Goal: Task Accomplishment & Management: Complete application form

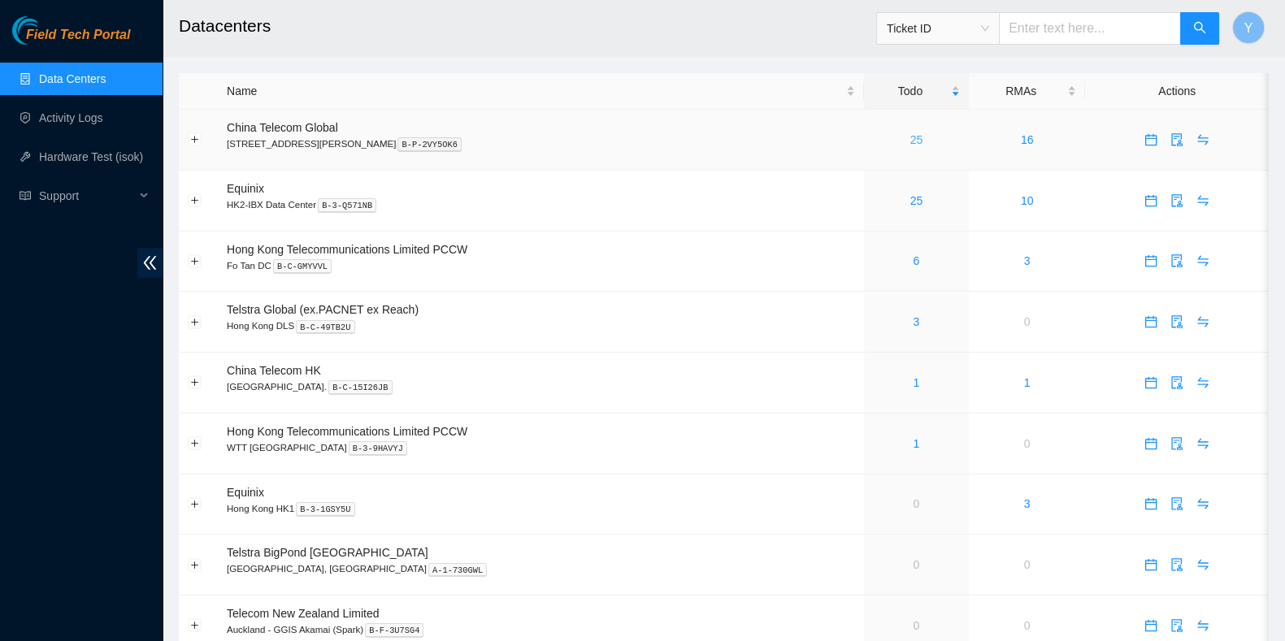
click at [910, 141] on link "25" at bounding box center [916, 139] width 13 height 13
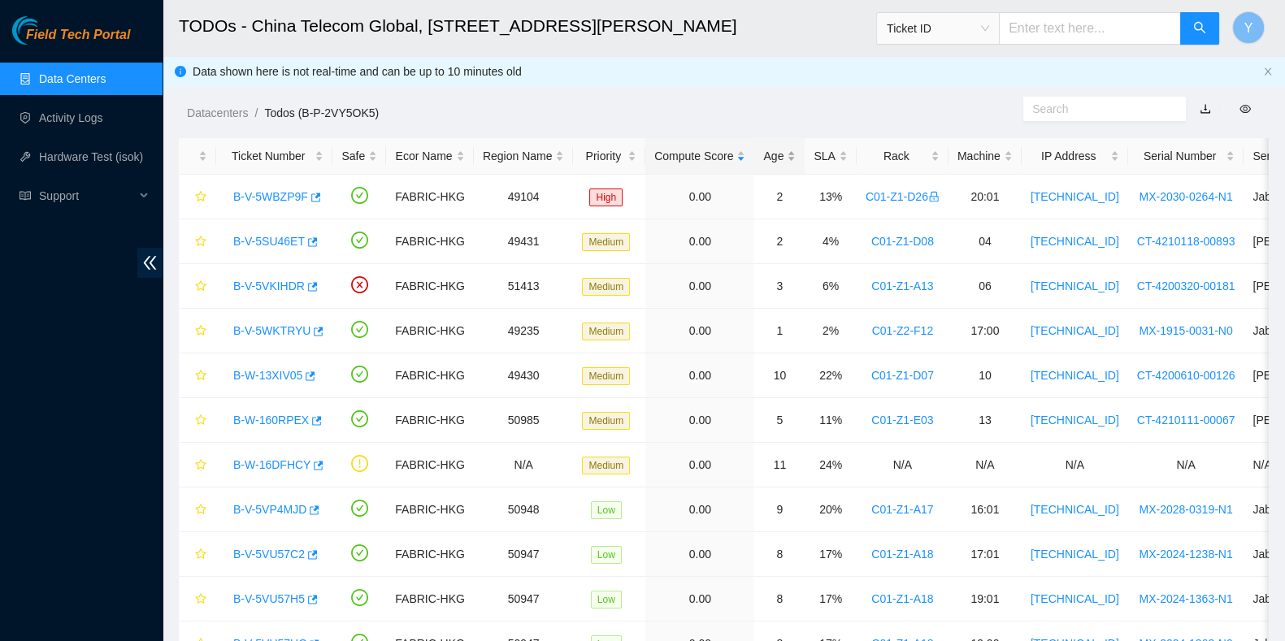
click at [772, 152] on div "Age" at bounding box center [779, 156] width 33 height 18
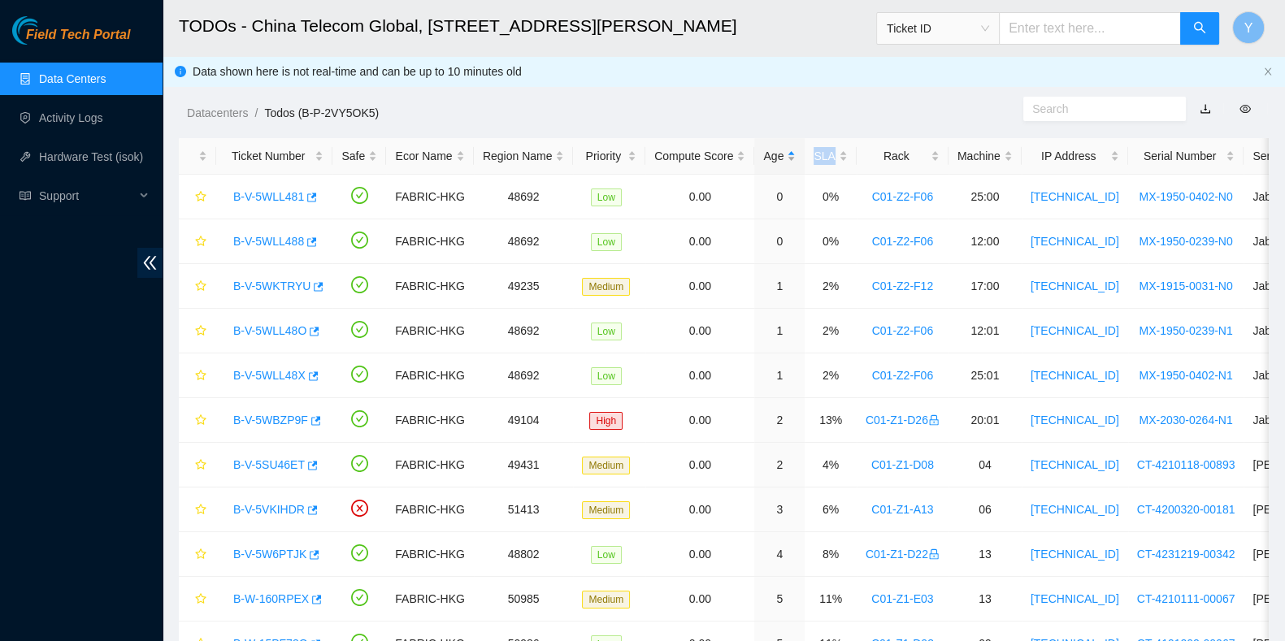
click at [772, 152] on div "Age" at bounding box center [779, 156] width 33 height 18
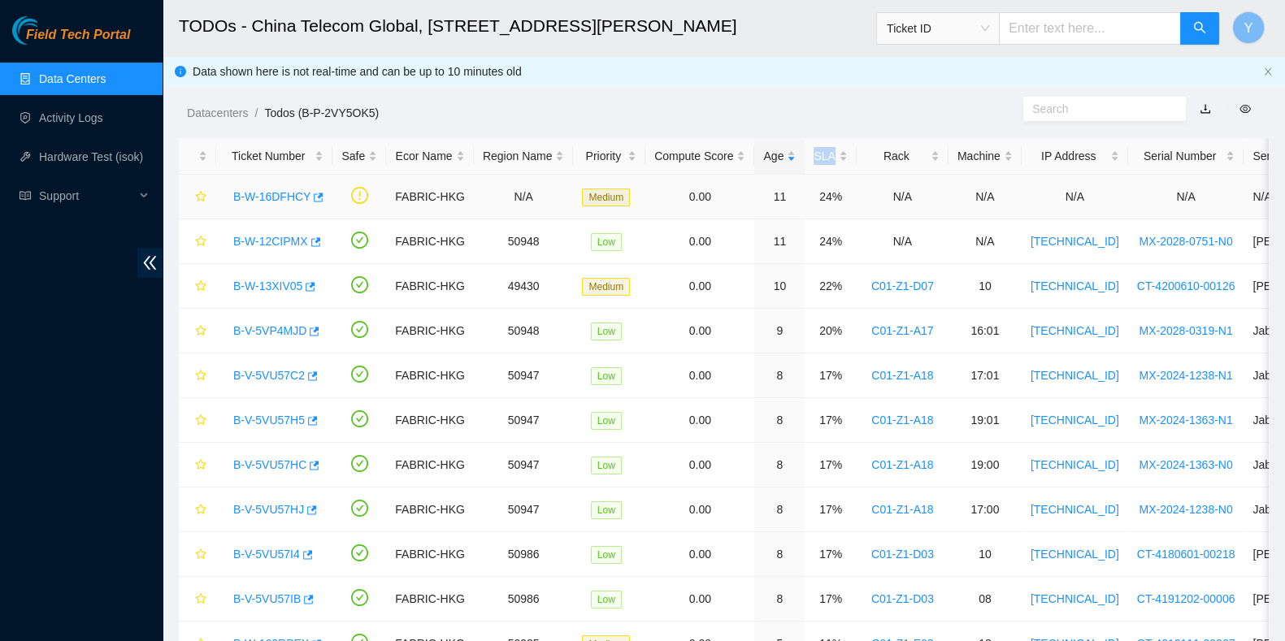
click at [261, 202] on link "B-W-16DFHCY" at bounding box center [271, 196] width 77 height 13
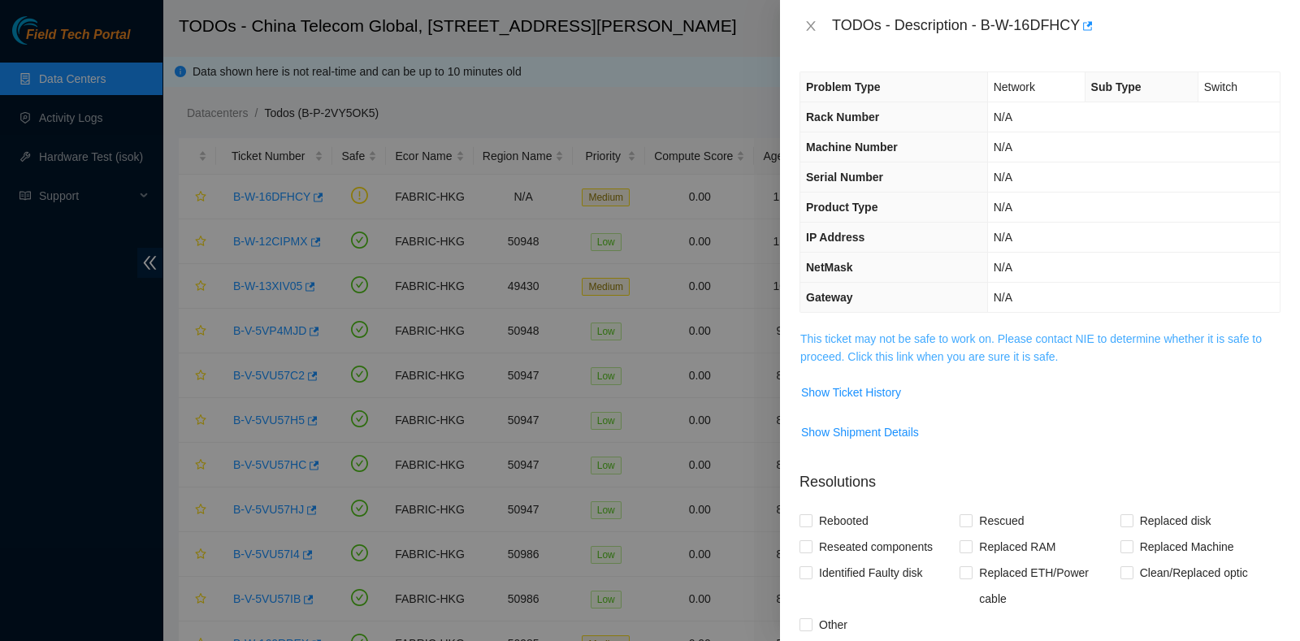
click at [1030, 332] on link "This ticket may not be safe to work on. Please contact NIE to determine whether…" at bounding box center [1031, 347] width 462 height 31
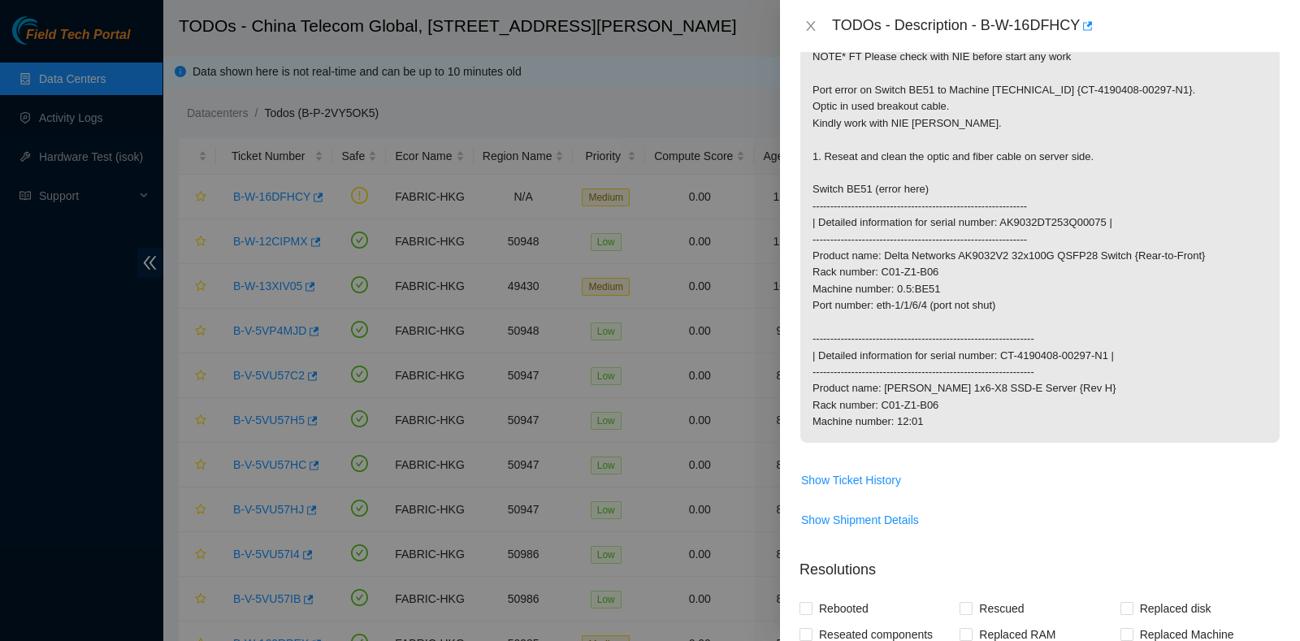
scroll to position [294, 0]
click at [206, 346] on div at bounding box center [650, 320] width 1300 height 641
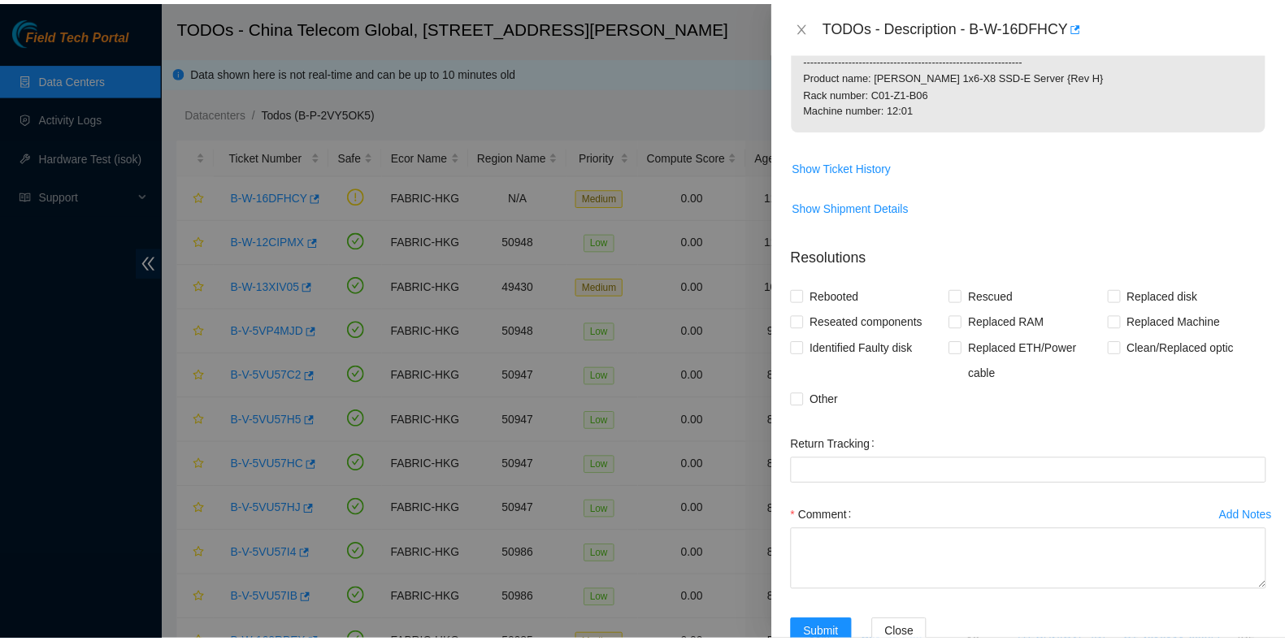
scroll to position [714, 0]
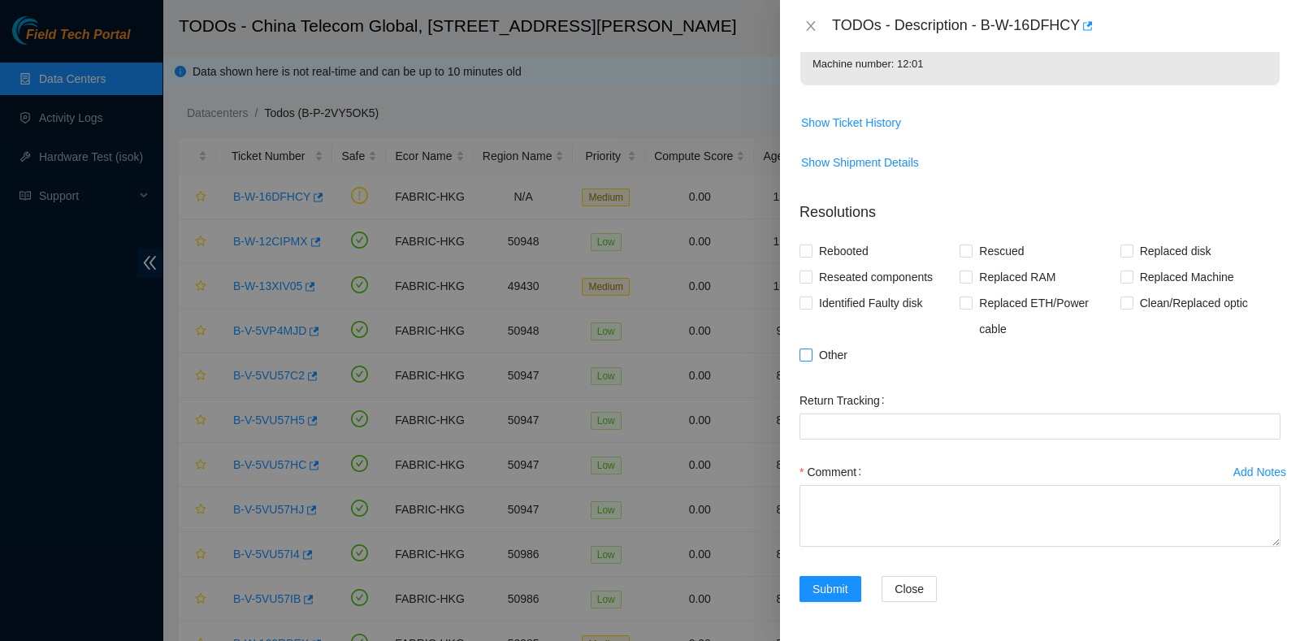
click at [817, 358] on span "Other" at bounding box center [833, 355] width 41 height 26
click at [811, 358] on input "Other" at bounding box center [805, 354] width 11 height 11
checkbox input "true"
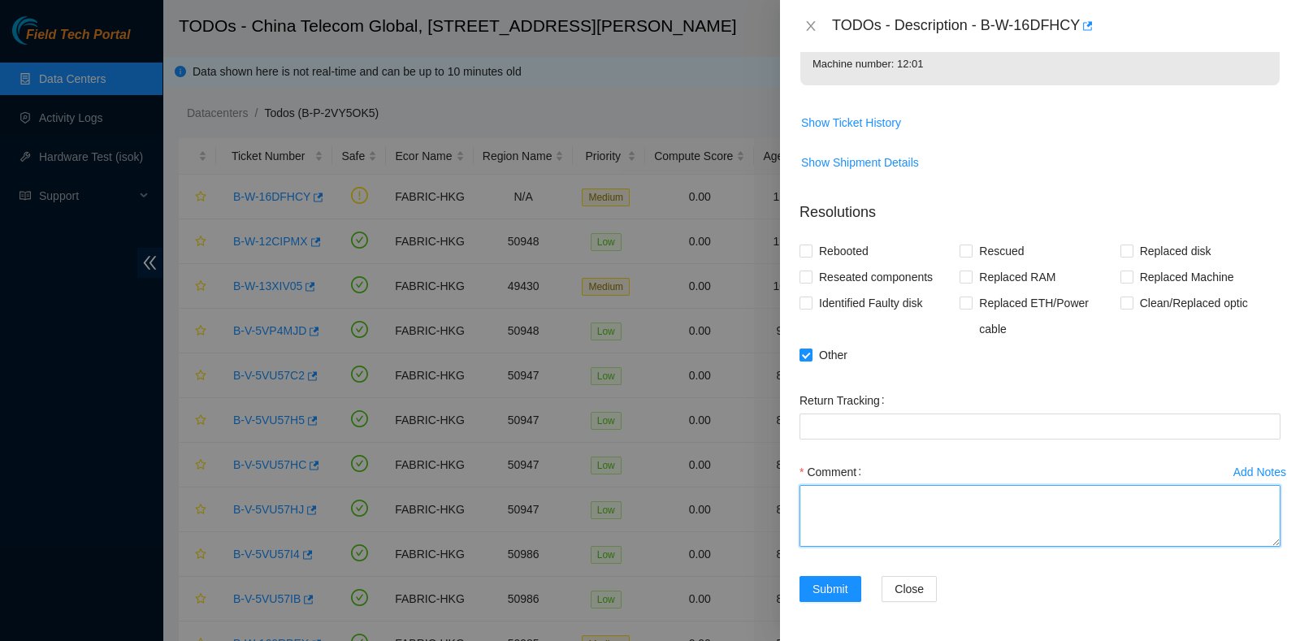
click at [880, 544] on textarea "Comment" at bounding box center [1040, 516] width 481 height 62
type textarea "Done Worked with [PERSON_NAME]"
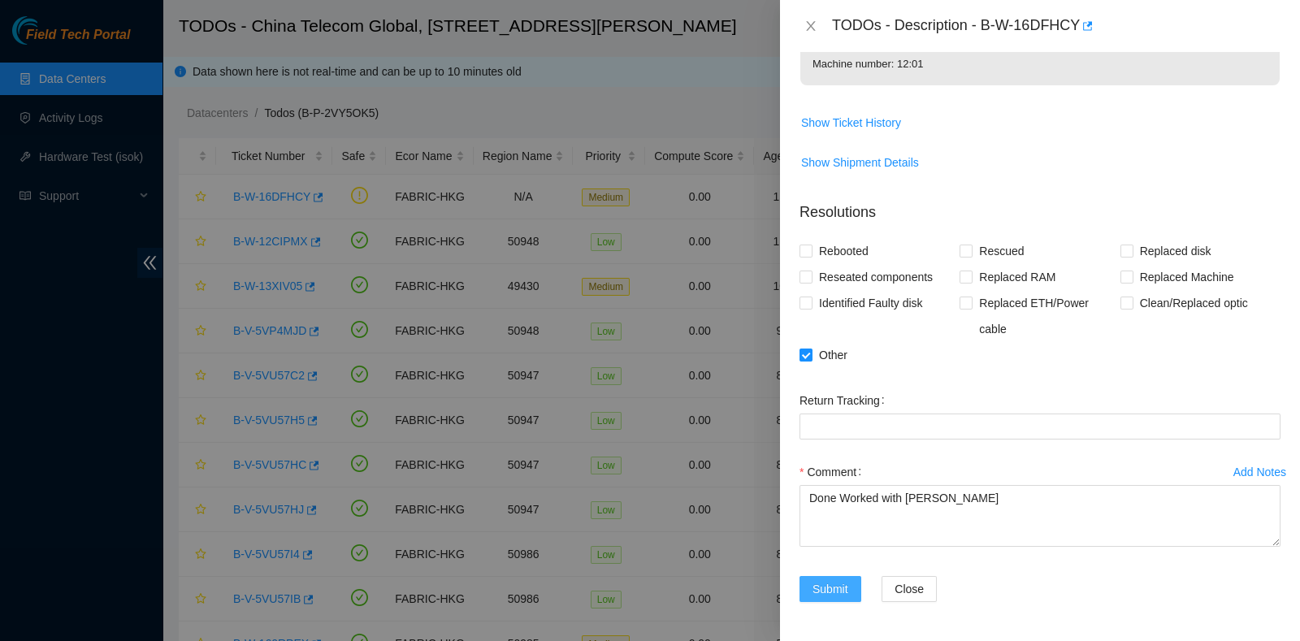
click at [845, 585] on span "Submit" at bounding box center [831, 589] width 36 height 18
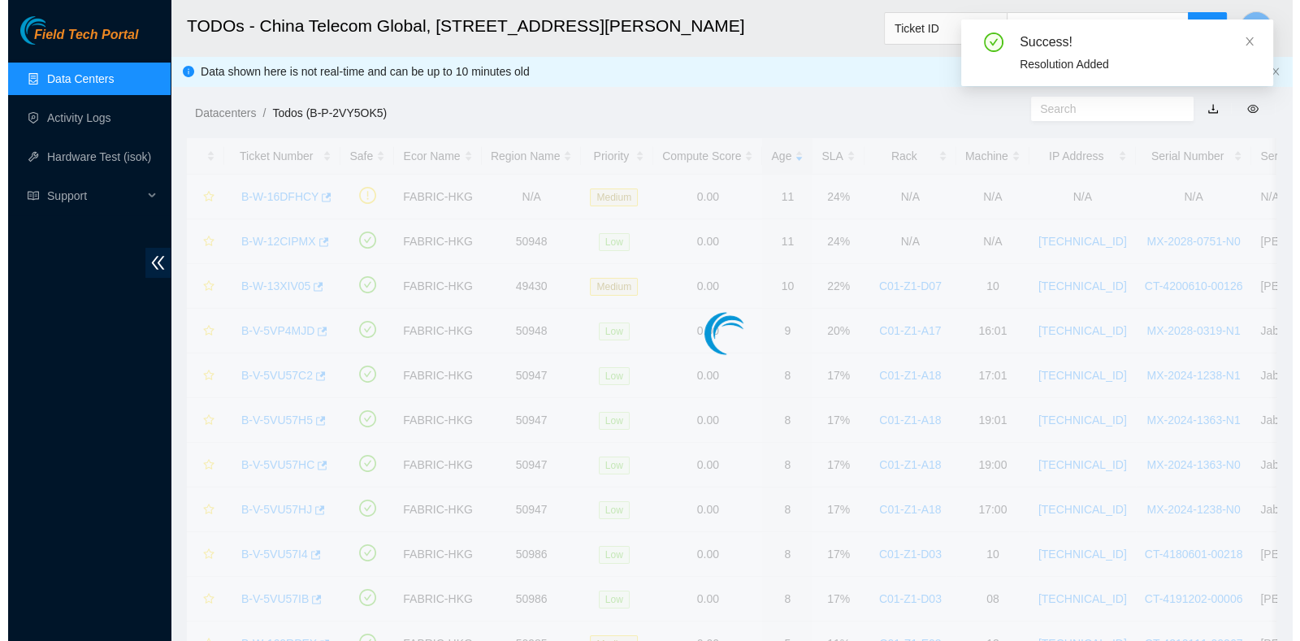
scroll to position [310, 0]
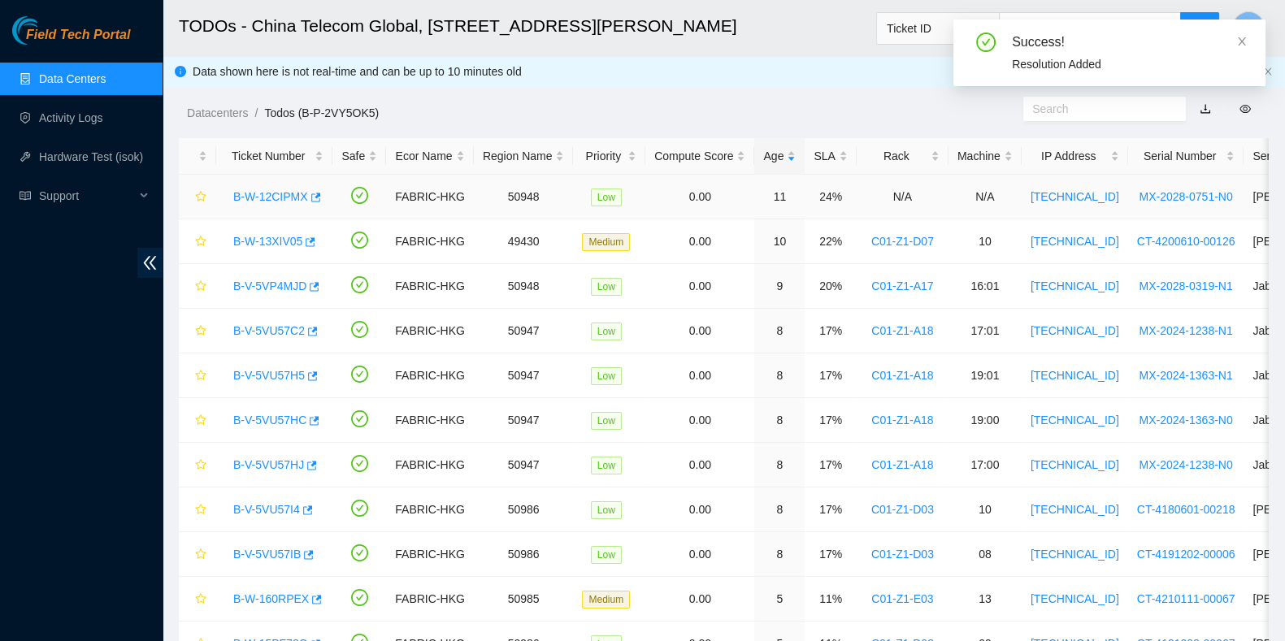
drag, startPoint x: 283, startPoint y: 195, endPoint x: 421, endPoint y: 240, distance: 145.2
click at [283, 195] on link "B-W-12CIPMX" at bounding box center [270, 196] width 75 height 13
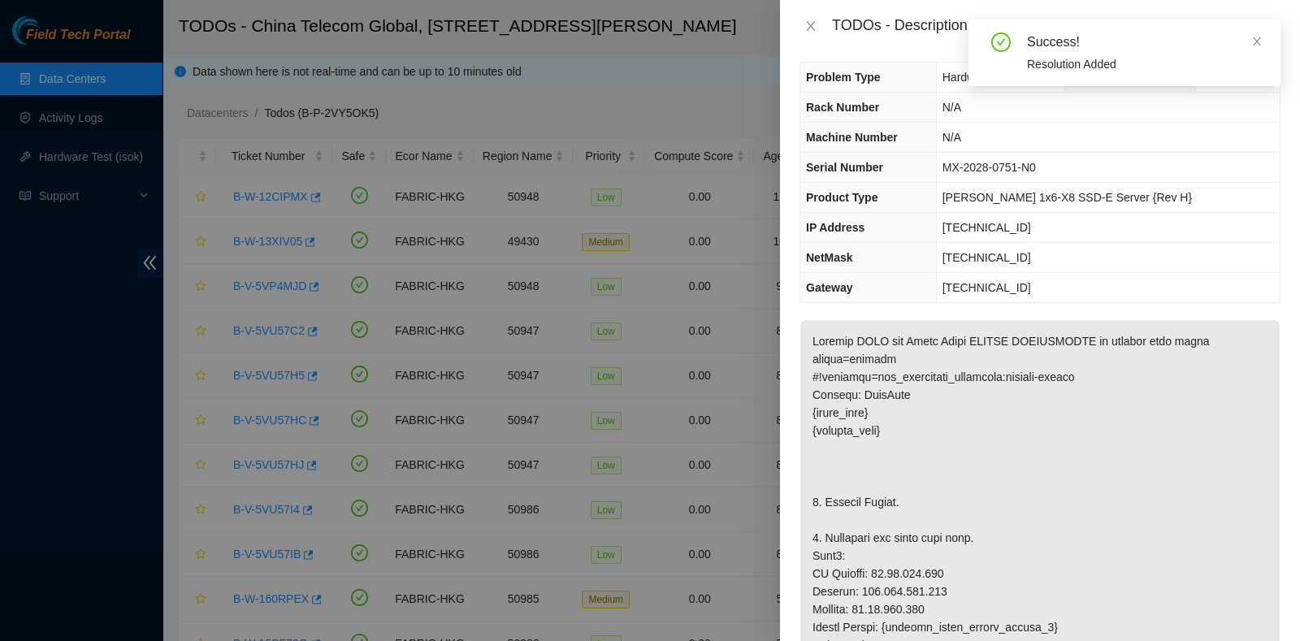
scroll to position [0, 0]
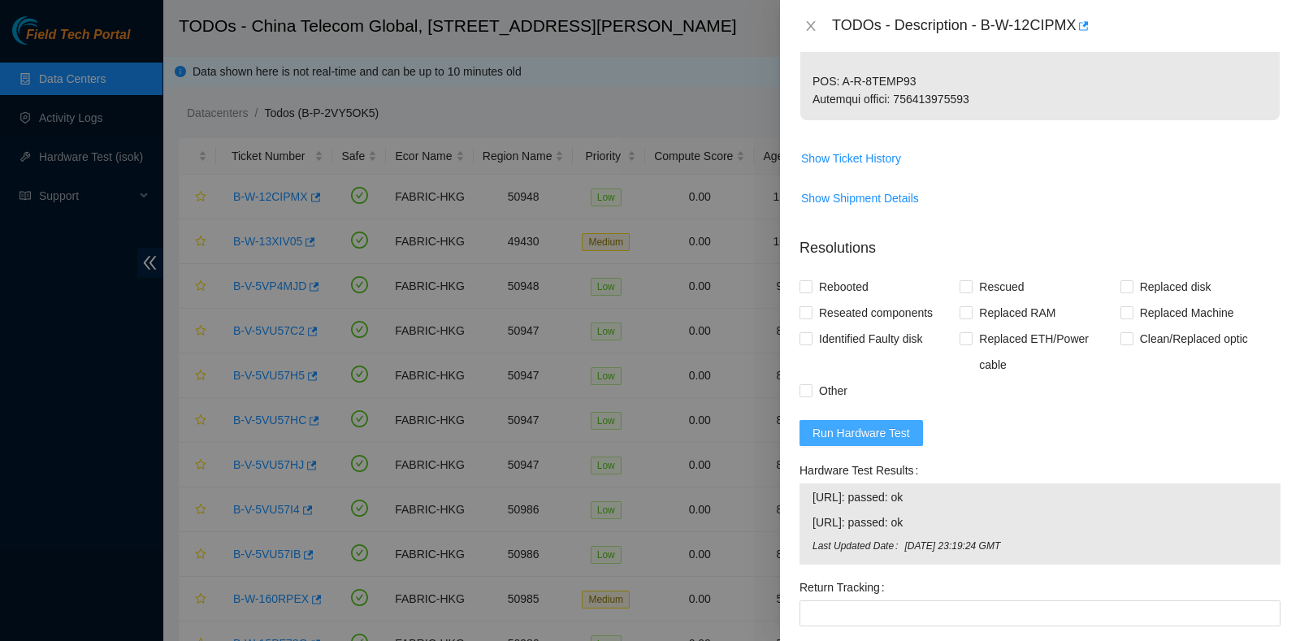
click at [887, 442] on span "Run Hardware Test" at bounding box center [862, 433] width 98 height 18
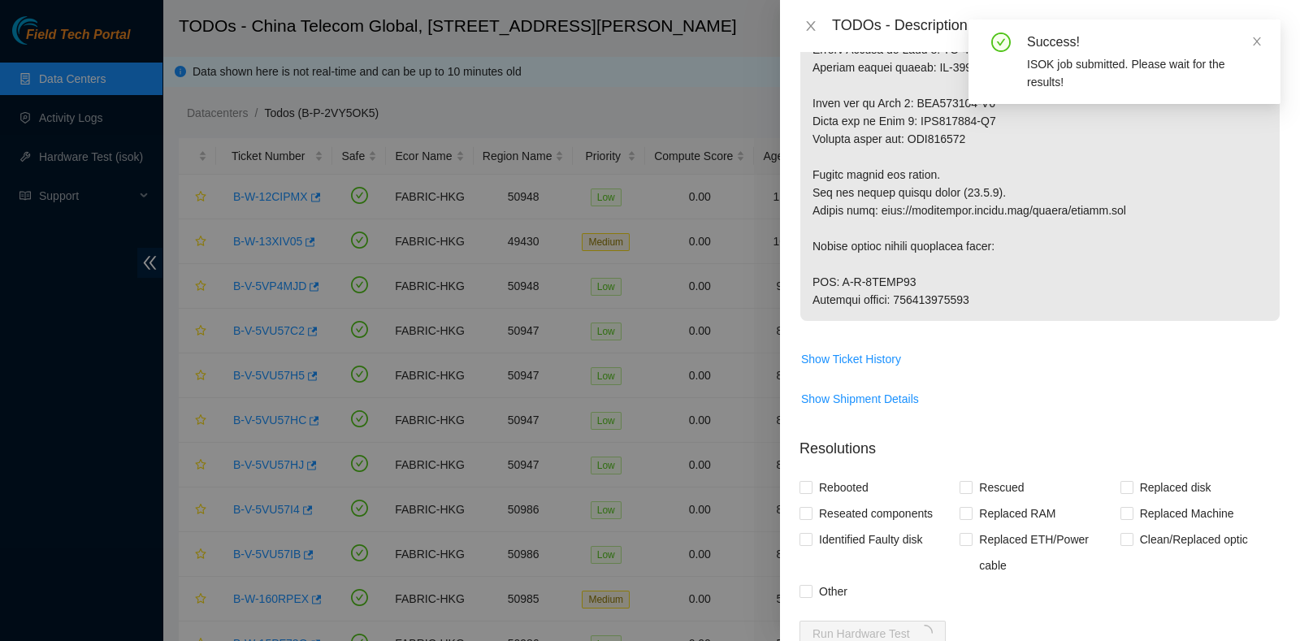
scroll to position [1624, 0]
drag, startPoint x: 1253, startPoint y: 37, endPoint x: 1260, endPoint y: 44, distance: 9.8
click at [1254, 38] on icon "close" at bounding box center [1257, 41] width 11 height 11
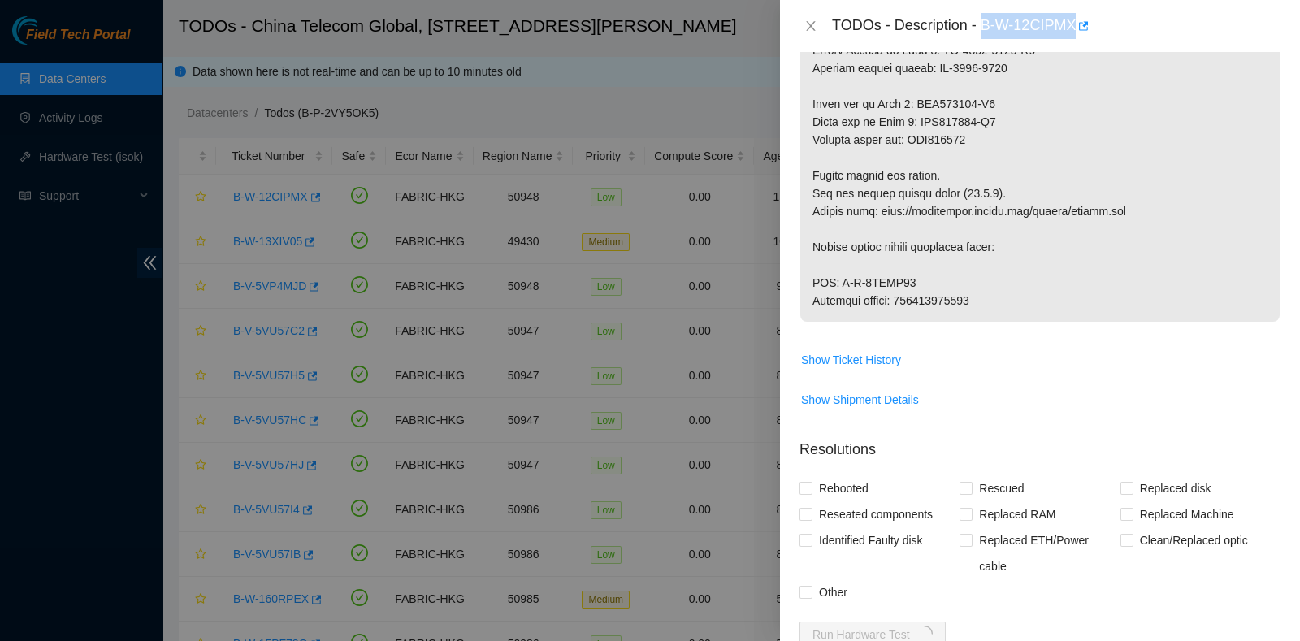
drag, startPoint x: 983, startPoint y: 21, endPoint x: 1075, endPoint y: 41, distance: 94.7
click at [1075, 41] on div "TODOs - Description - B-W-12CIPMX" at bounding box center [1040, 26] width 520 height 52
copy div "B-W-12CIPMX"
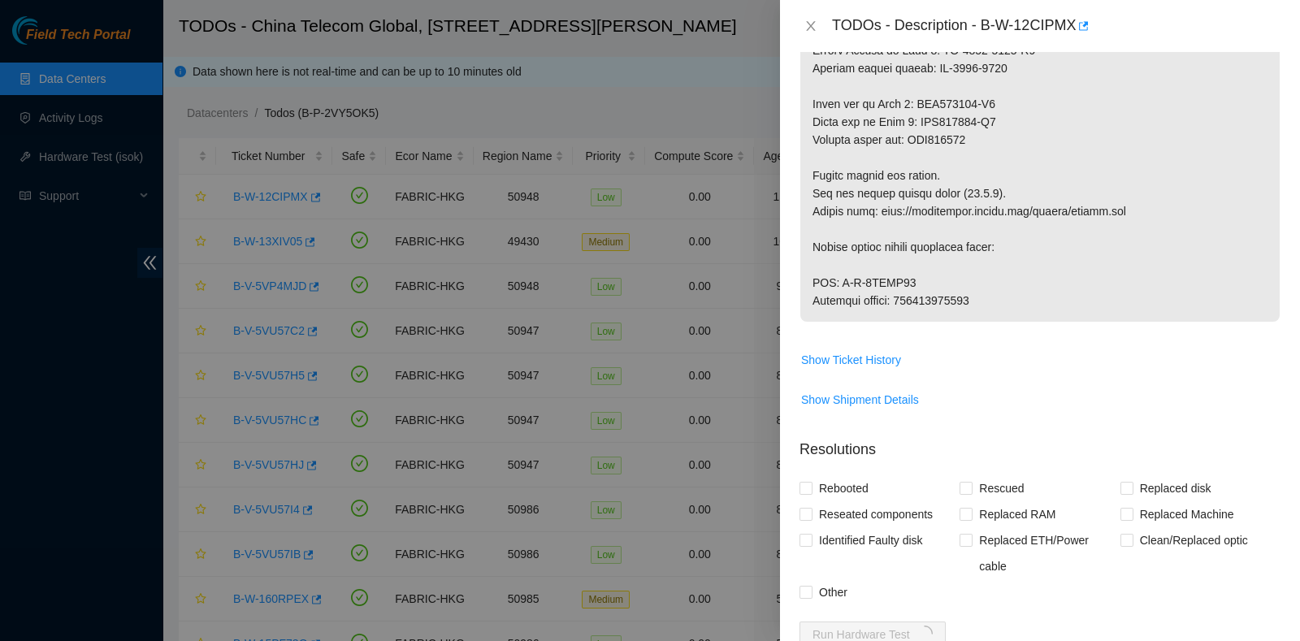
drag, startPoint x: 902, startPoint y: 319, endPoint x: 1006, endPoint y: 319, distance: 104.0
copy p "417328426010"
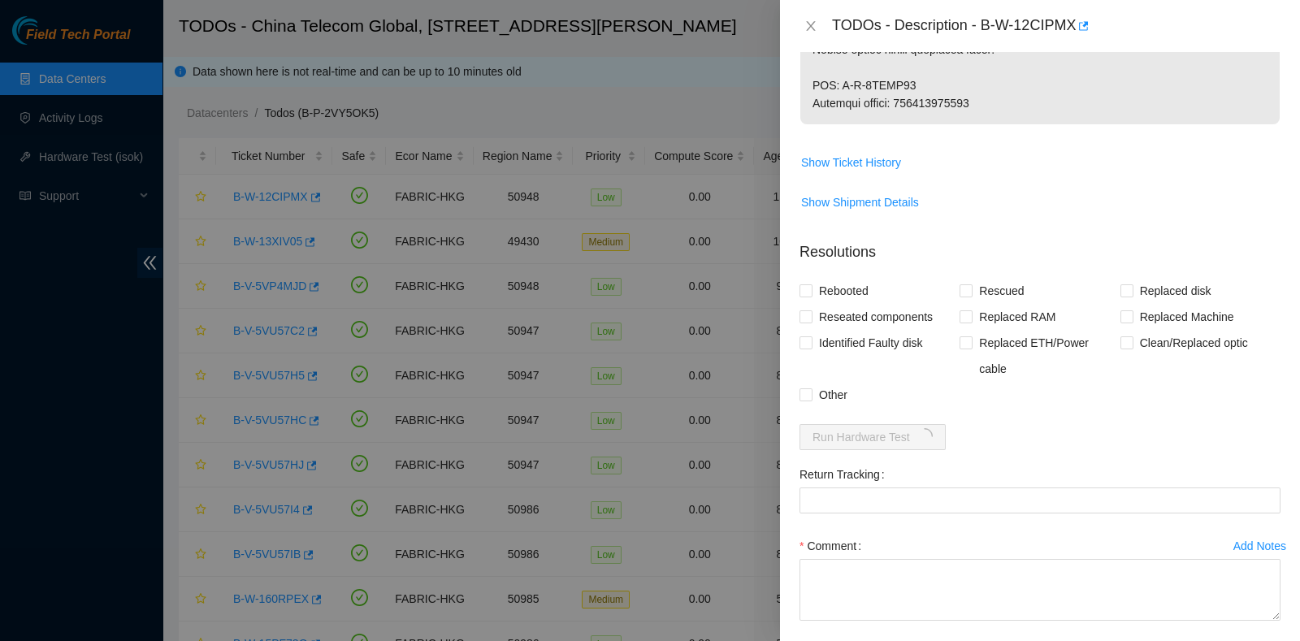
scroll to position [1822, 0]
click at [1174, 329] on span "Replaced Machine" at bounding box center [1187, 316] width 107 height 26
click at [1132, 321] on input "Replaced Machine" at bounding box center [1126, 315] width 11 height 11
checkbox input "true"
click at [993, 303] on span "Rescued" at bounding box center [1002, 290] width 58 height 26
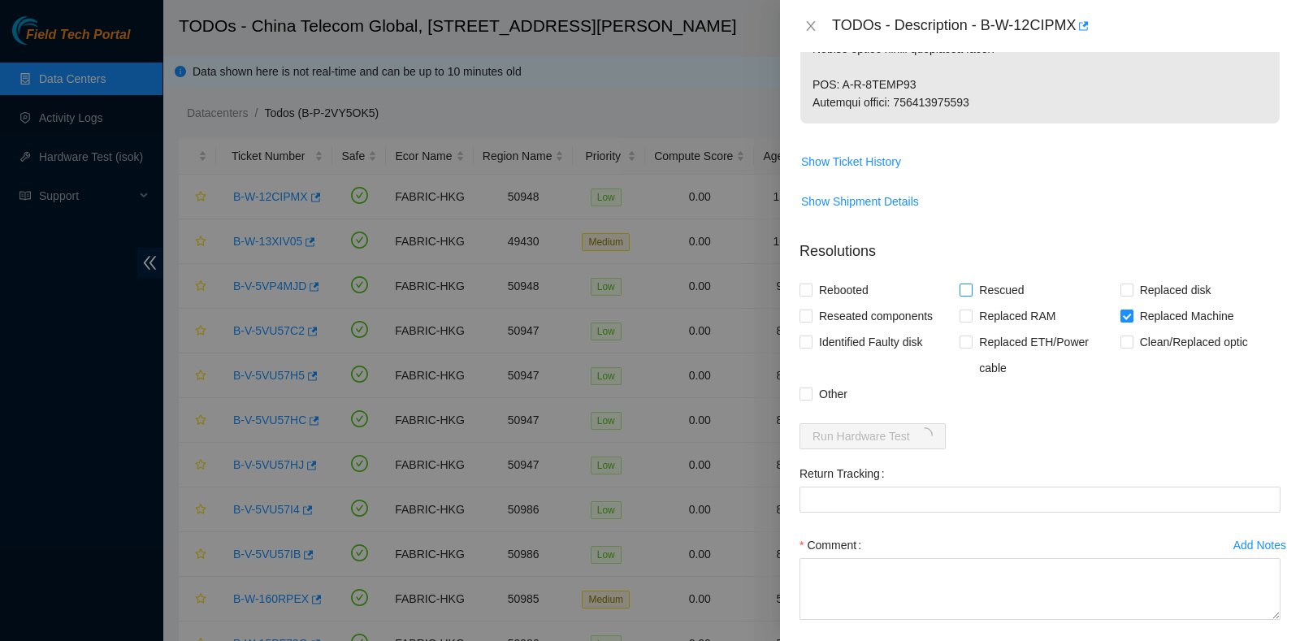
click at [971, 295] on input "Rescued" at bounding box center [965, 289] width 11 height 11
checkbox input "true"
click at [849, 303] on span "Rebooted" at bounding box center [844, 290] width 63 height 26
click at [811, 295] on input "Rebooted" at bounding box center [805, 289] width 11 height 11
checkbox input "true"
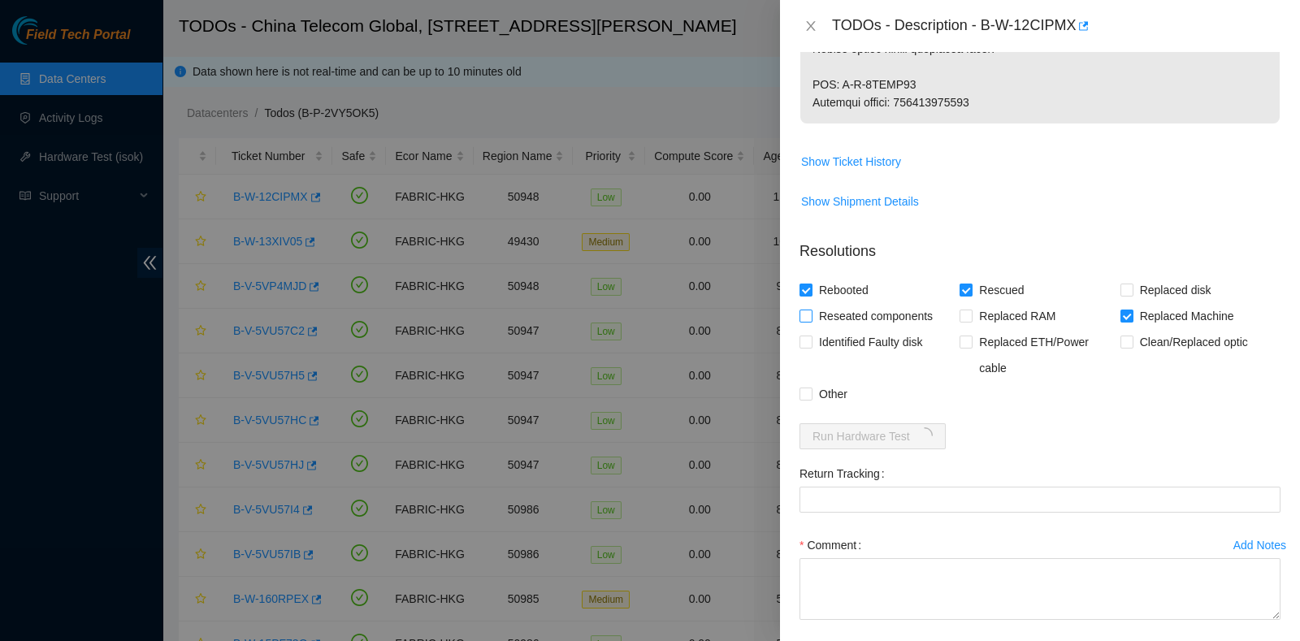
click at [855, 329] on span "Reseated components" at bounding box center [876, 316] width 127 height 26
click at [811, 321] on input "Reseated components" at bounding box center [805, 315] width 11 height 11
checkbox input "true"
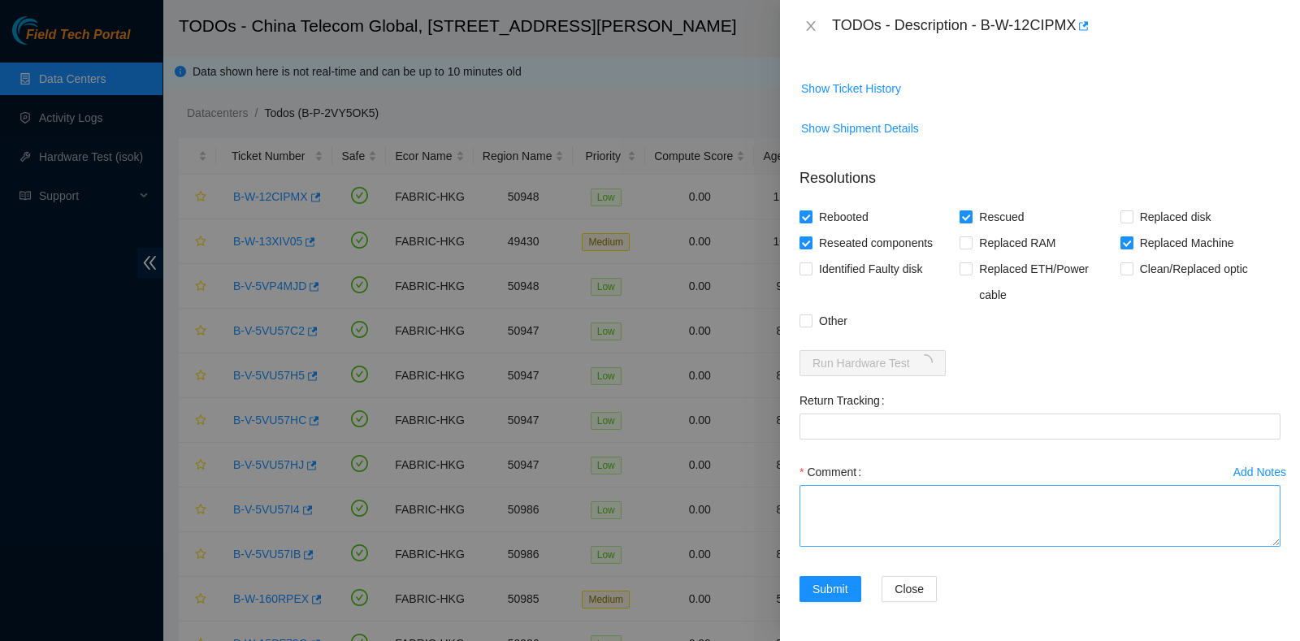
scroll to position [1946, 0]
click at [903, 498] on textarea "Comment" at bounding box center [1040, 516] width 481 height 62
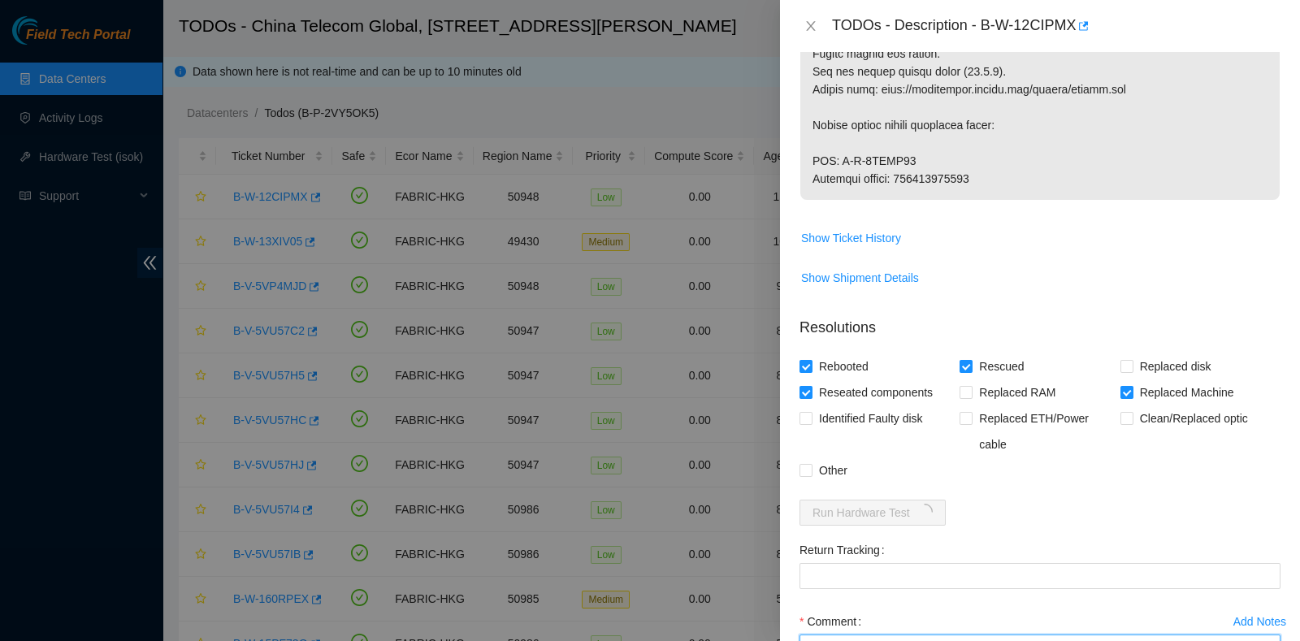
scroll to position [1745, 0]
type textarea "pass ok"
drag, startPoint x: 904, startPoint y: 193, endPoint x: 1077, endPoint y: 193, distance: 173.1
copy p "417328426010"
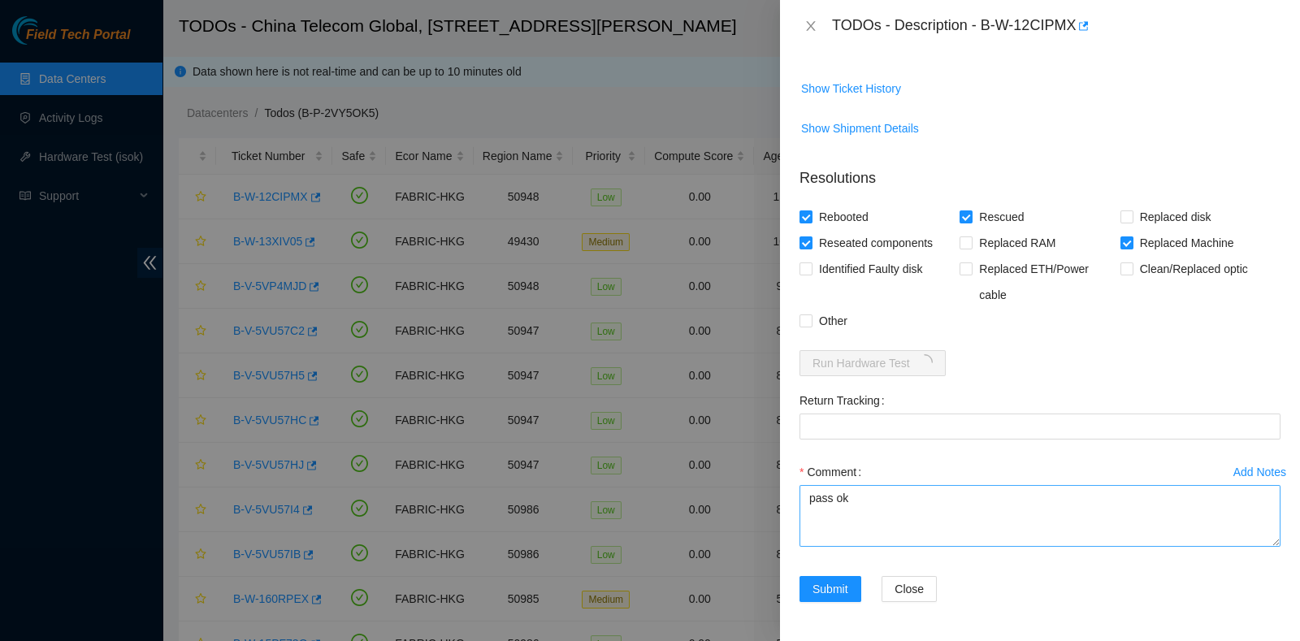
scroll to position [1946, 0]
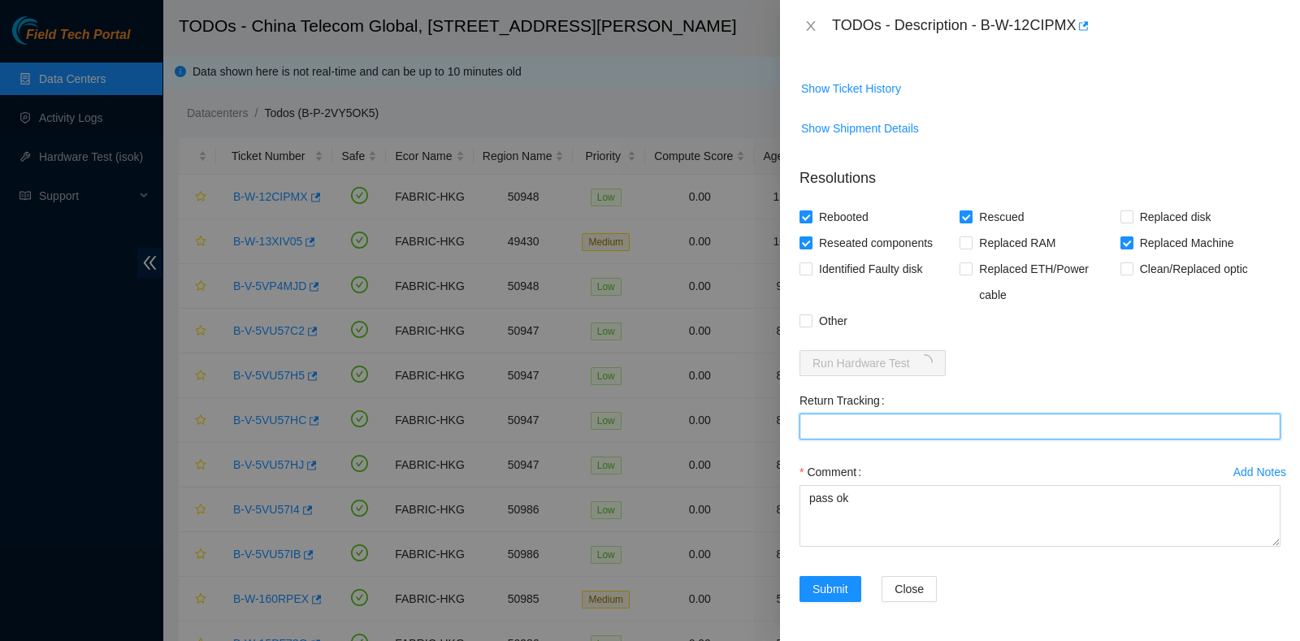
click at [832, 440] on Tracking "Return Tracking" at bounding box center [1040, 427] width 481 height 26
paste Tracking "417328426010"
type Tracking "417328426010"
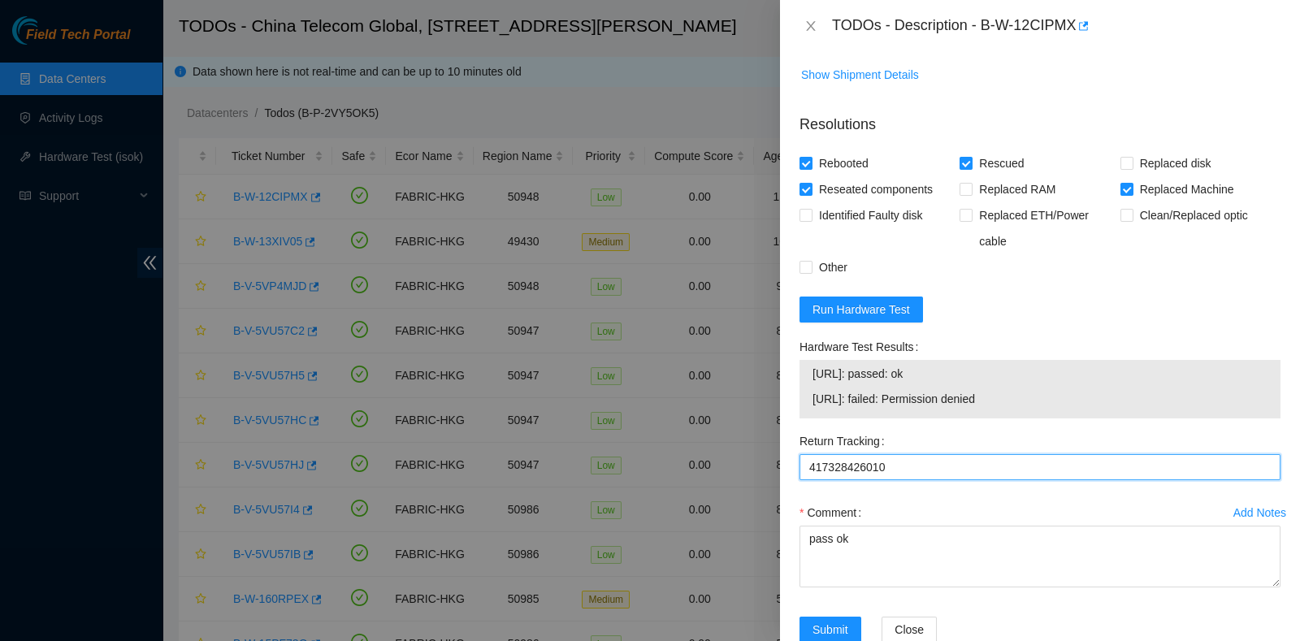
scroll to position [2040, 0]
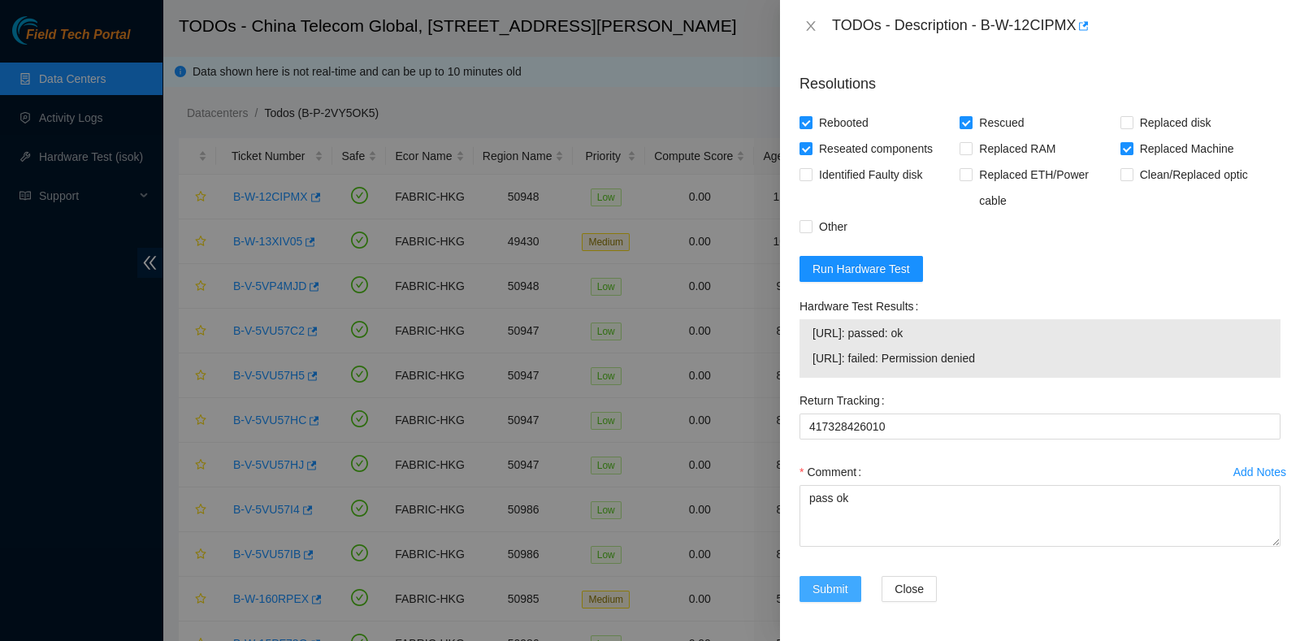
click at [835, 578] on button "Submit" at bounding box center [831, 589] width 62 height 26
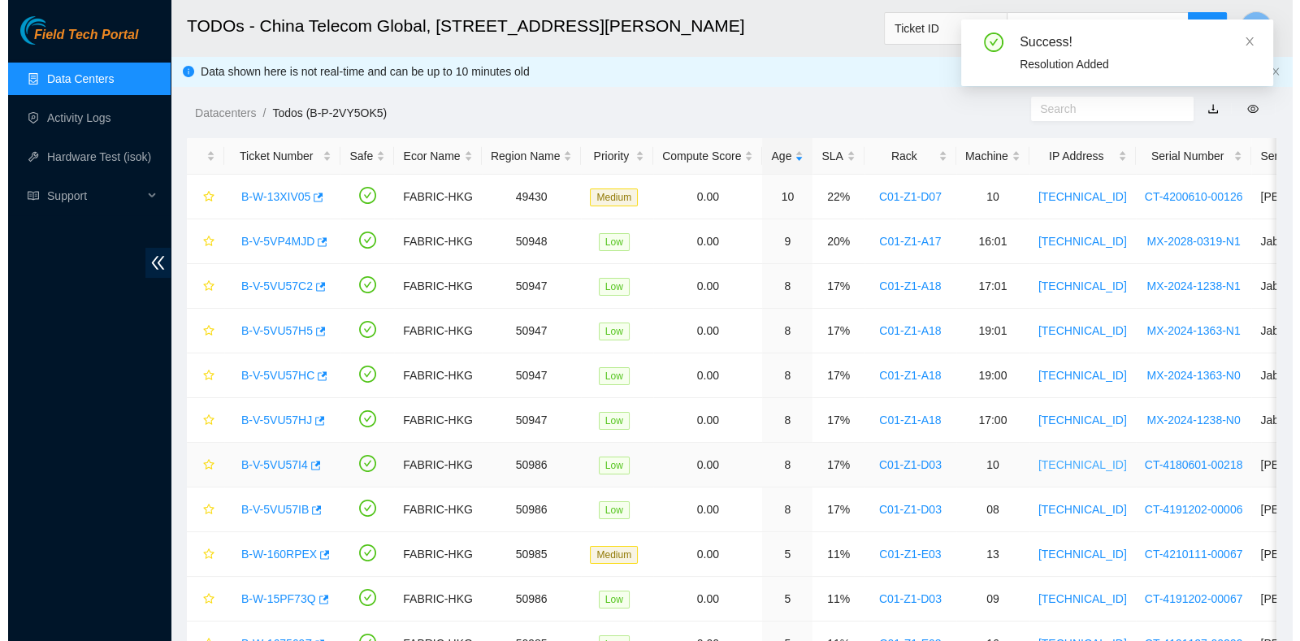
scroll to position [400, 0]
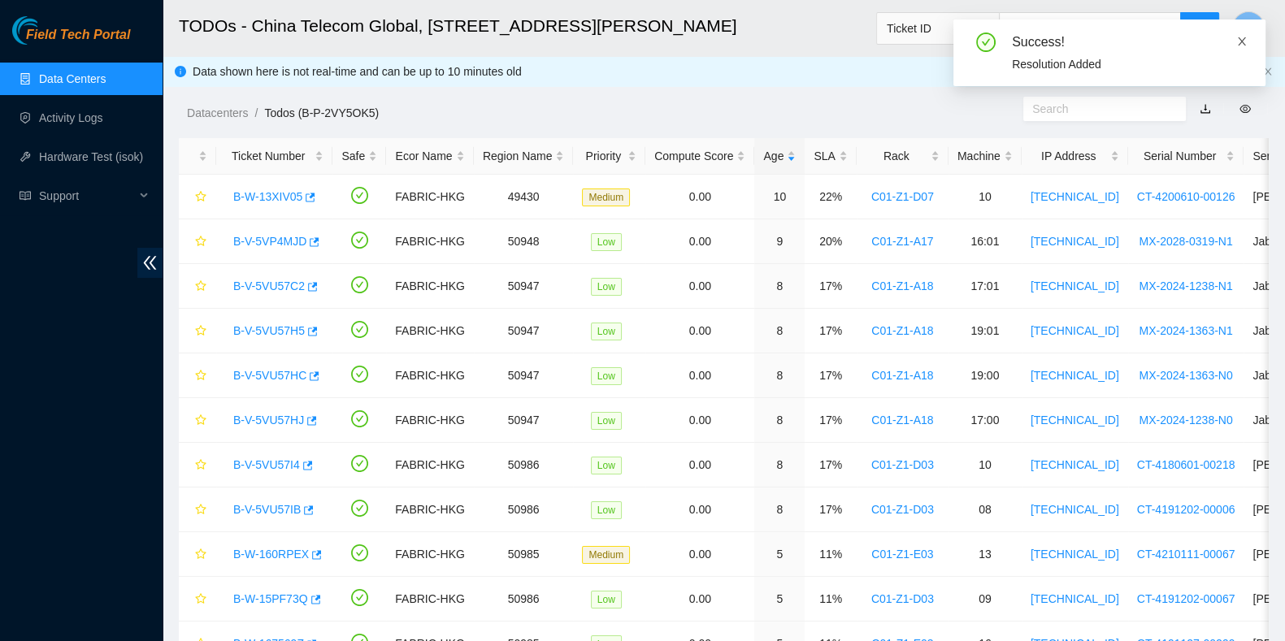
click at [1244, 36] on icon "close" at bounding box center [1241, 41] width 11 height 11
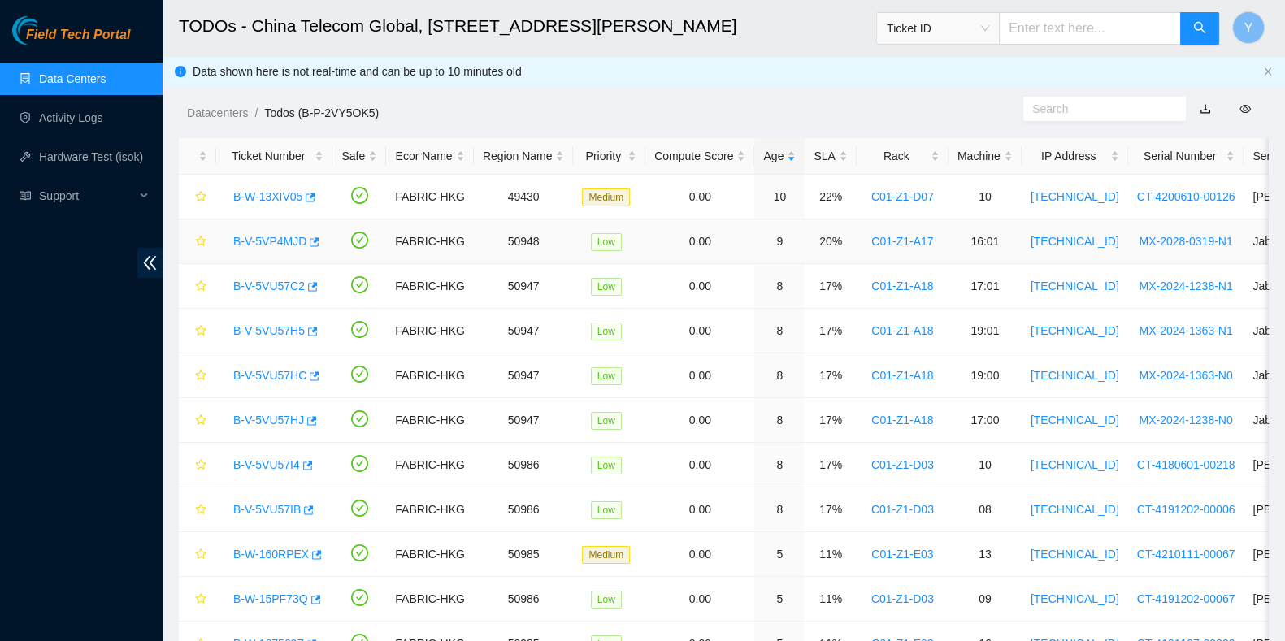
click at [272, 245] on link "B-V-5VP4MJD" at bounding box center [269, 241] width 73 height 13
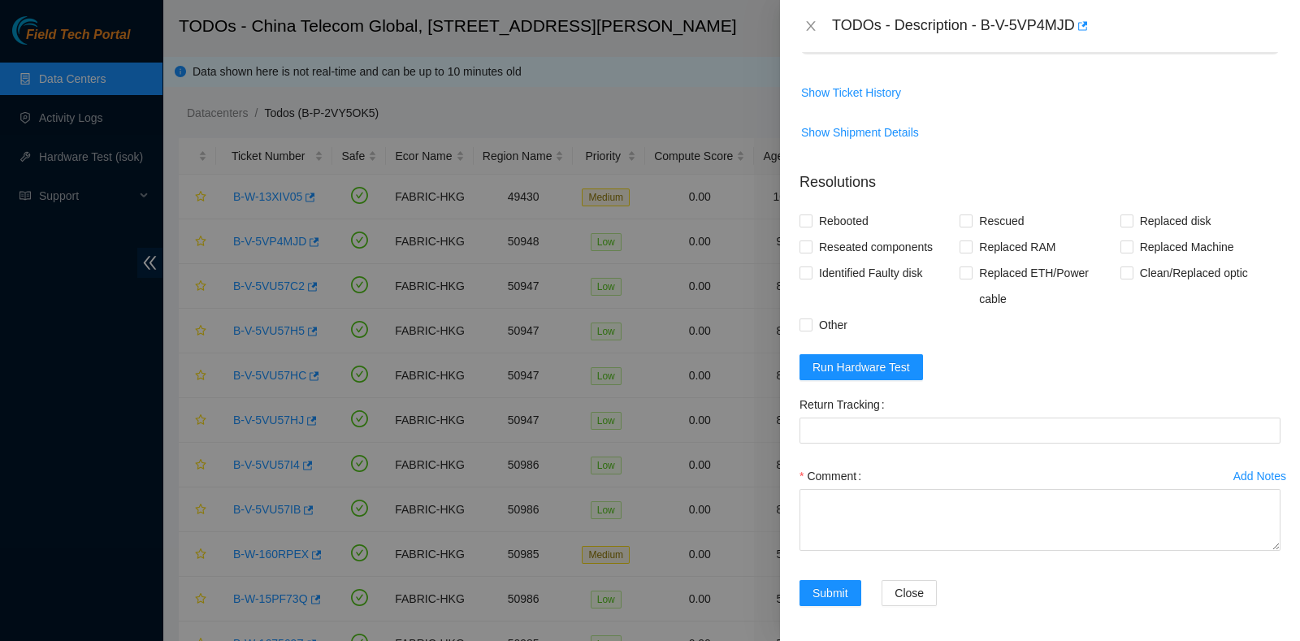
scroll to position [391, 0]
click at [871, 364] on span "Run Hardware Test" at bounding box center [862, 366] width 98 height 18
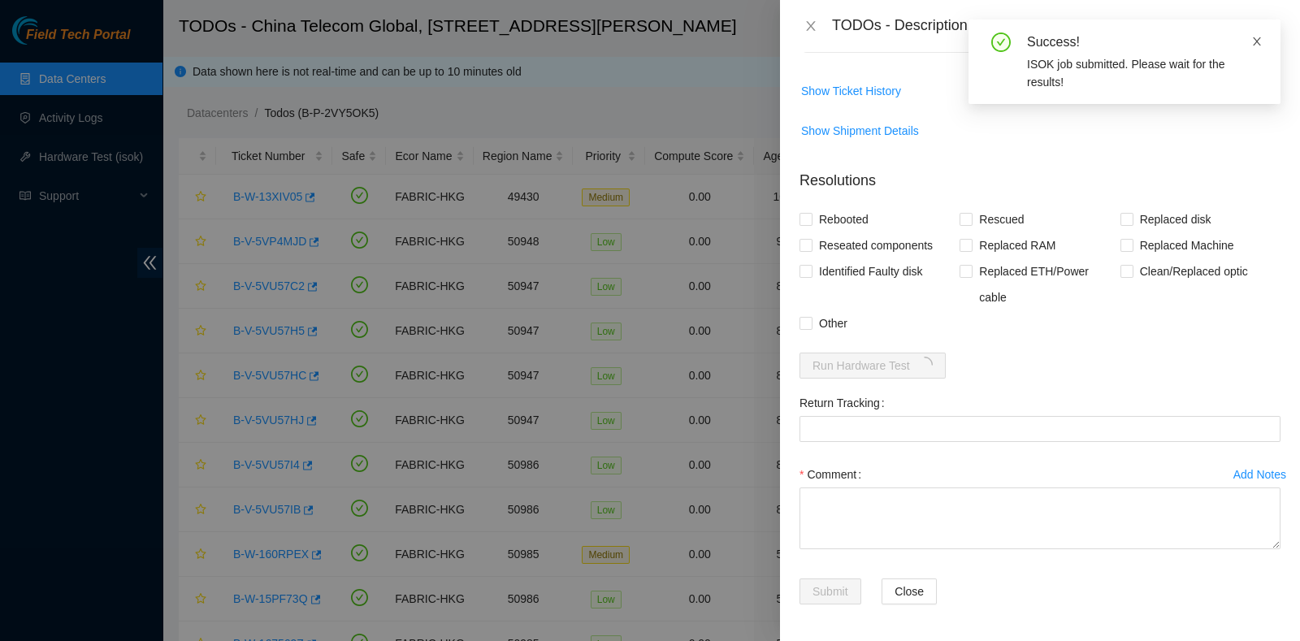
click at [1257, 37] on icon "close" at bounding box center [1257, 41] width 11 height 11
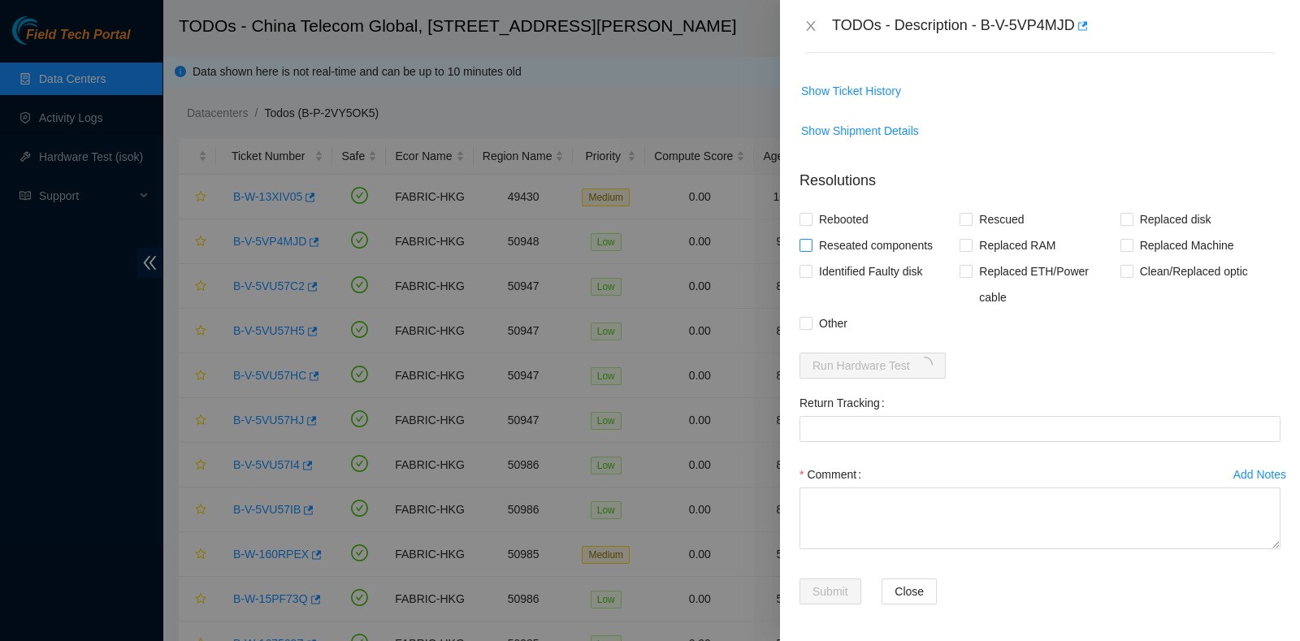
click at [810, 244] on input "Reseated components" at bounding box center [805, 244] width 11 height 11
checkbox input "true"
click at [810, 225] on label "Rebooted" at bounding box center [838, 219] width 76 height 26
click at [810, 224] on input "Rebooted" at bounding box center [805, 218] width 11 height 11
checkbox input "true"
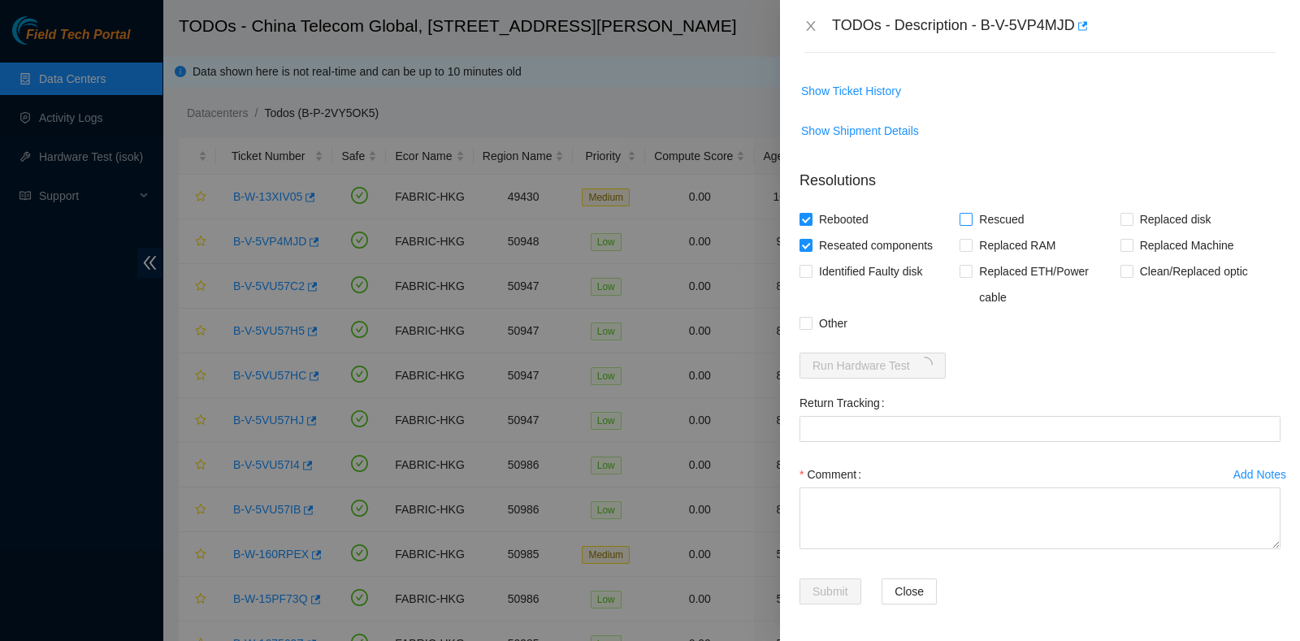
click at [986, 215] on span "Rescued" at bounding box center [1002, 219] width 58 height 26
click at [971, 215] on input "Rescued" at bounding box center [965, 218] width 11 height 11
checkbox input "true"
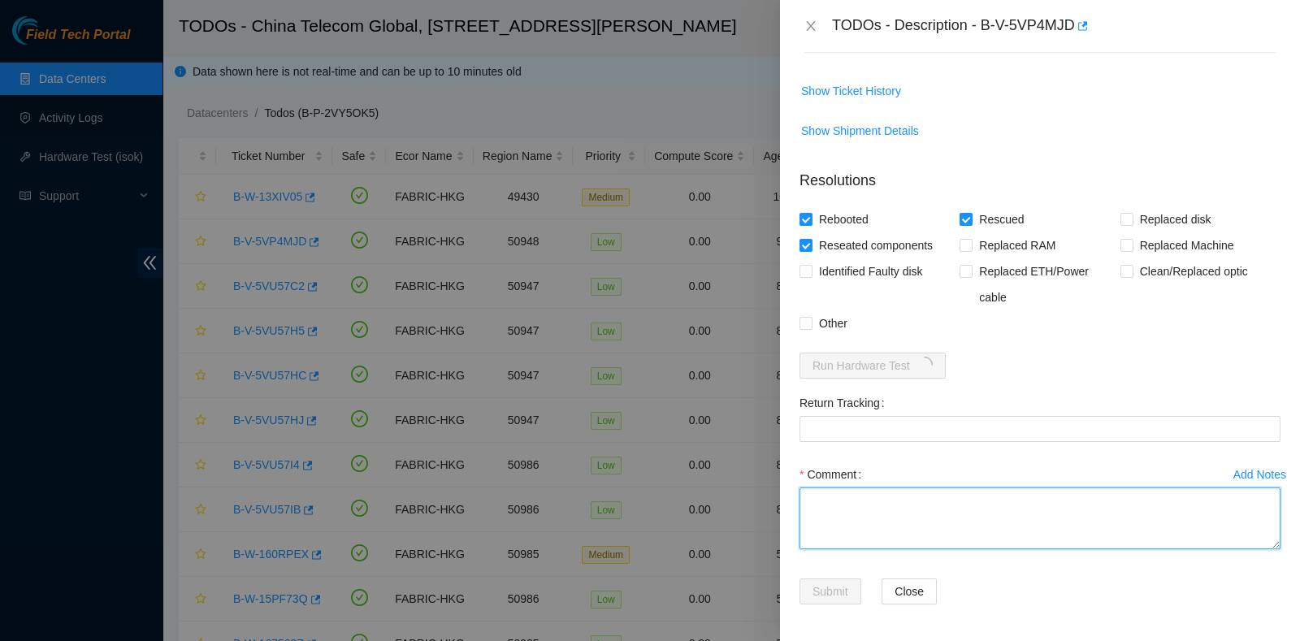
click at [877, 501] on textarea "Comment" at bounding box center [1040, 519] width 481 height 62
type textarea "pass ok"
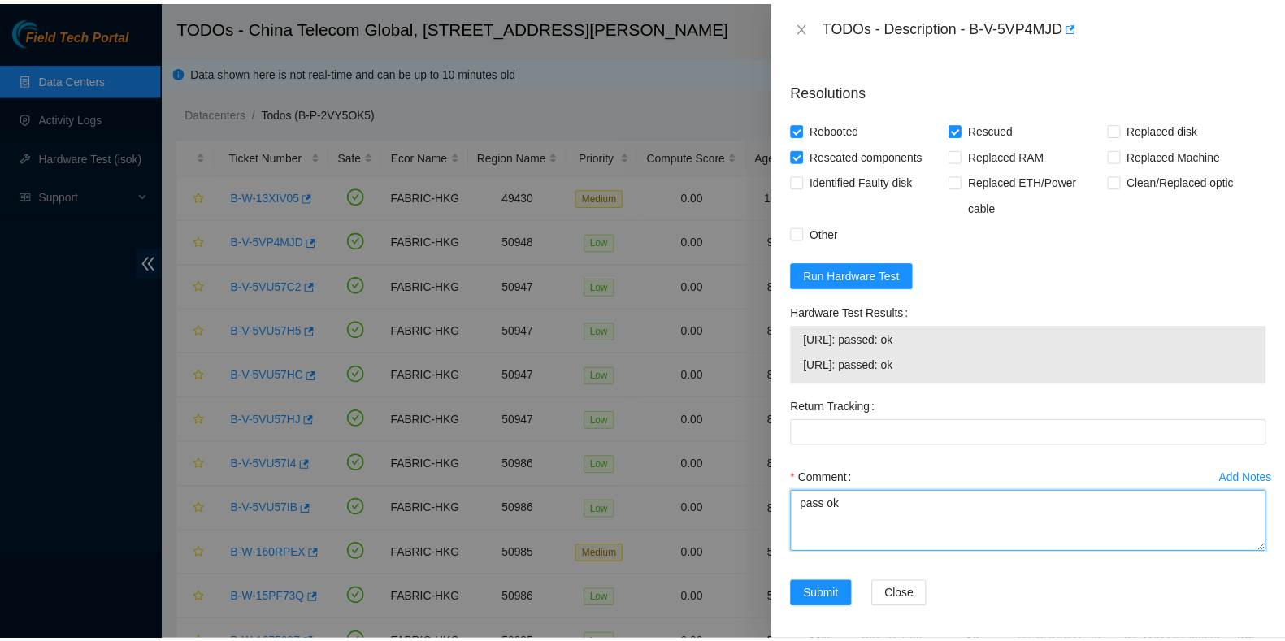
scroll to position [485, 0]
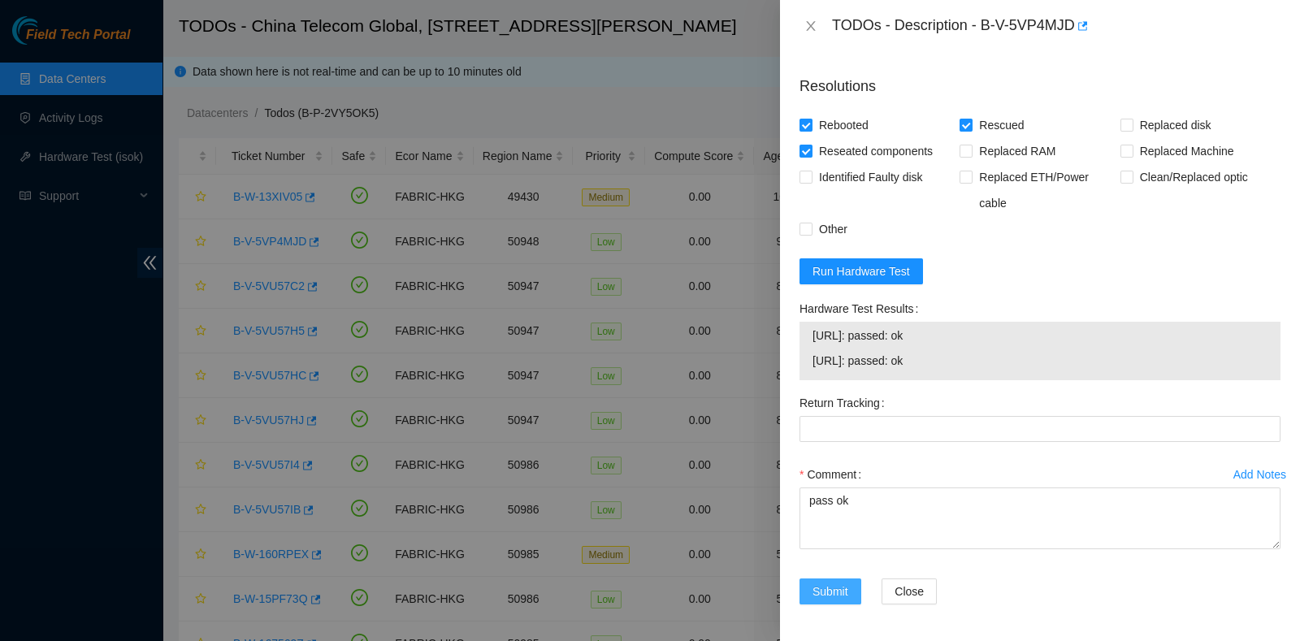
click at [830, 579] on button "Submit" at bounding box center [831, 592] width 62 height 26
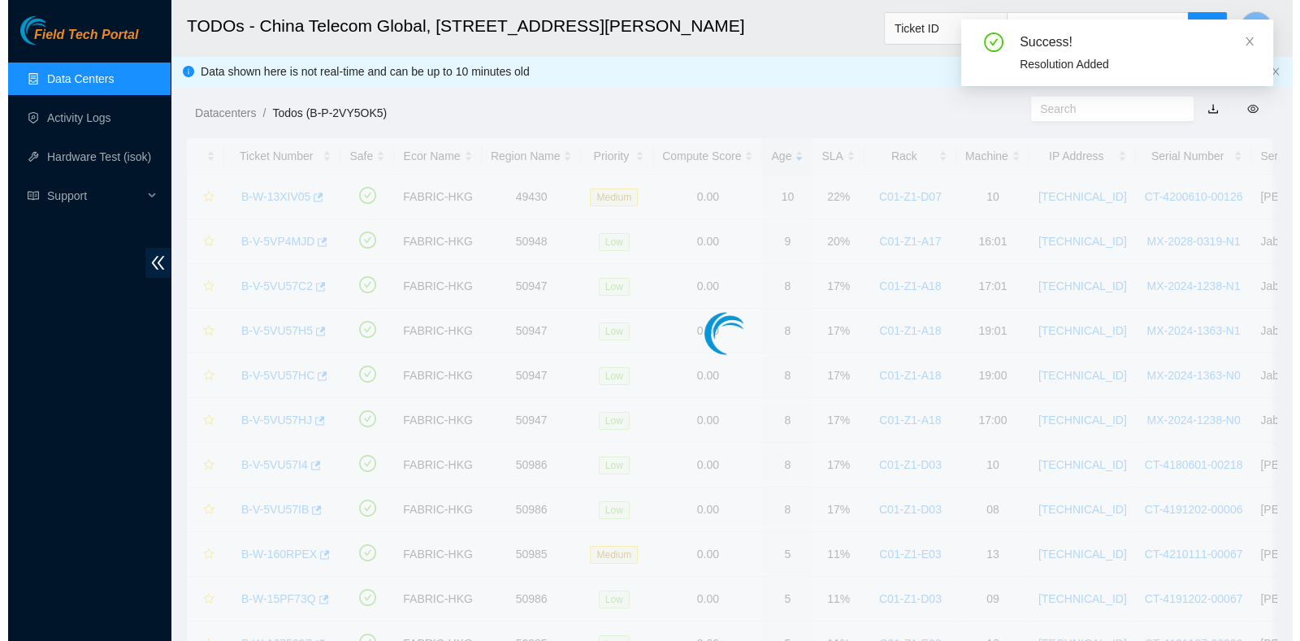
scroll to position [438, 0]
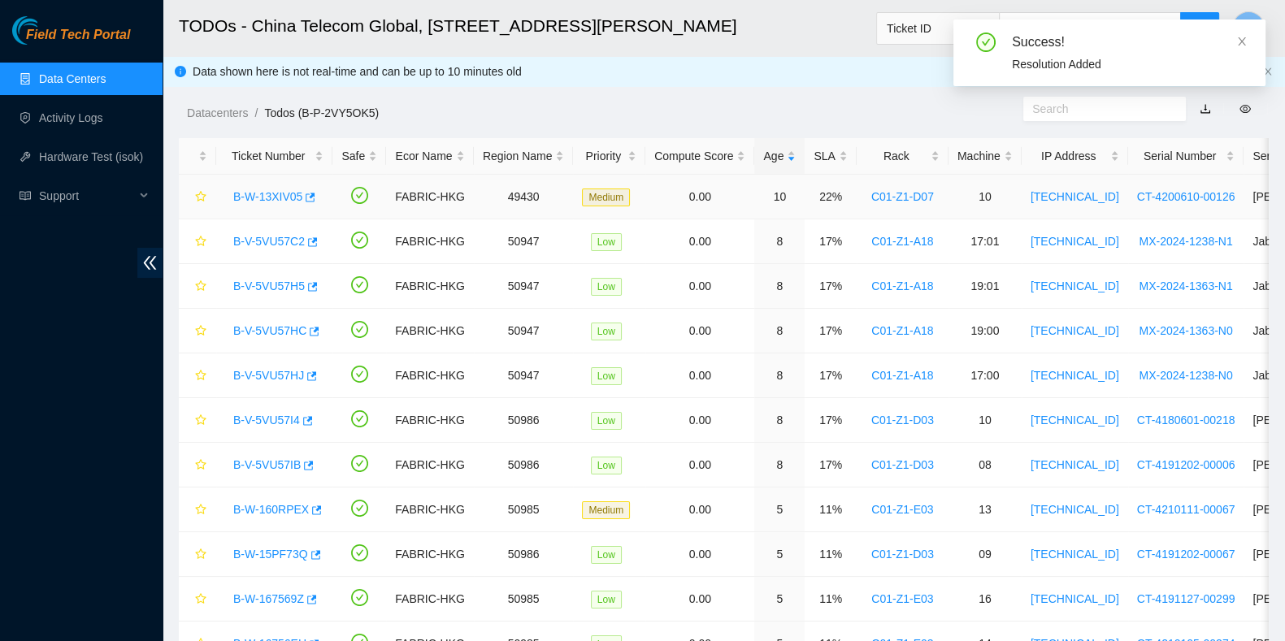
click at [268, 192] on link "B-W-13XIV05" at bounding box center [267, 196] width 69 height 13
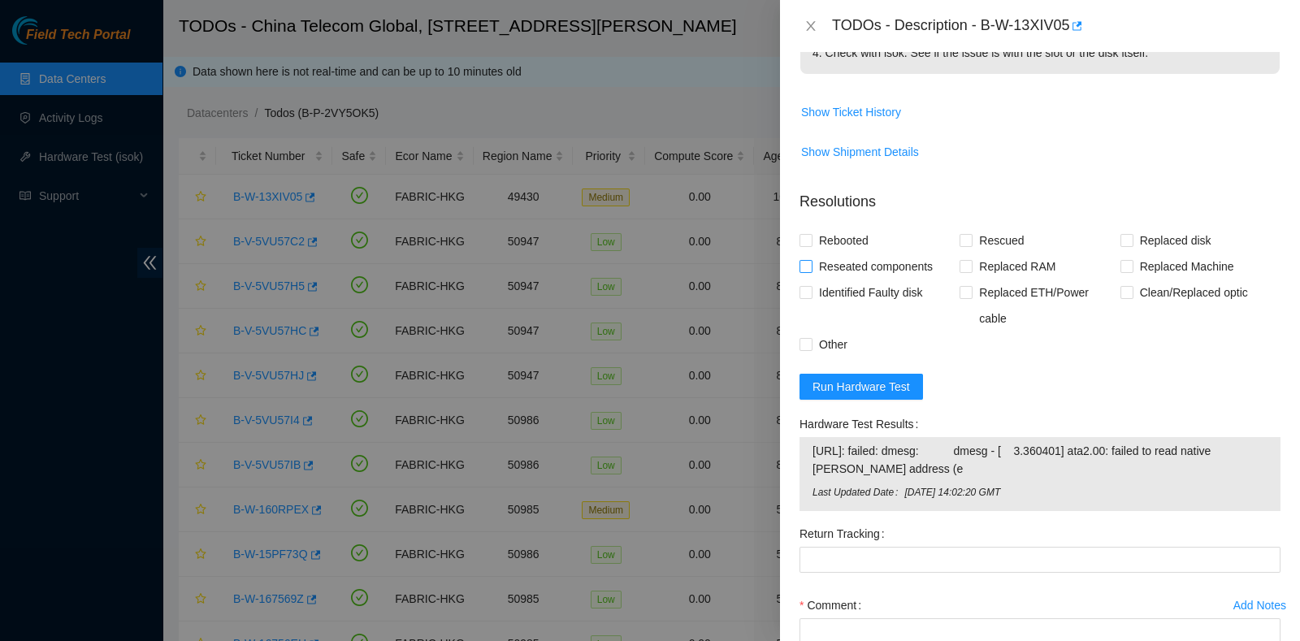
scroll to position [406, 0]
click at [839, 258] on span "Reseated components" at bounding box center [876, 267] width 127 height 26
click at [811, 260] on input "Reseated components" at bounding box center [805, 265] width 11 height 11
checkbox input "true"
click at [839, 240] on span "Rebooted" at bounding box center [844, 241] width 63 height 26
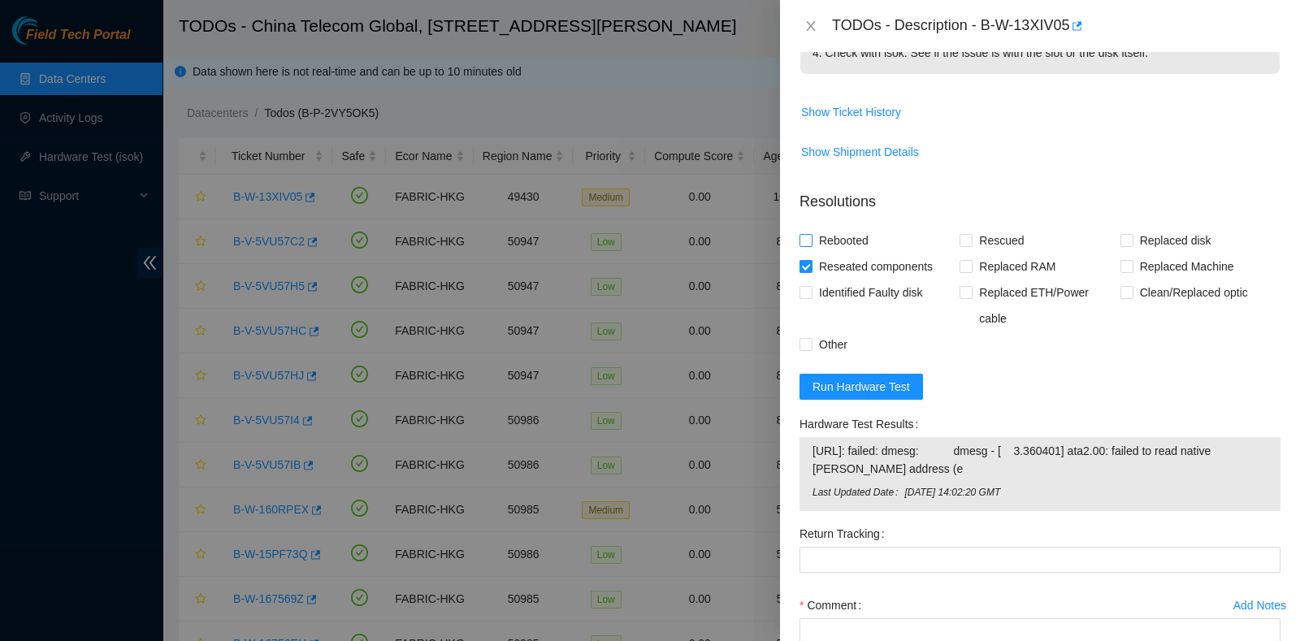
click at [811, 240] on input "Rebooted" at bounding box center [805, 239] width 11 height 11
checkbox input "true"
click at [993, 236] on span "Rescued" at bounding box center [1002, 241] width 58 height 26
click at [971, 236] on input "Rescued" at bounding box center [965, 239] width 11 height 11
checkbox input "true"
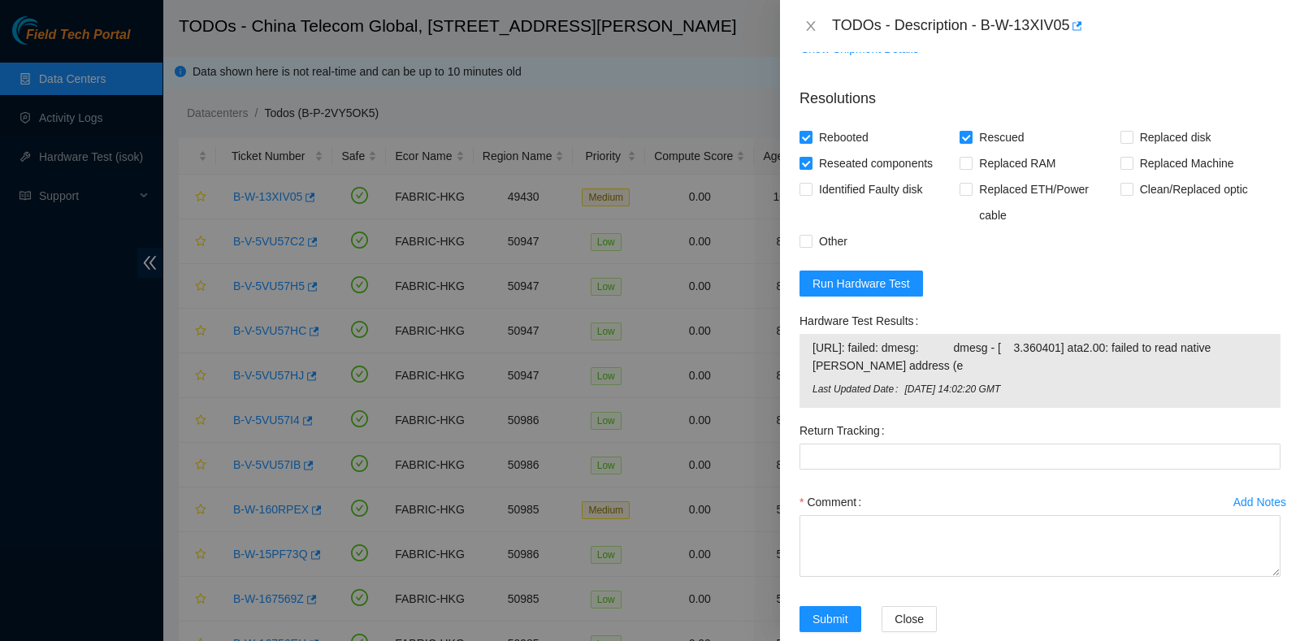
scroll to position [536, 0]
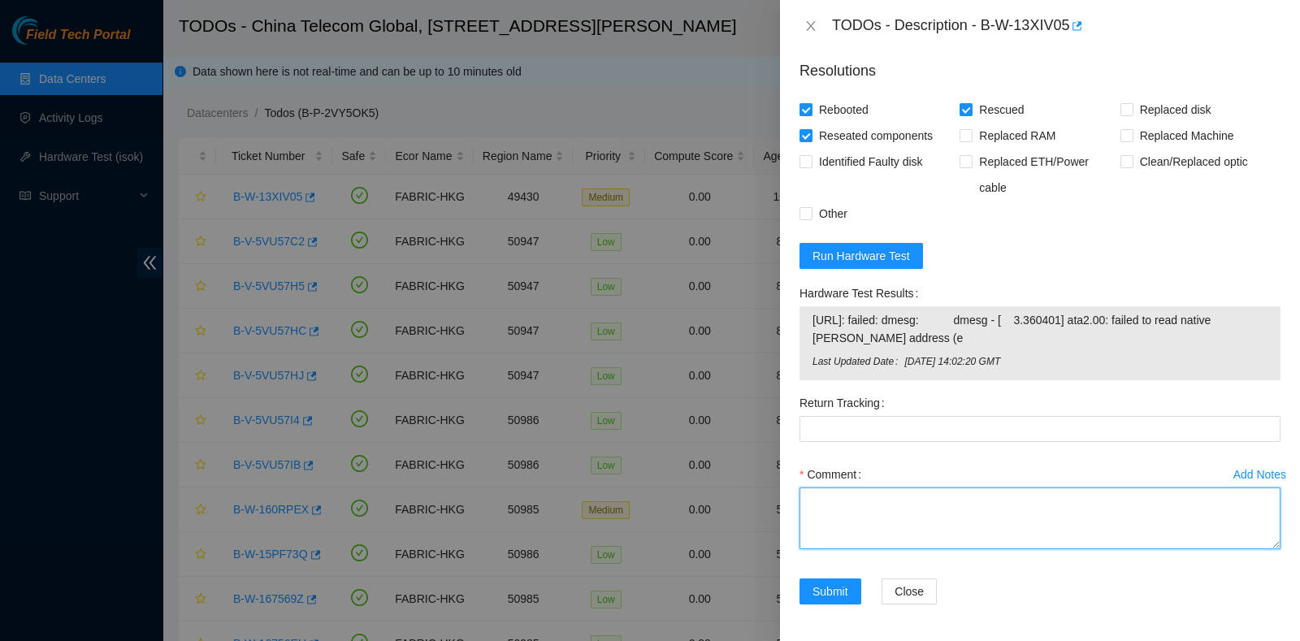
click at [874, 498] on textarea "Comment" at bounding box center [1040, 519] width 481 height 62
type textarea "Swapped disk and reseated and rescued"
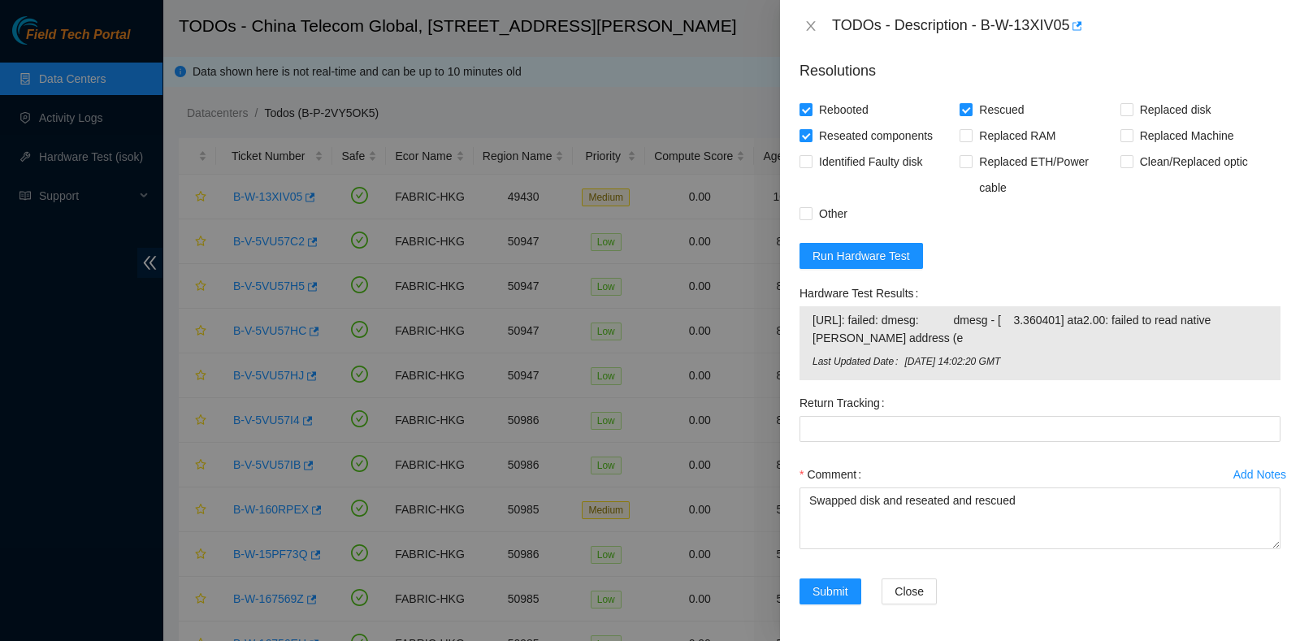
click at [841, 567] on div "Add Notes Comment Swapped disk and reseated and rescued" at bounding box center [1040, 520] width 494 height 117
click at [841, 571] on div "Add Notes Comment Swapped disk and reseated and rescued" at bounding box center [1040, 520] width 494 height 117
click at [848, 581] on button "Submit" at bounding box center [831, 592] width 62 height 26
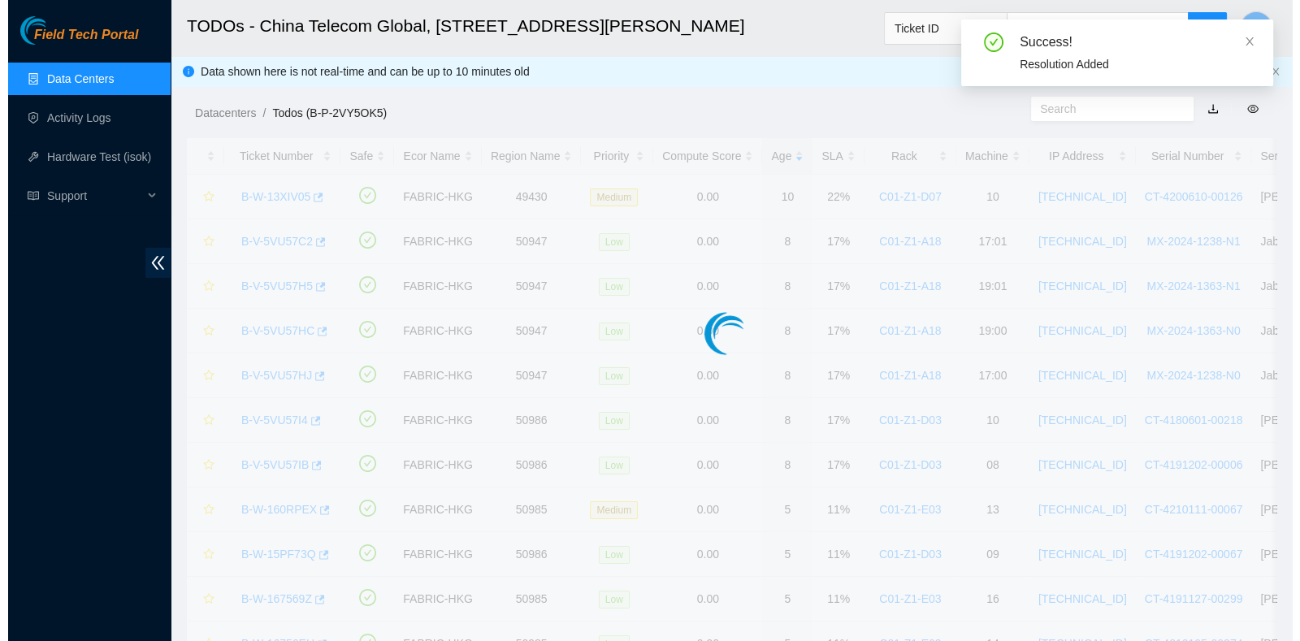
scroll to position [184, 0]
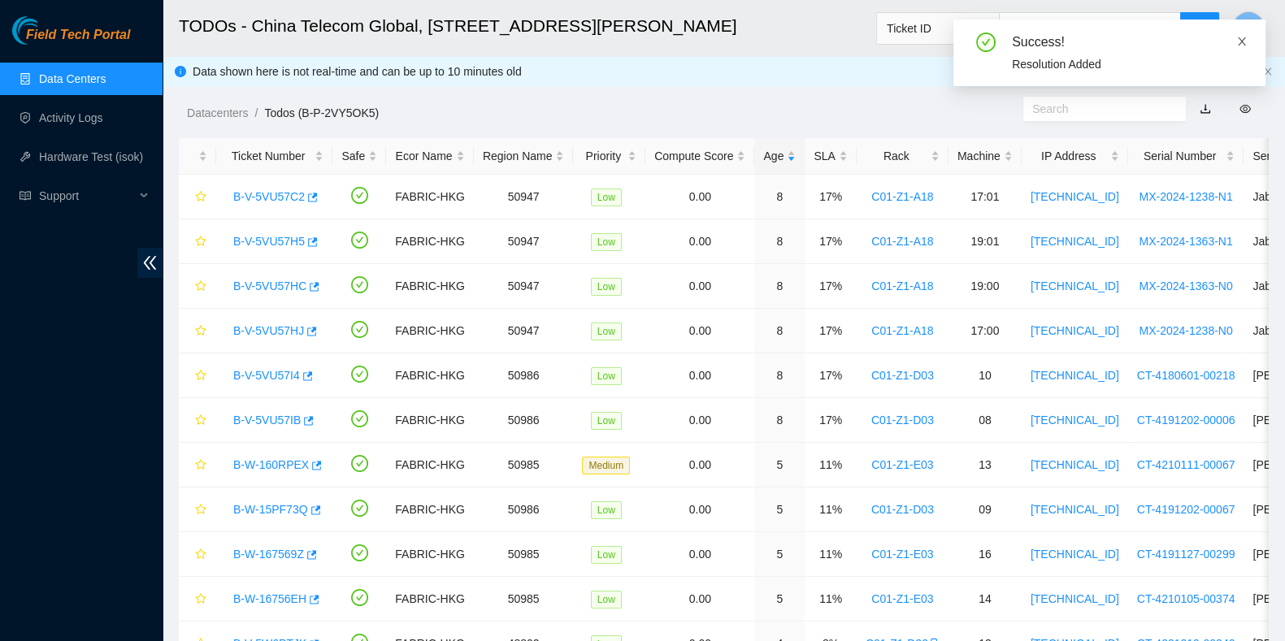
click at [1242, 46] on icon "close" at bounding box center [1241, 41] width 11 height 11
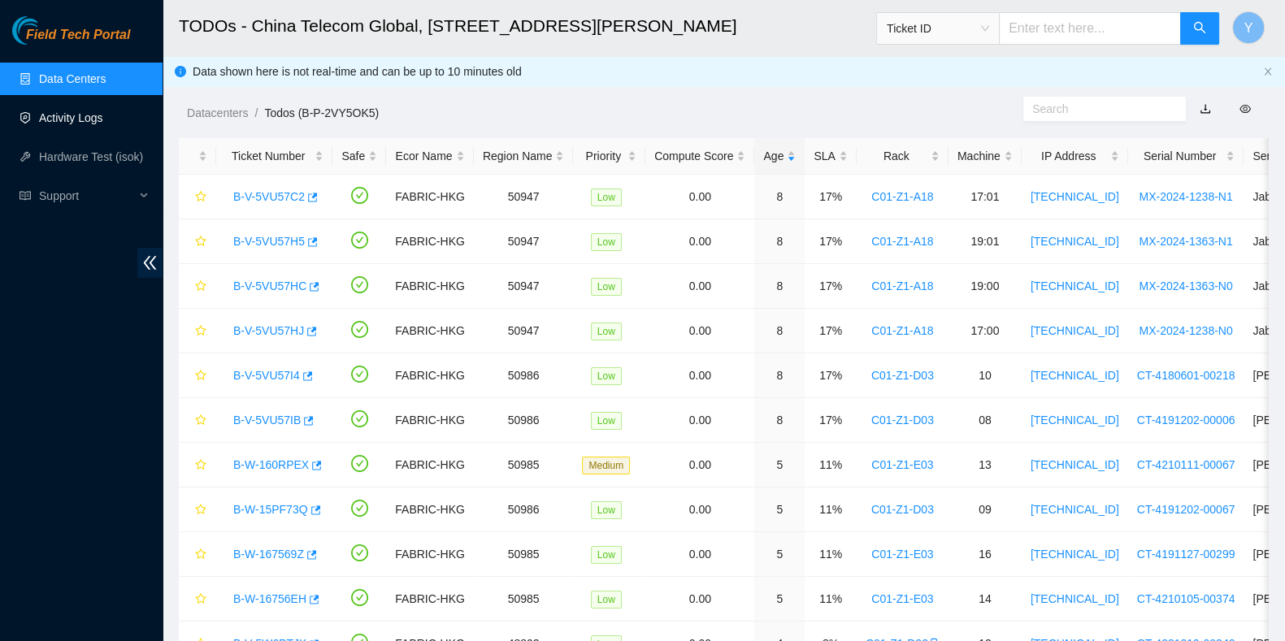
click at [80, 119] on link "Activity Logs" at bounding box center [71, 117] width 64 height 13
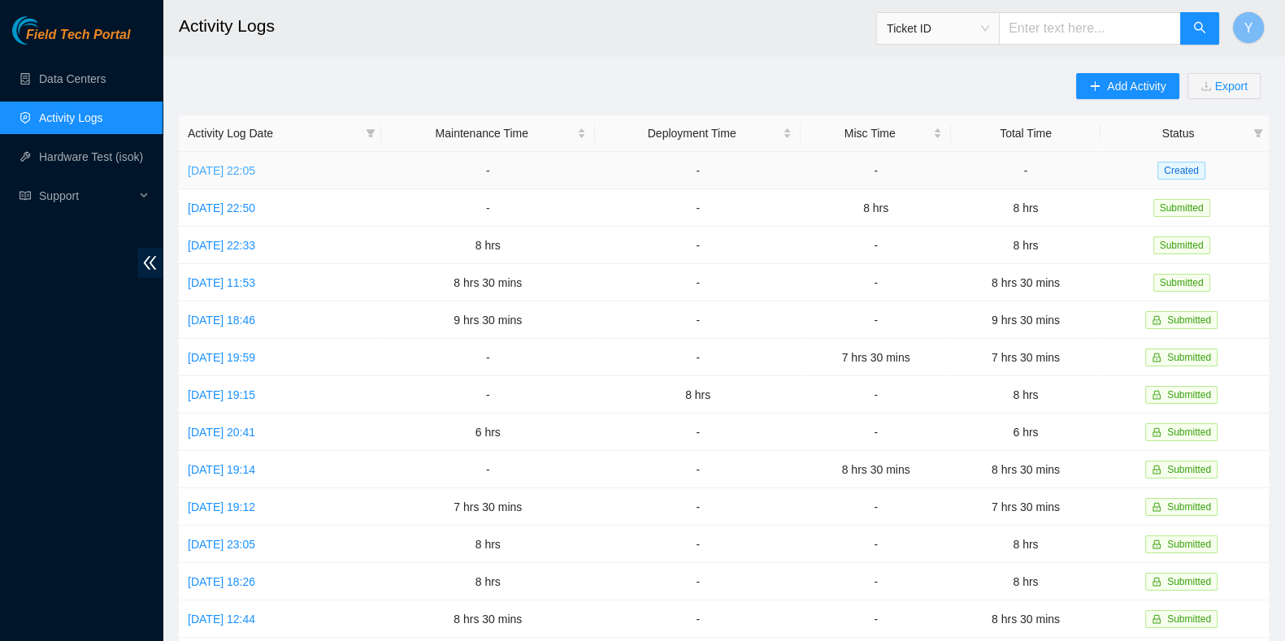
click at [255, 170] on link "[DATE] 22:05" at bounding box center [221, 170] width 67 height 13
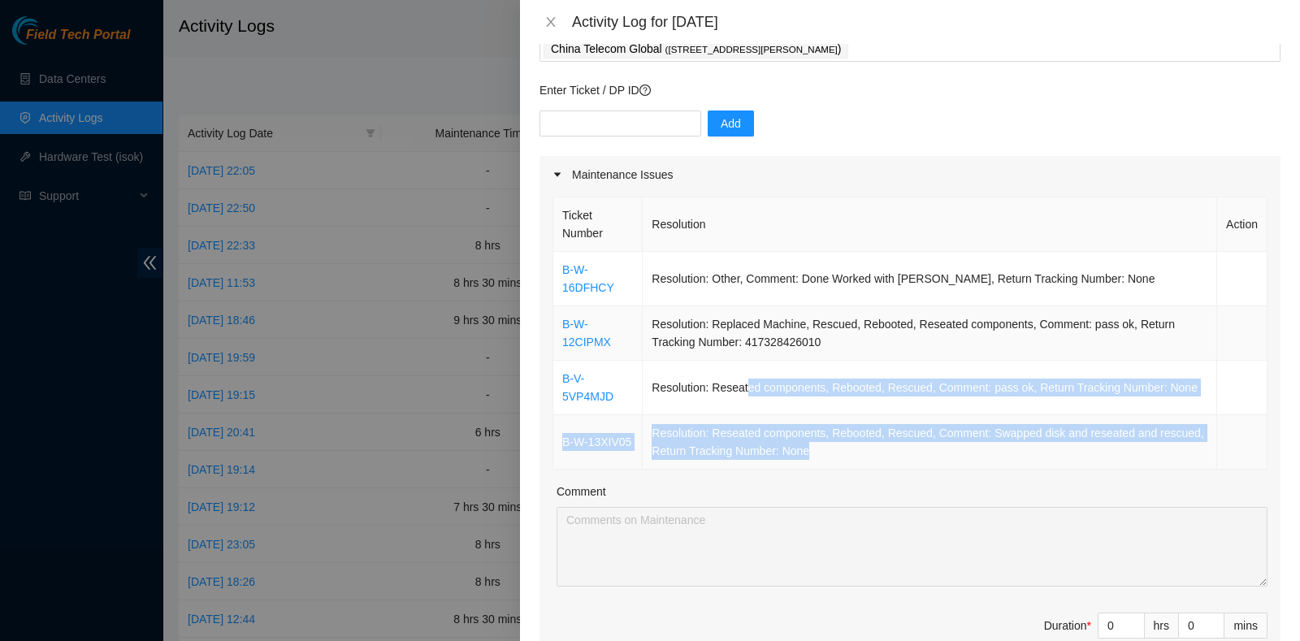
scroll to position [102, 0]
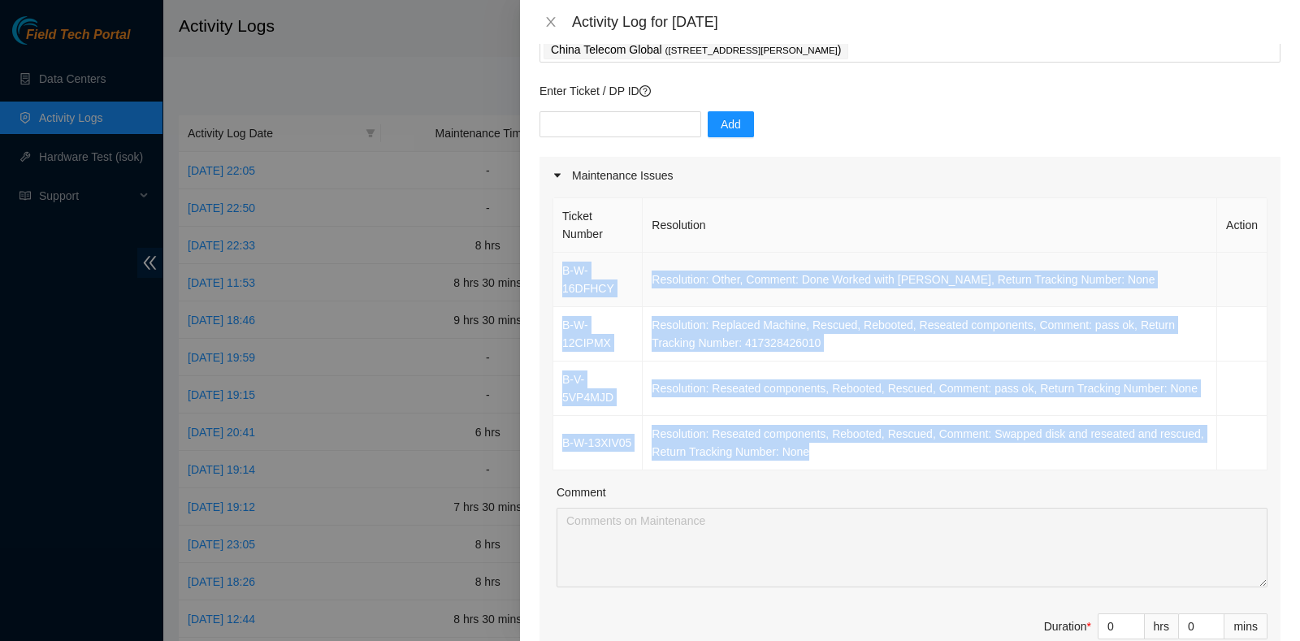
drag, startPoint x: 832, startPoint y: 452, endPoint x: 557, endPoint y: 269, distance: 330.7
click at [557, 269] on tbody "B-W-16DFHCY Resolution: Other, Comment: Done Worked with Maheshan NIE, Return T…" at bounding box center [910, 362] width 714 height 218
copy tbody "B-W-16DFHCY Resolution: Other, Comment: Done Worked with Maheshan NIE, Return T…"
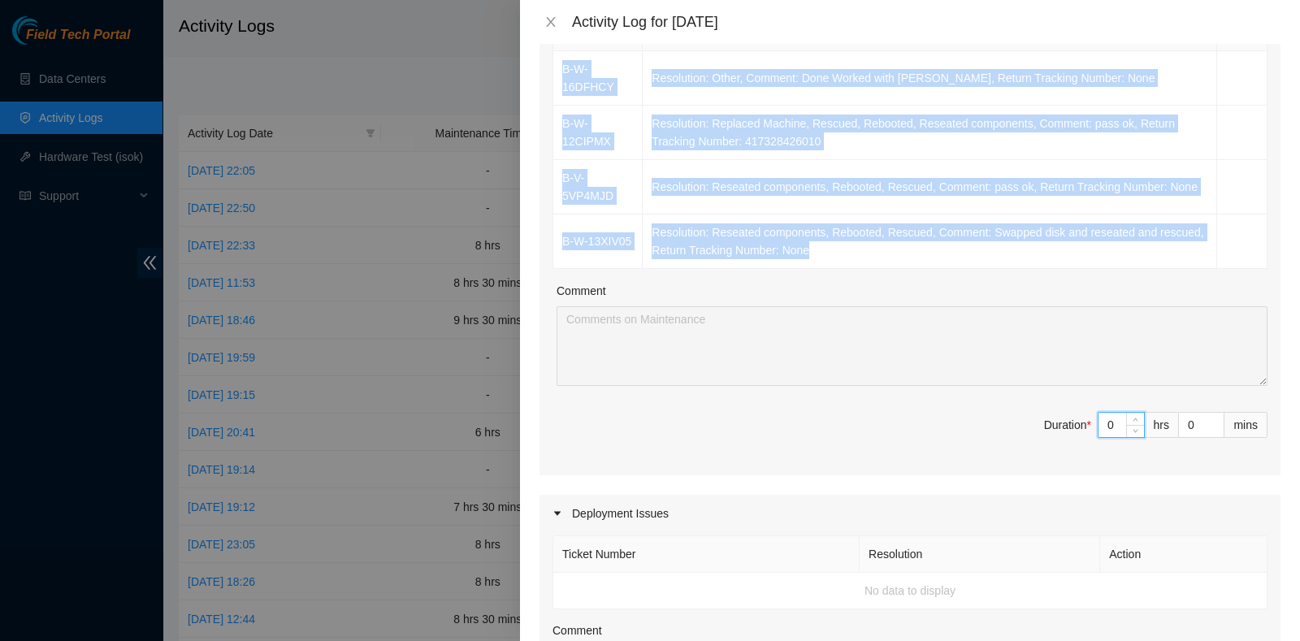
scroll to position [304, 0]
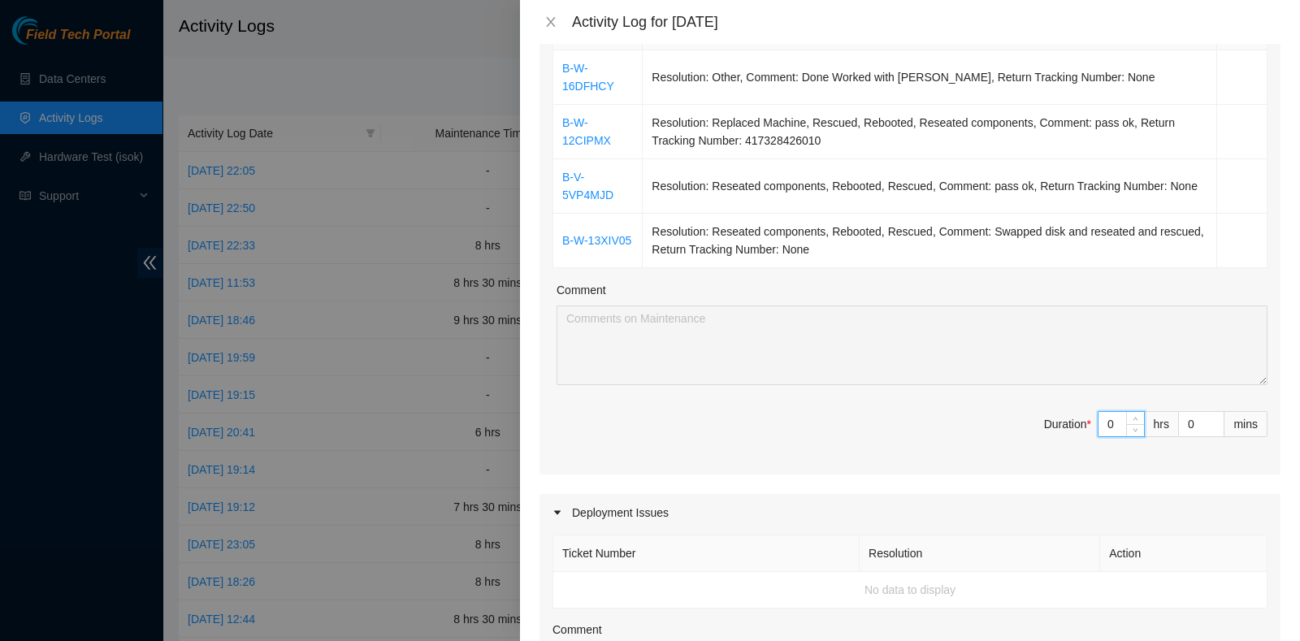
click at [1099, 427] on input "0" at bounding box center [1122, 424] width 46 height 24
type input "6"
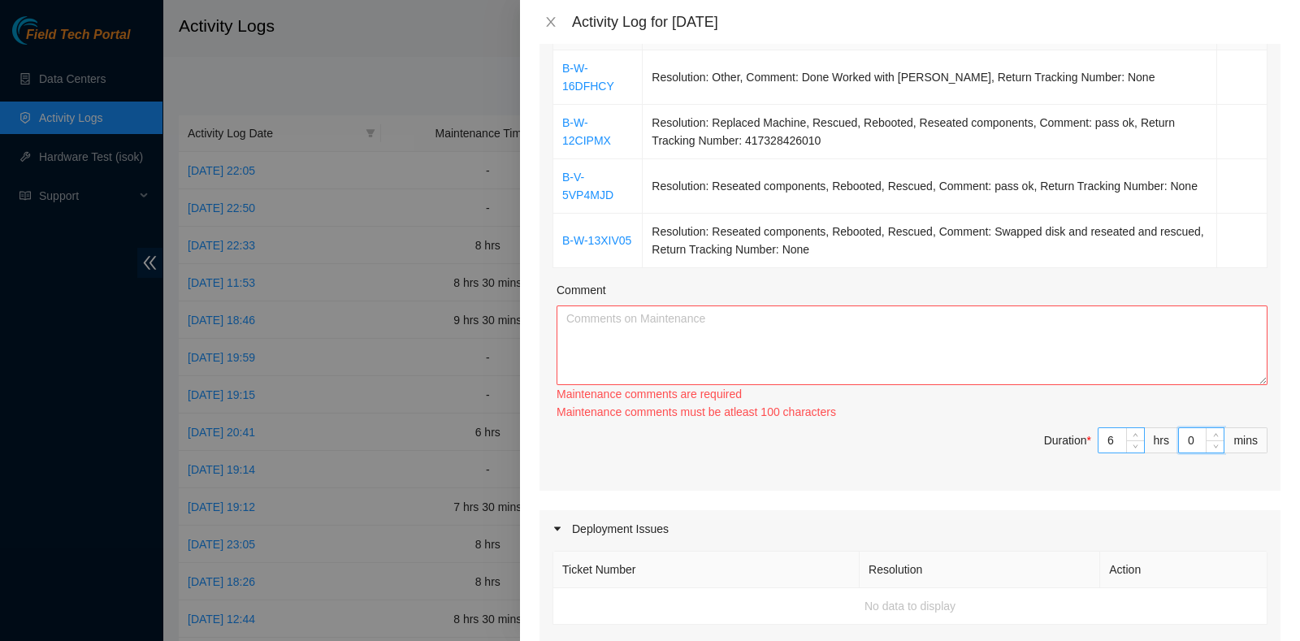
type input "3"
type input "30"
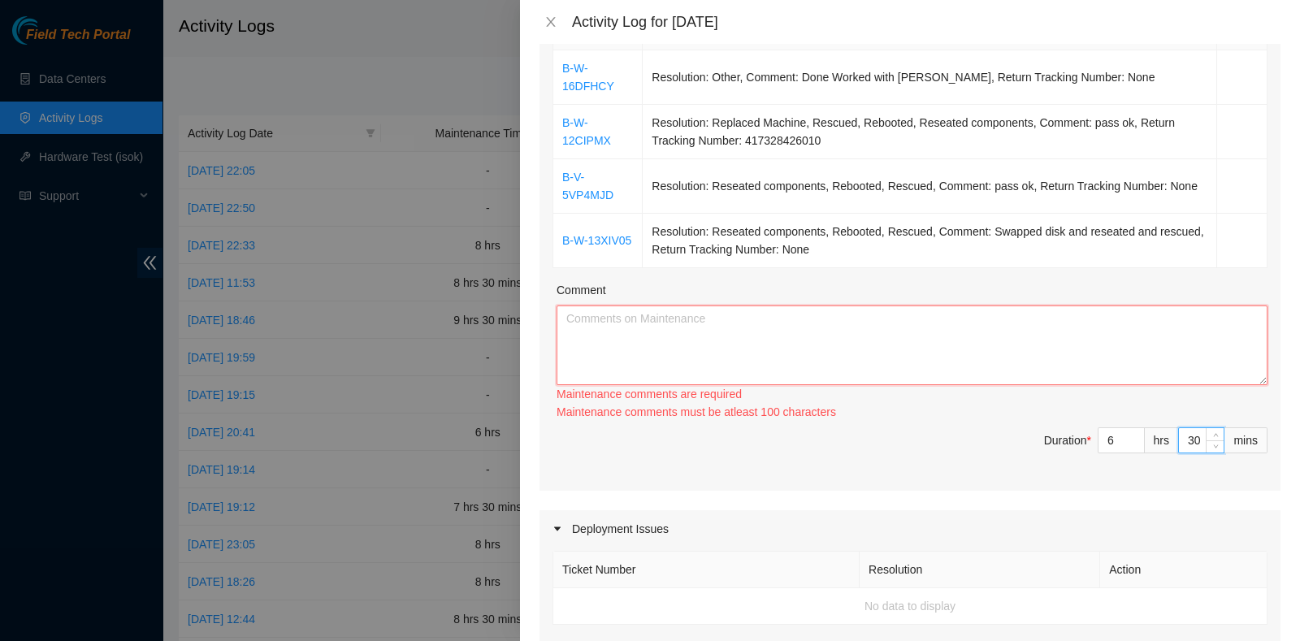
click at [866, 343] on textarea "Comment" at bounding box center [912, 346] width 711 height 80
paste textarea "B-W-16DFHCY Resolution: Other, Comment: Done Worked with Maheshan NIE, Return T…"
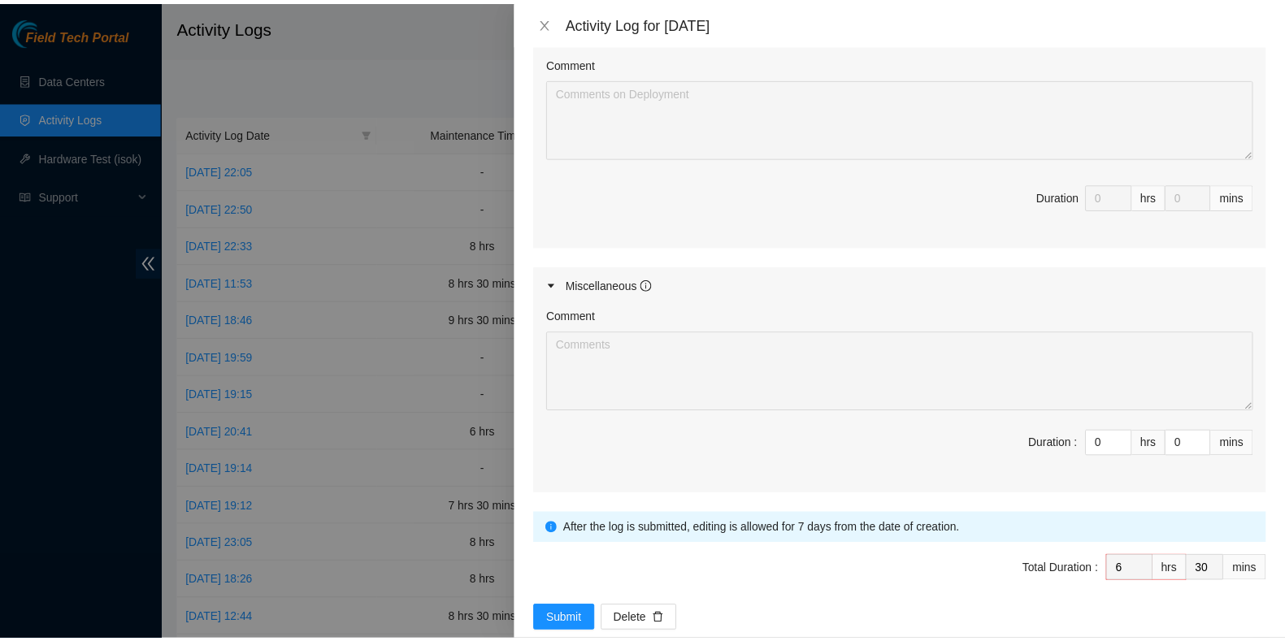
scroll to position [897, 0]
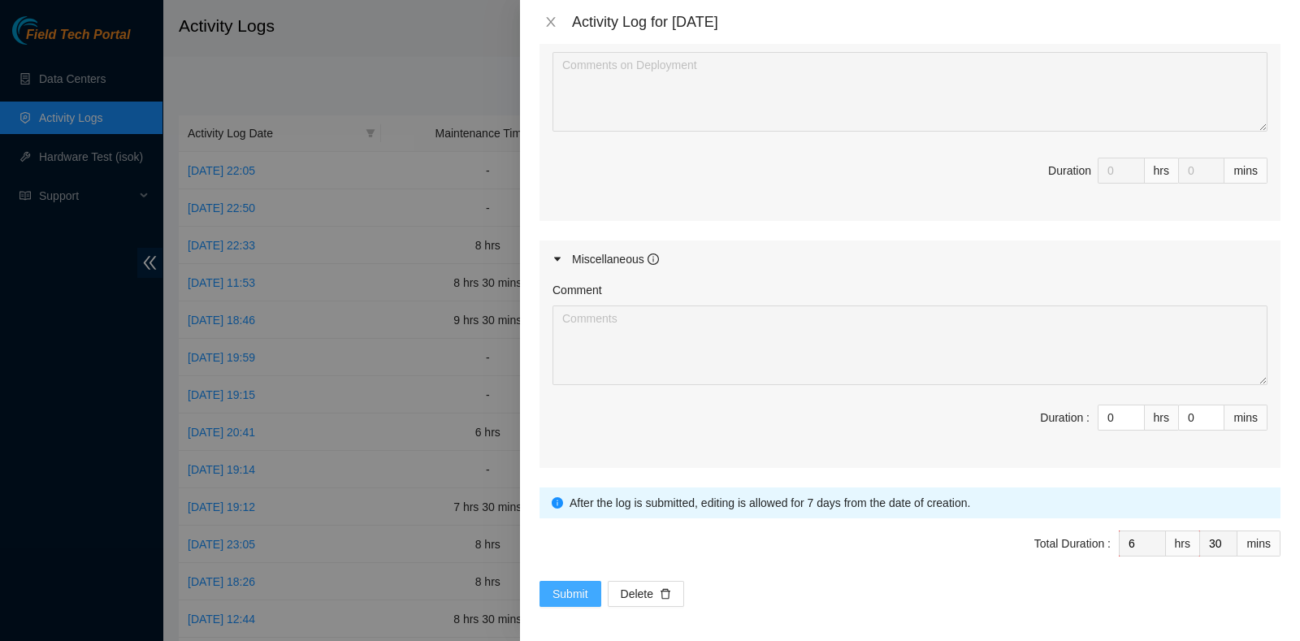
type textarea "B-W-16DFHCY Resolution: Other, Comment: Done Worked with Maheshan NIE, Return T…"
click at [576, 585] on span "Submit" at bounding box center [571, 594] width 36 height 18
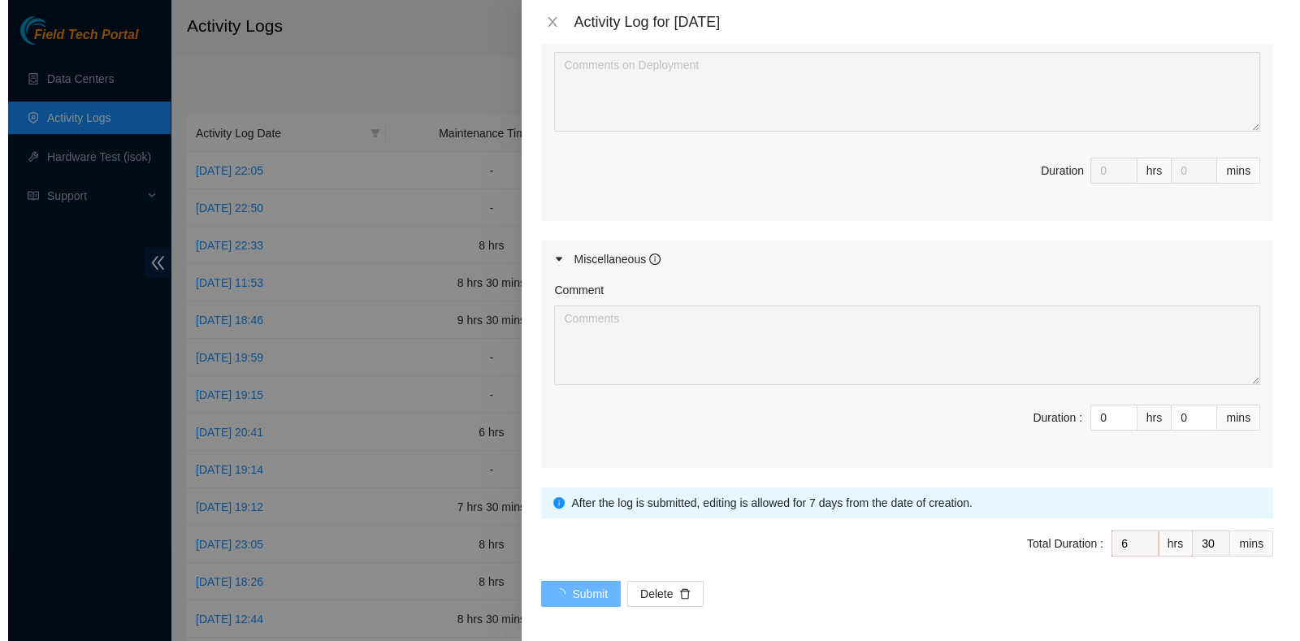
scroll to position [0, 0]
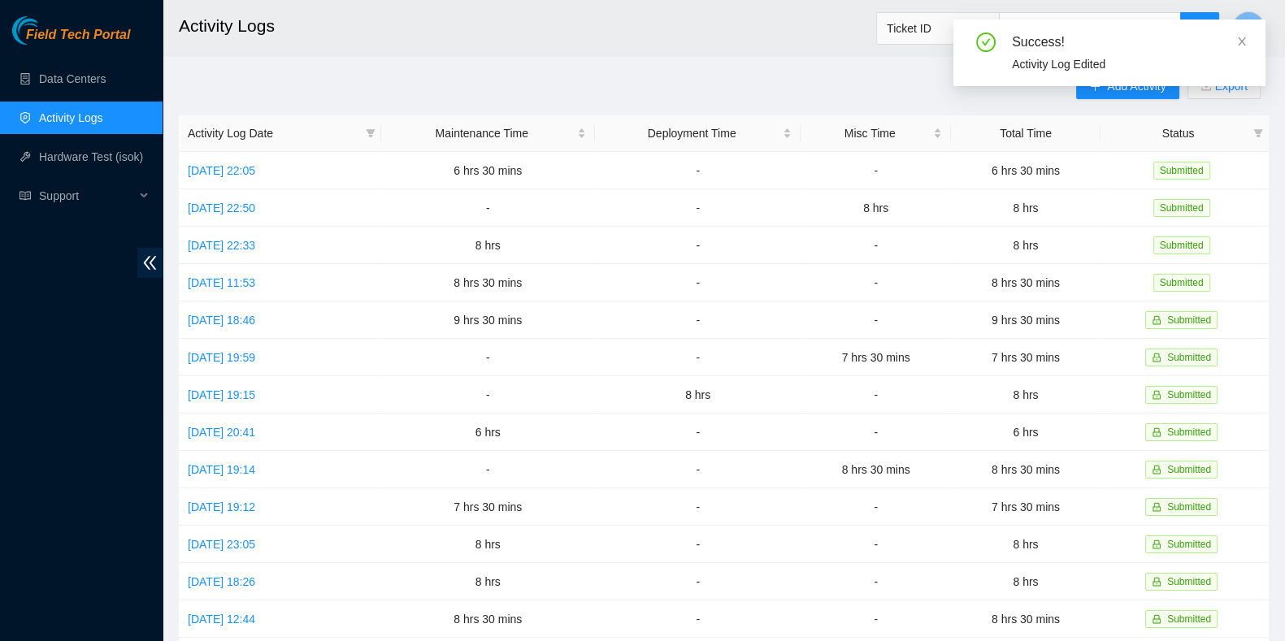
click at [1241, 31] on div "Success! Activity Log Edited" at bounding box center [1109, 53] width 312 height 67
click at [1241, 41] on icon "close" at bounding box center [1242, 41] width 8 height 8
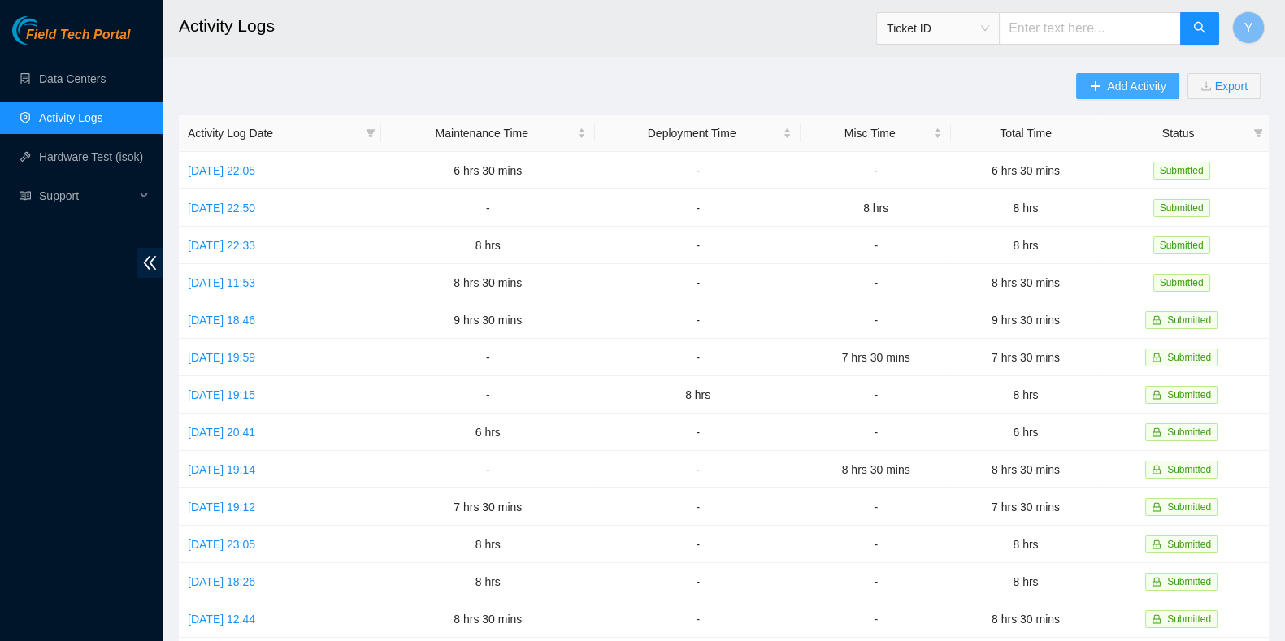
click at [1109, 71] on main "Activity Logs Ticket ID Y Add Activity Export Activity Log Date Maintenance Tim…" at bounding box center [724, 484] width 1122 height 968
click at [1119, 90] on span "Add Activity" at bounding box center [1136, 86] width 59 height 18
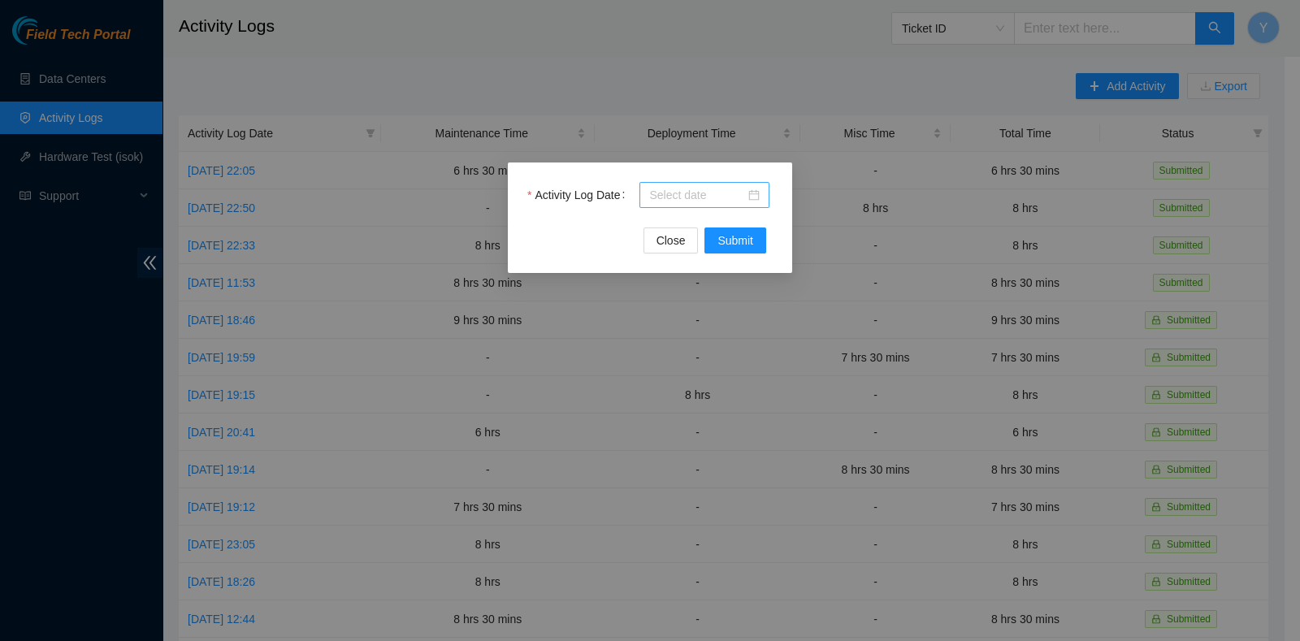
click at [667, 197] on input "Activity Log Date" at bounding box center [697, 195] width 96 height 18
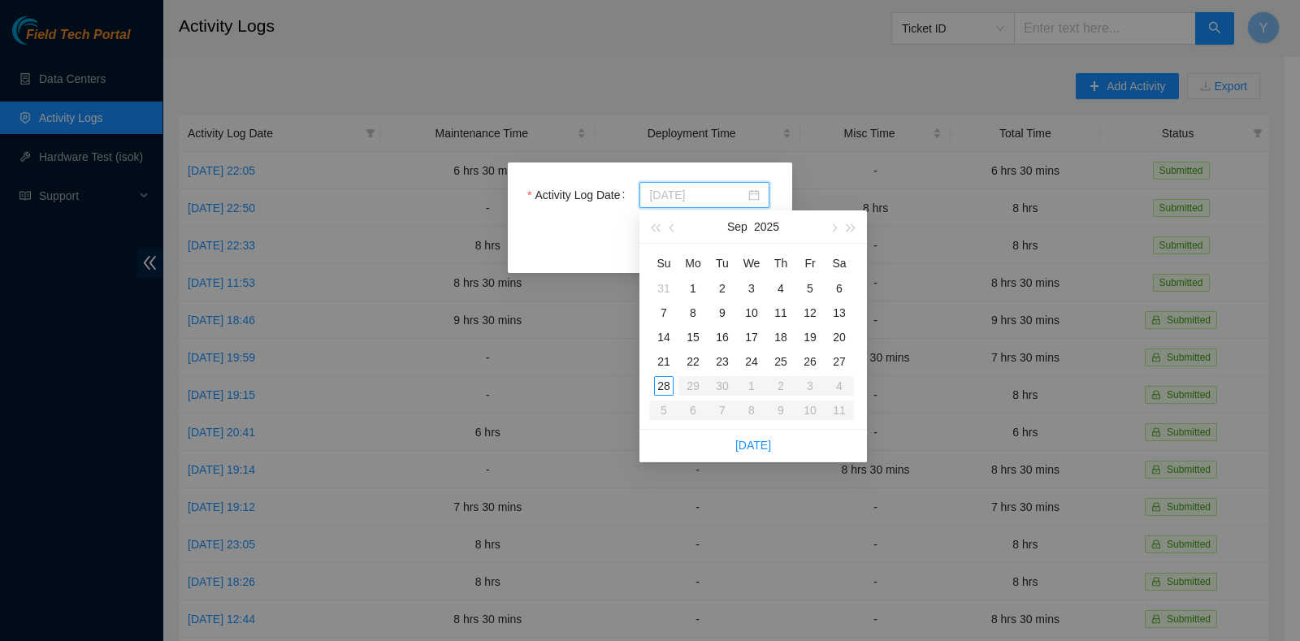
type input "[DATE]"
click at [808, 363] on div "26" at bounding box center [810, 362] width 20 height 20
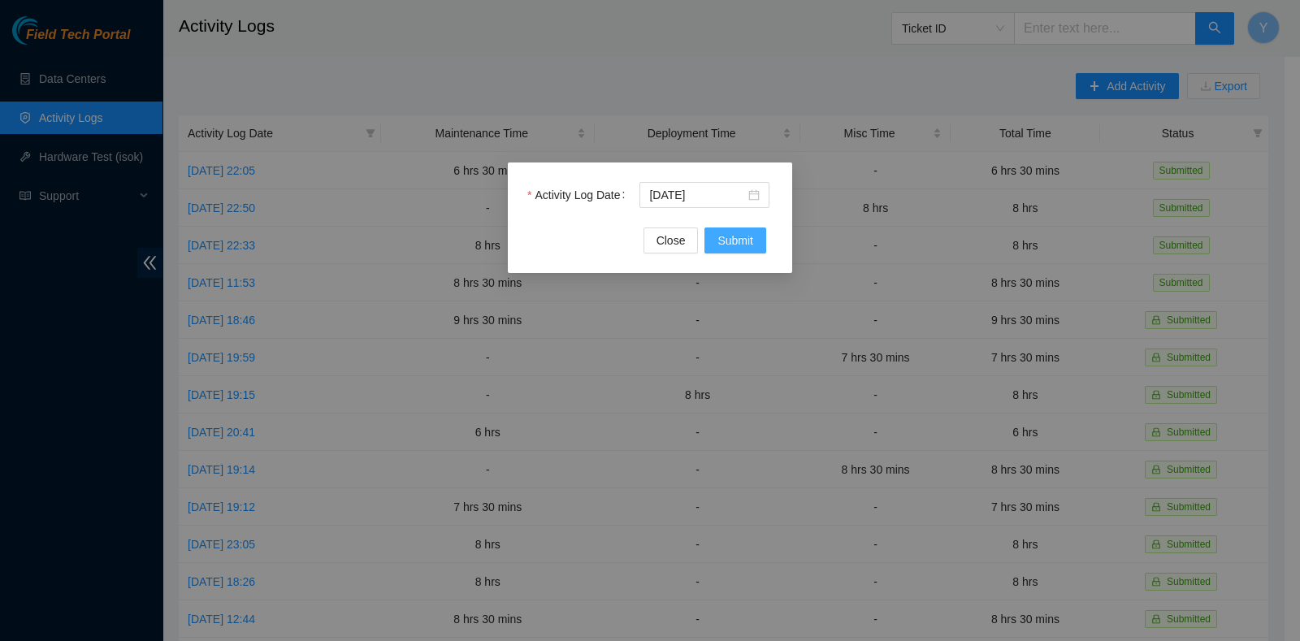
click at [747, 252] on button "Submit" at bounding box center [736, 241] width 62 height 26
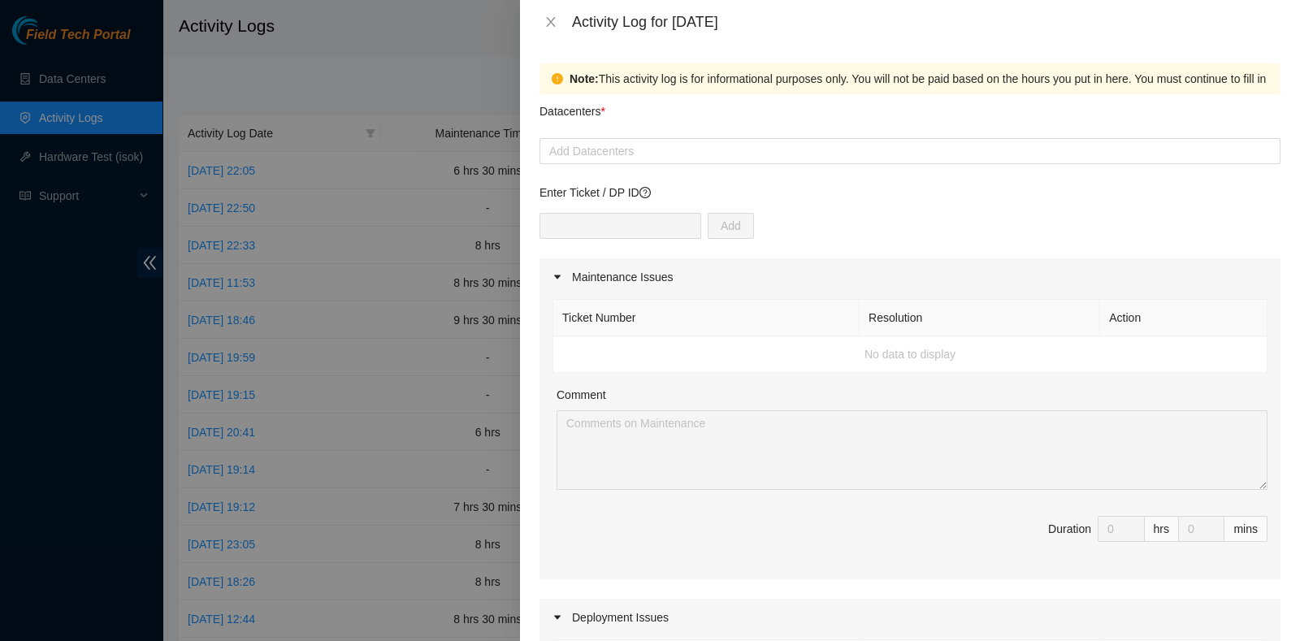
click at [709, 129] on div "Datacenters *" at bounding box center [910, 116] width 741 height 44
click at [708, 147] on div at bounding box center [910, 151] width 733 height 20
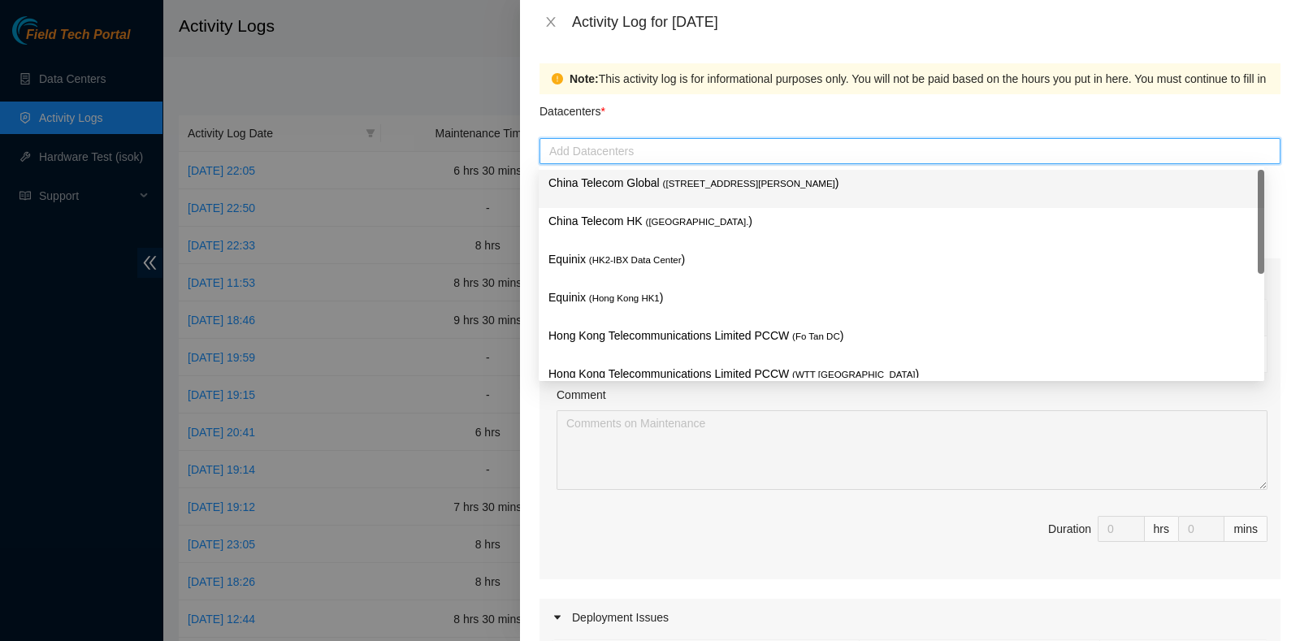
click at [655, 189] on p "China Telecom Global ( [STREET_ADDRESS][PERSON_NAME] )" at bounding box center [902, 183] width 706 height 19
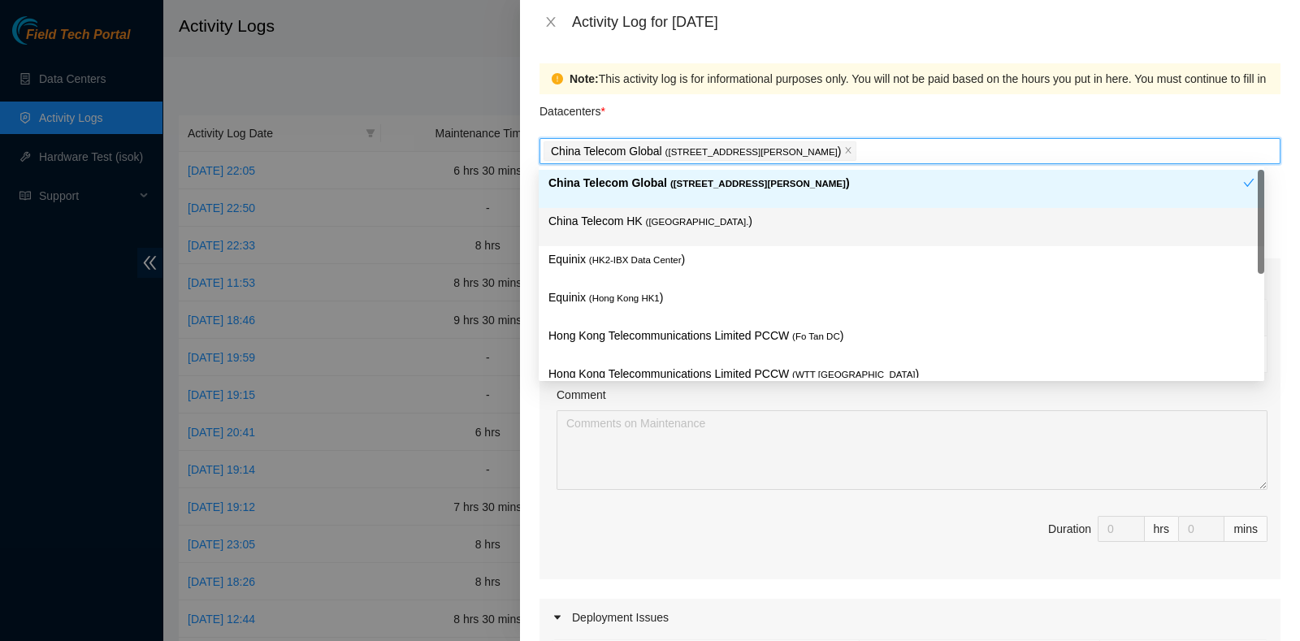
click at [653, 223] on span "( [GEOGRAPHIC_DATA]." at bounding box center [697, 222] width 103 height 10
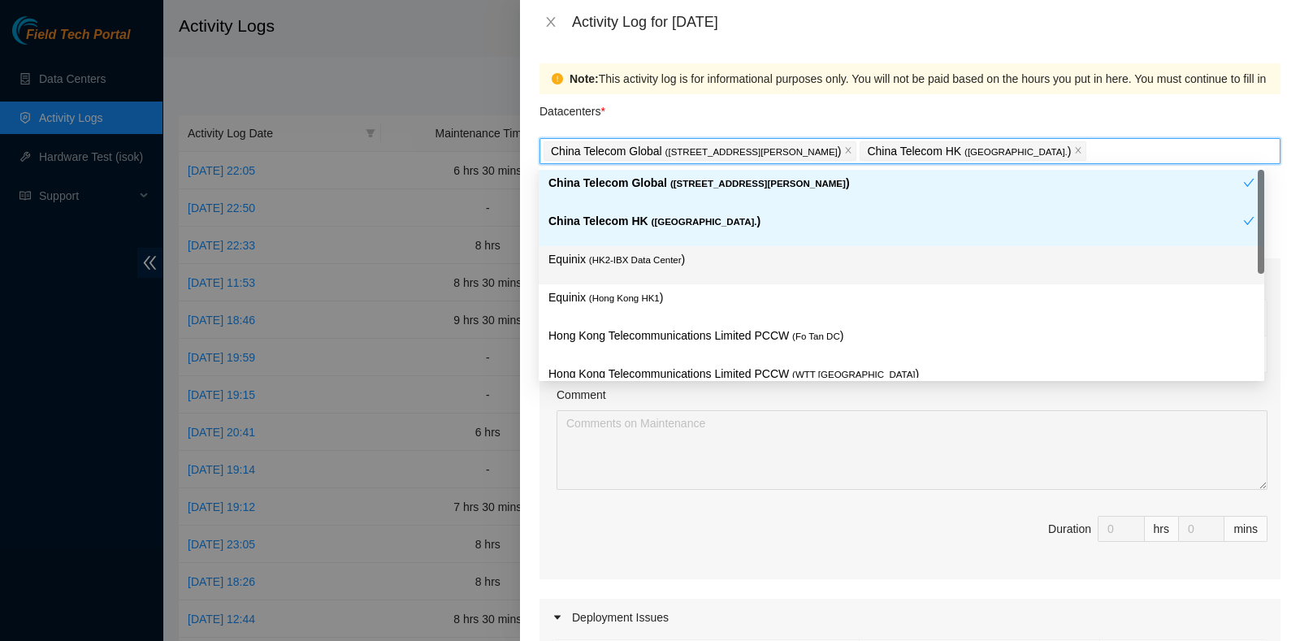
click at [646, 259] on span "( HK2-IBX Data Center" at bounding box center [635, 260] width 93 height 10
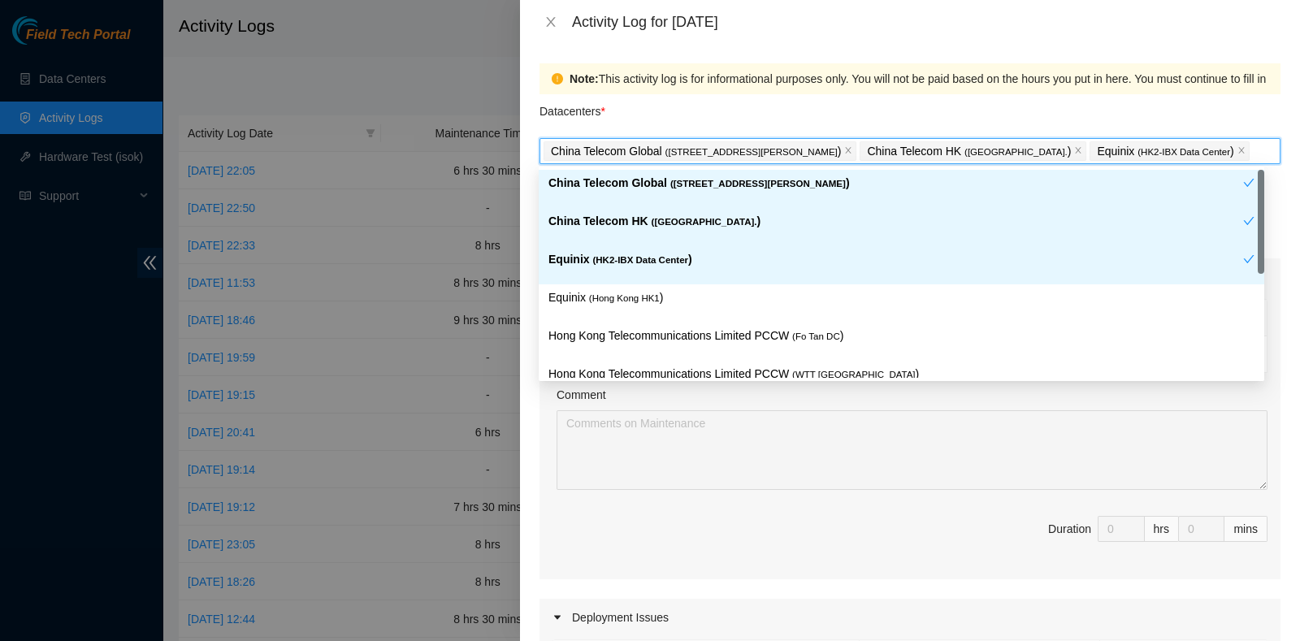
click at [644, 282] on div "Equinix ( HK2-IBX Data Center )" at bounding box center [902, 265] width 726 height 38
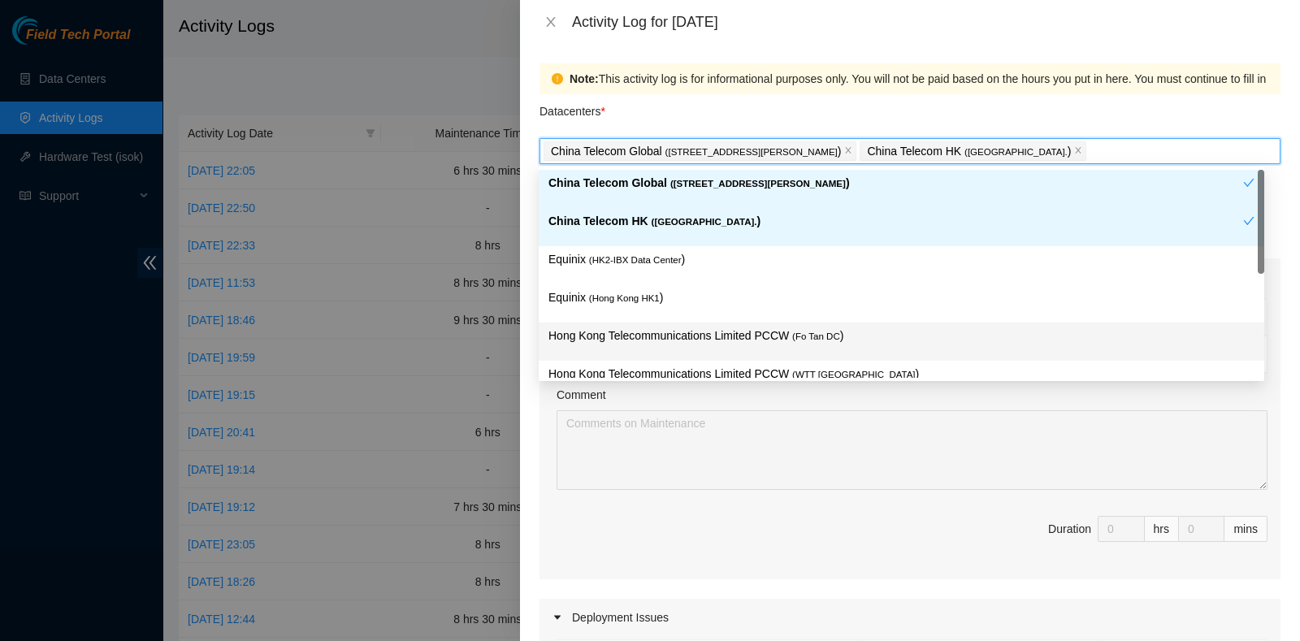
drag, startPoint x: 642, startPoint y: 328, endPoint x: 650, endPoint y: 341, distance: 15.3
click at [642, 329] on p "Hong Kong Telecommunications Limited PCCW ( Fo Tan DC )" at bounding box center [902, 336] width 706 height 19
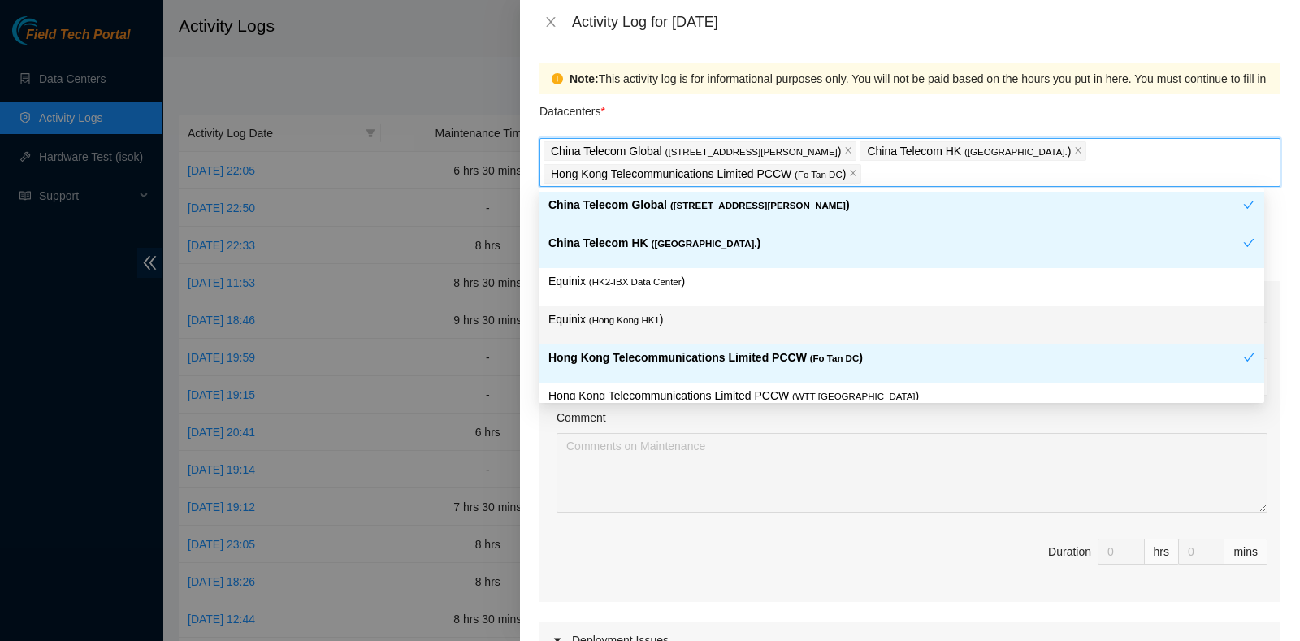
click at [658, 319] on p "Equinix ( [GEOGRAPHIC_DATA] HK1 )" at bounding box center [902, 319] width 706 height 19
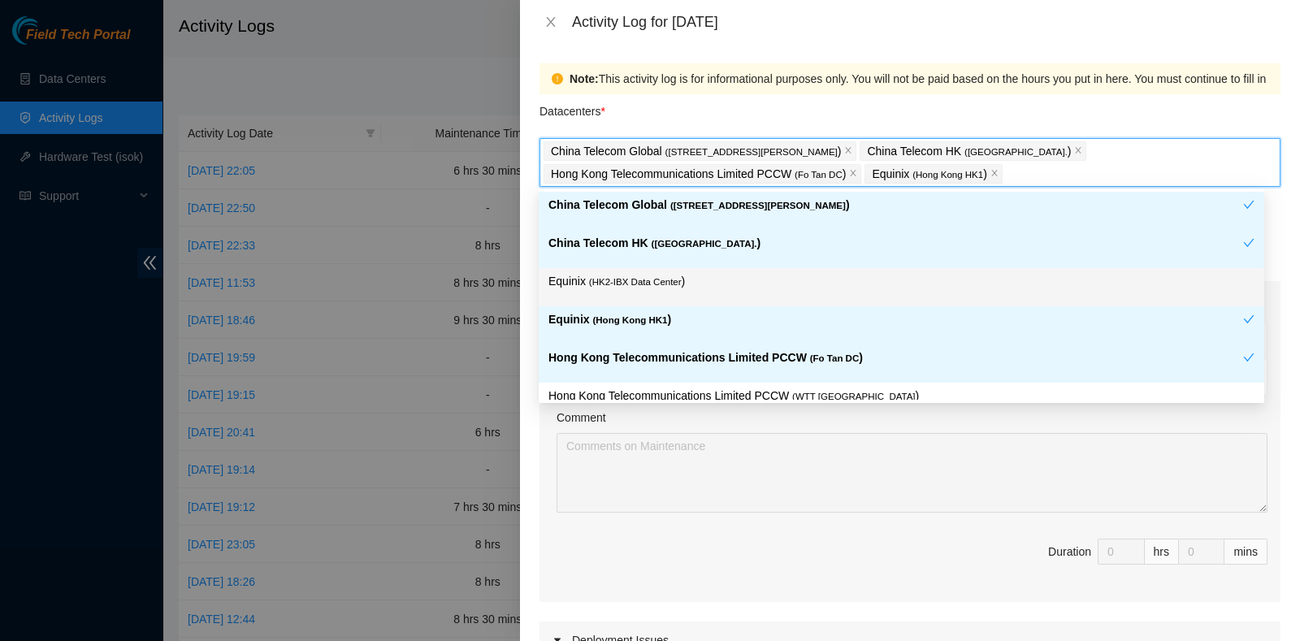
click at [666, 289] on p "Equinix ( HK2-IBX Data Center )" at bounding box center [902, 281] width 706 height 19
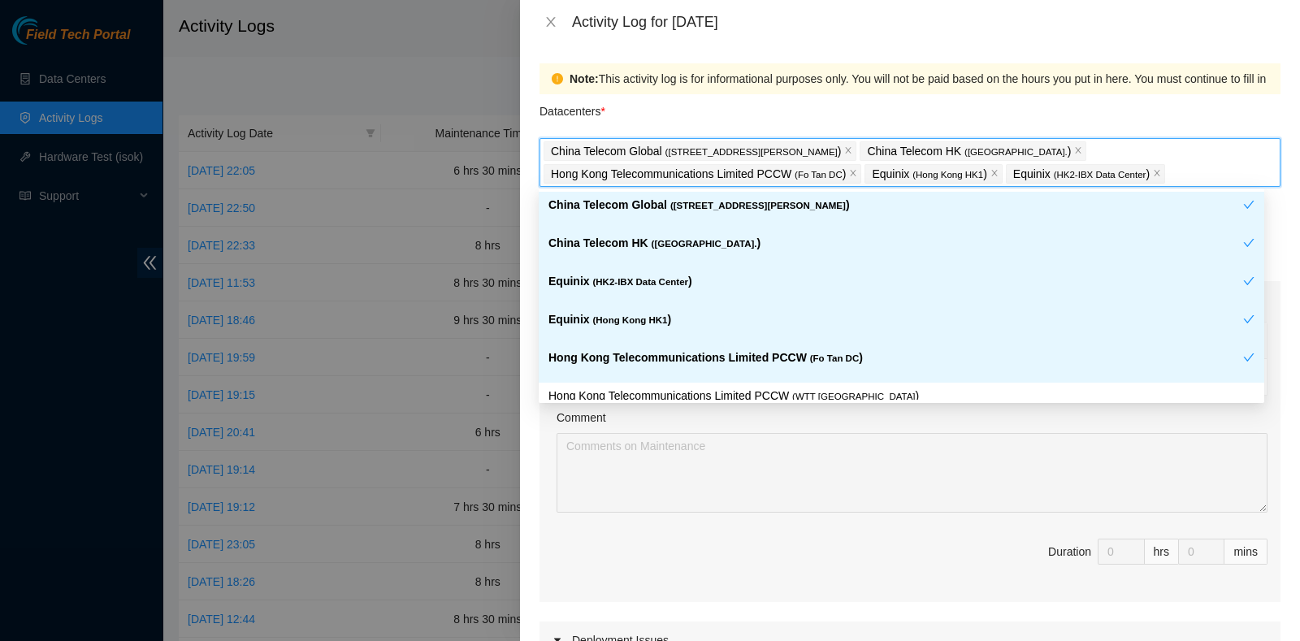
click at [673, 59] on div "Note: This activity log is for informational purposes only. You will not be pai…" at bounding box center [910, 342] width 780 height 597
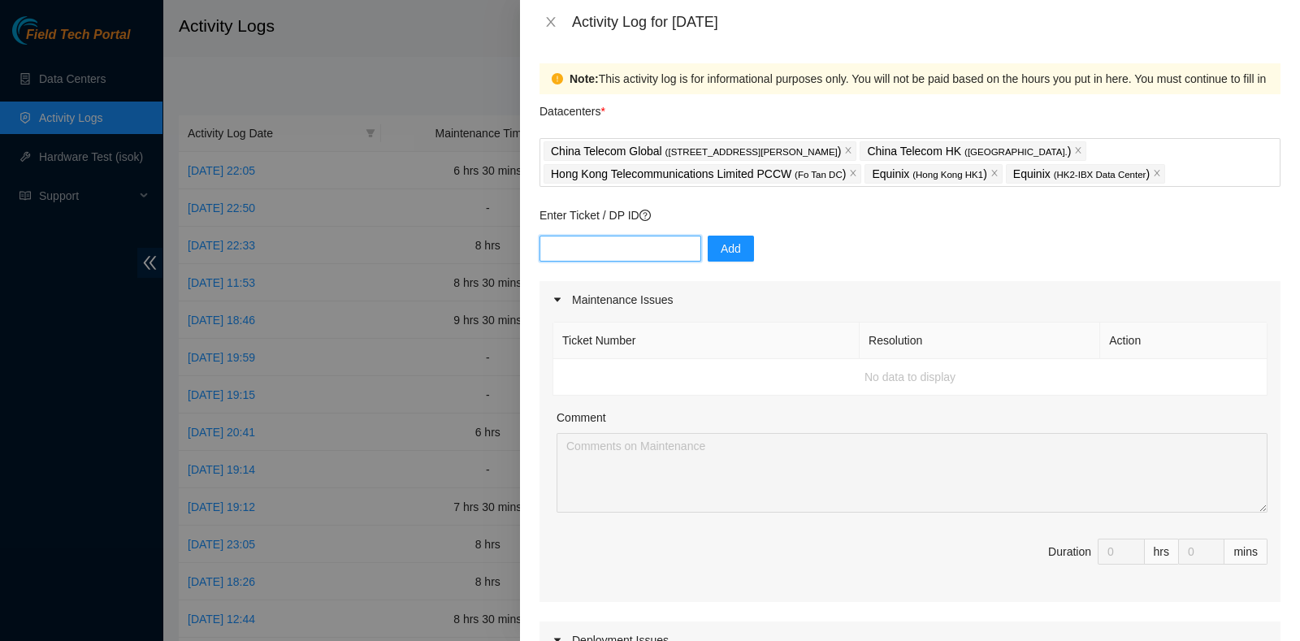
click at [616, 238] on input "text" at bounding box center [621, 249] width 162 height 26
paste input "B-W-16DFHCY Resolution: Other, Comment: Done Worked with Maheshan NIE, Return T…"
type input "B-W-16DFHCY Resolution: Other, Comment: Done Worked with Maheshan NIE, Return T…"
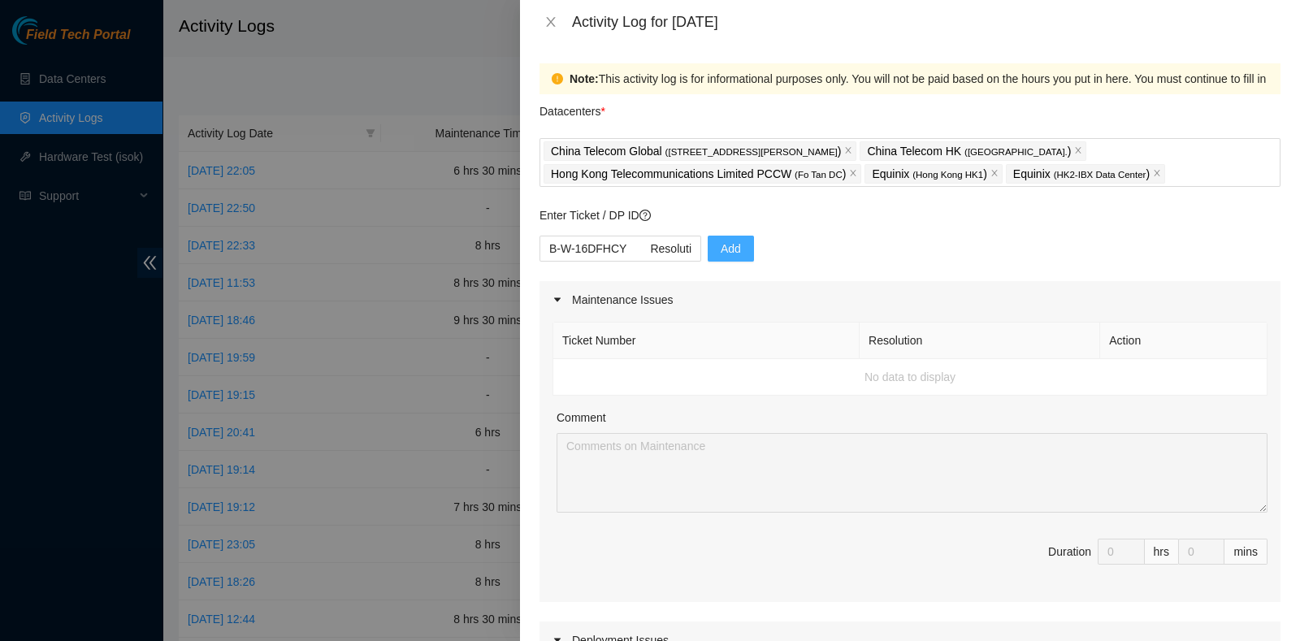
drag, startPoint x: 727, startPoint y: 249, endPoint x: 658, endPoint y: 223, distance: 73.8
click at [658, 223] on div "Enter Ticket / DP ID B-W-16DFHCY Resolution: Other, Comment: Done Worked with M…" at bounding box center [910, 243] width 741 height 75
click at [653, 249] on input "B-W-16DFHCY Resolution: Other, Comment: Done Worked with Maheshan NIE, Return T…" at bounding box center [621, 249] width 162 height 26
click at [667, 259] on input "text" at bounding box center [621, 249] width 162 height 26
paste input "DP81310"
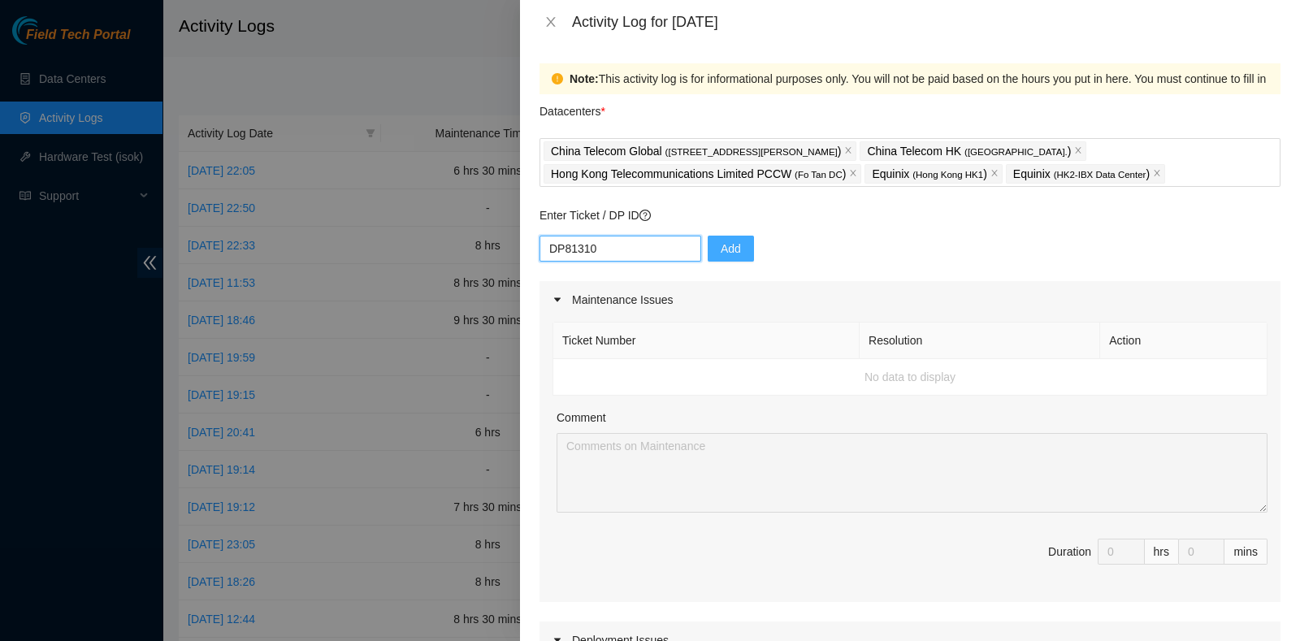
type input "DP81310"
click at [740, 252] on button "Add" at bounding box center [731, 249] width 46 height 26
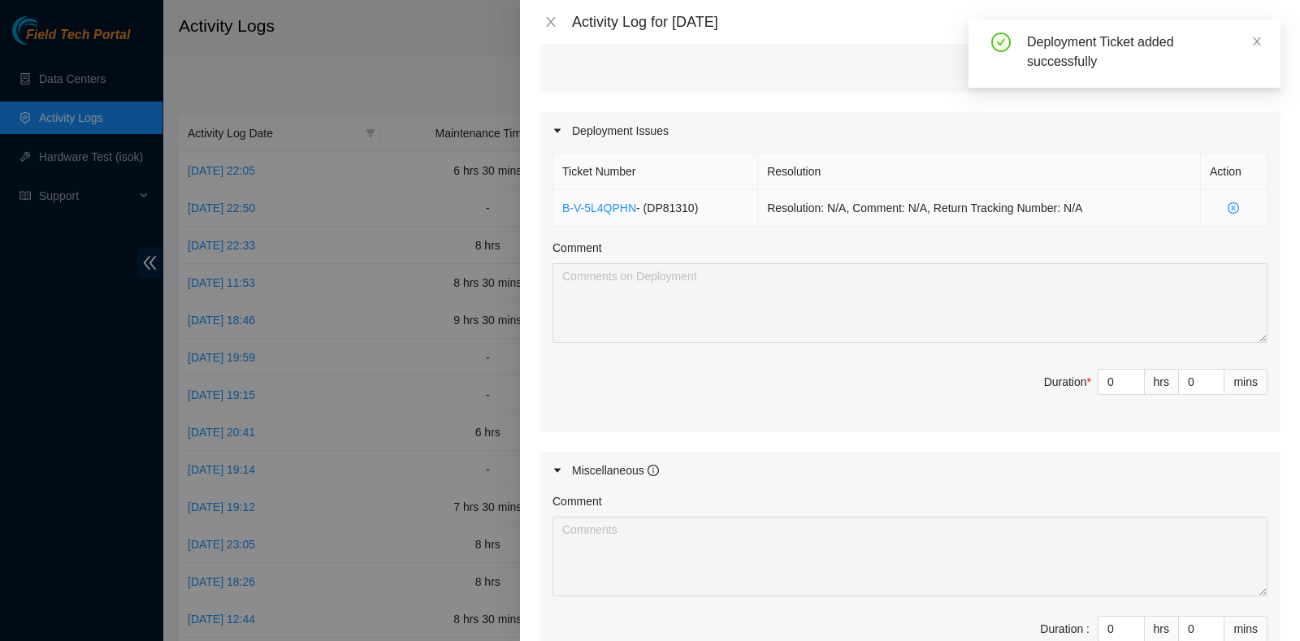
scroll to position [508, 0]
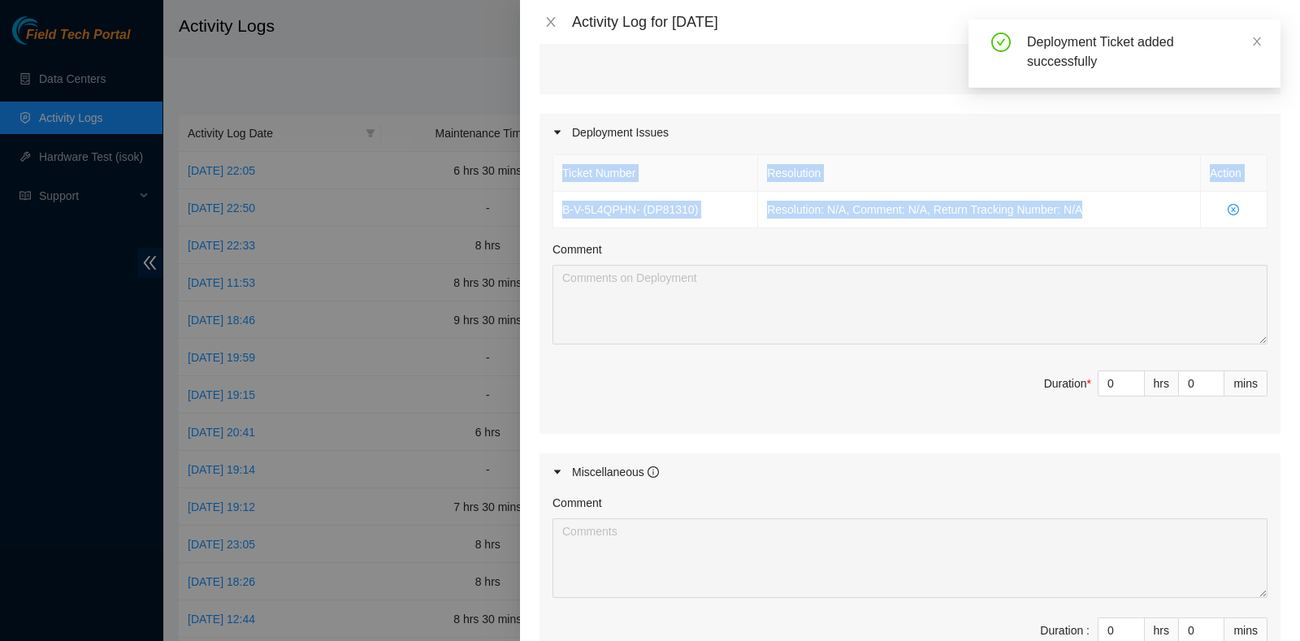
drag, startPoint x: 1118, startPoint y: 211, endPoint x: 547, endPoint y: 193, distance: 571.6
click at [547, 193] on div "Ticket Number Resolution Action B-V-5L4QPHN - ( DP81310 ) Resolution: N/A, Comm…" at bounding box center [910, 293] width 741 height 284
copy table "Ticket Number Resolution Action B-V-5L4QPHN - ( DP81310 ) Resolution: N/A, Comm…"
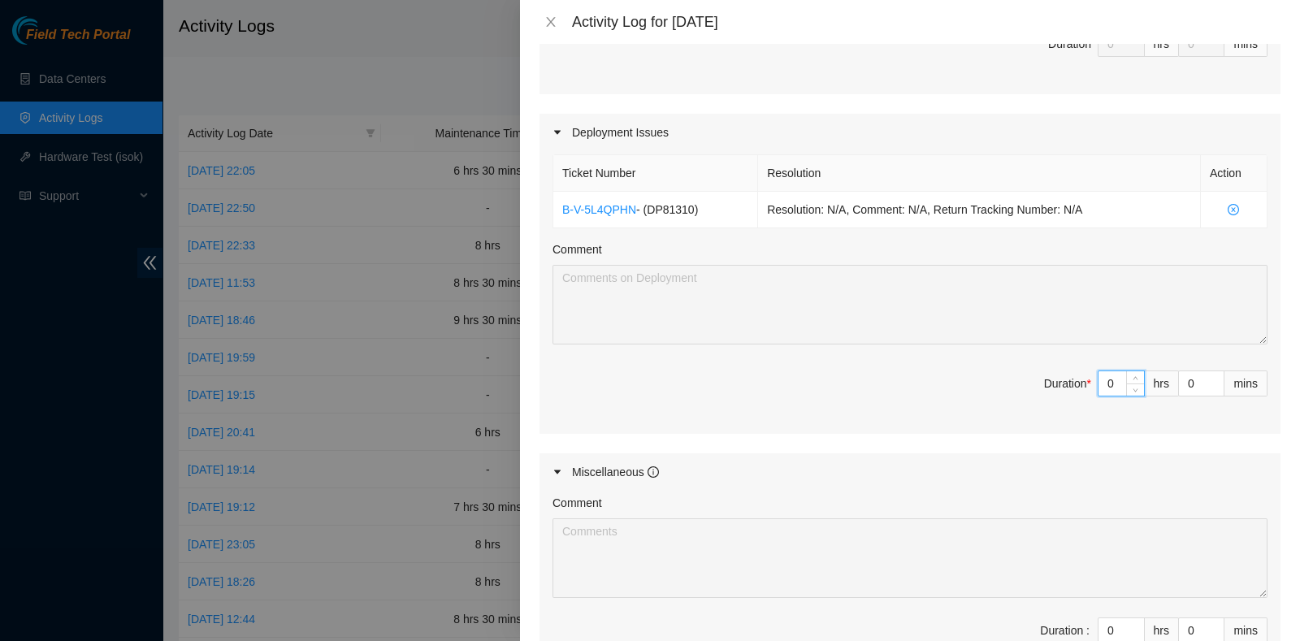
click at [1099, 381] on input "0" at bounding box center [1122, 383] width 46 height 24
drag, startPoint x: 1099, startPoint y: 382, endPoint x: 1089, endPoint y: 382, distance: 9.8
click at [1099, 382] on input "0" at bounding box center [1122, 383] width 46 height 24
type input "4"
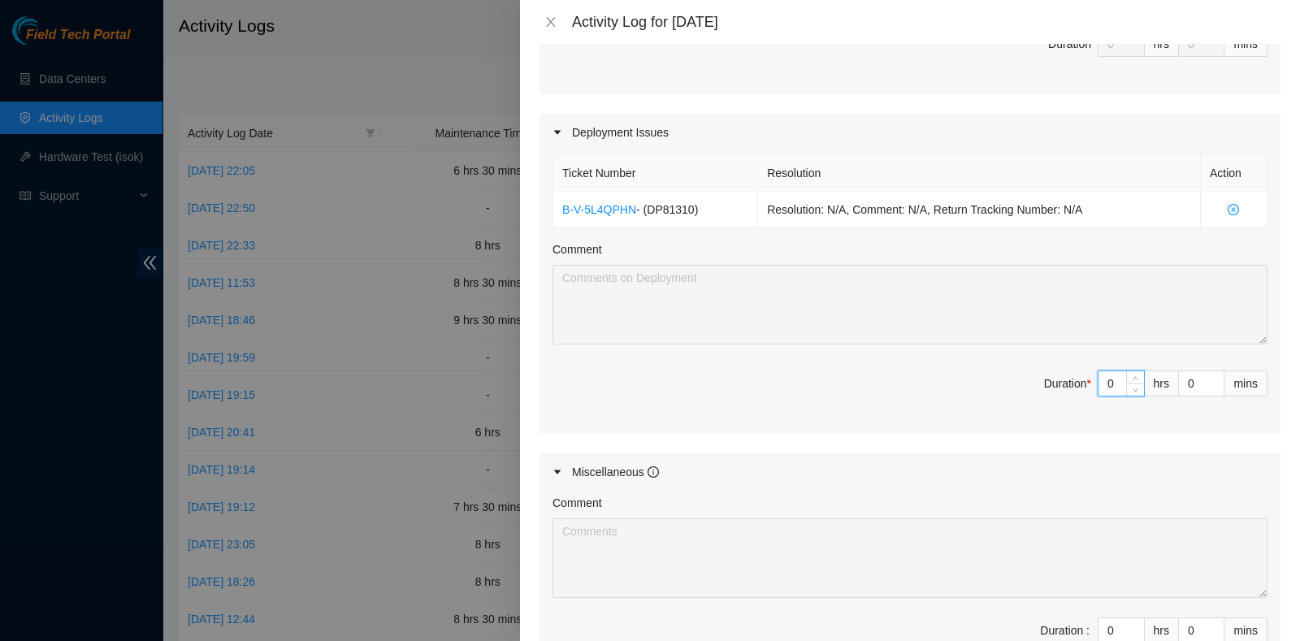
type input "4"
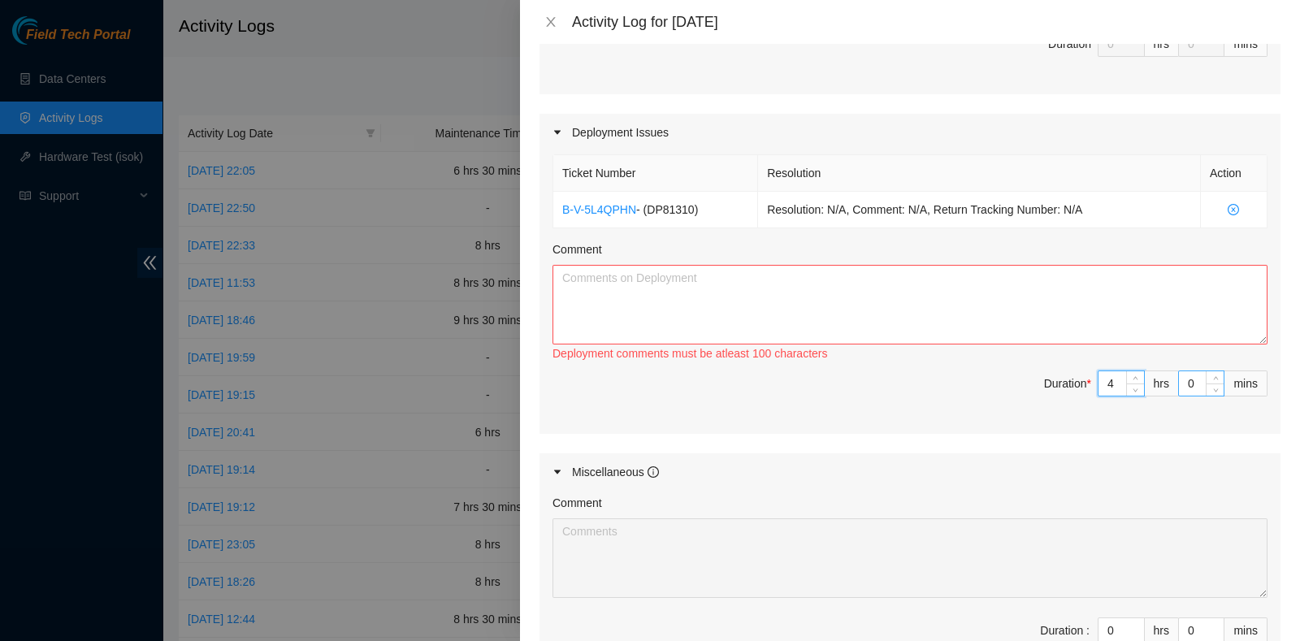
type input "4"
click at [1179, 384] on input "0" at bounding box center [1201, 383] width 45 height 24
type input "30"
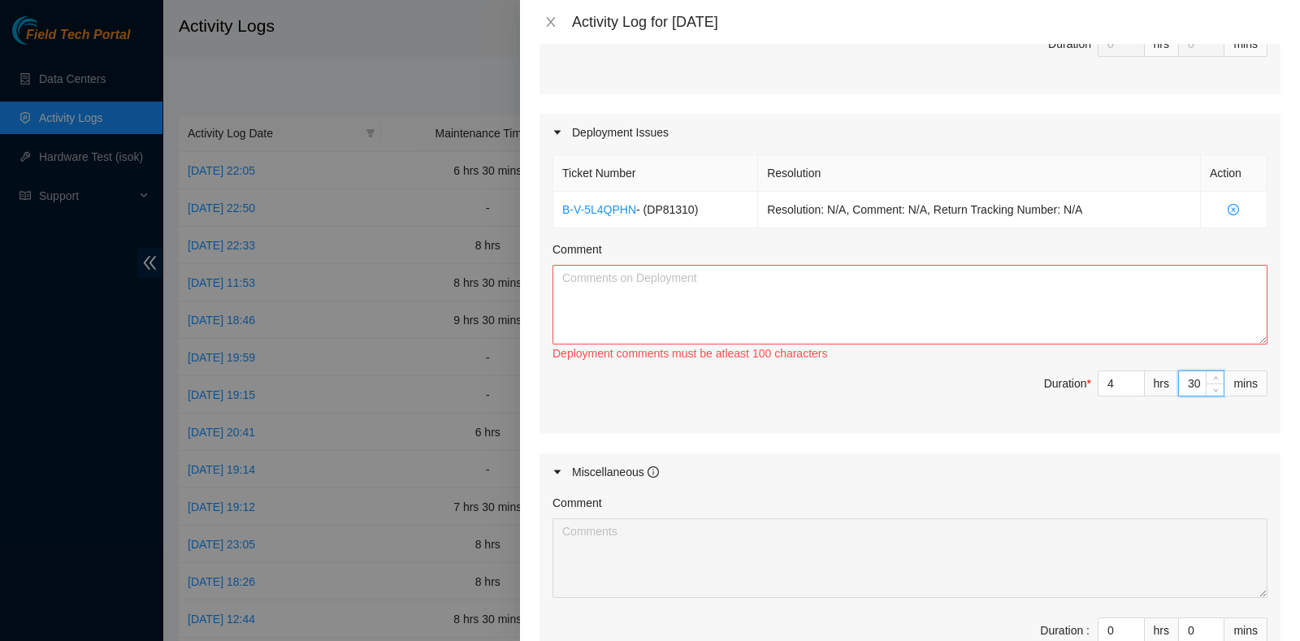
scroll to position [721, 0]
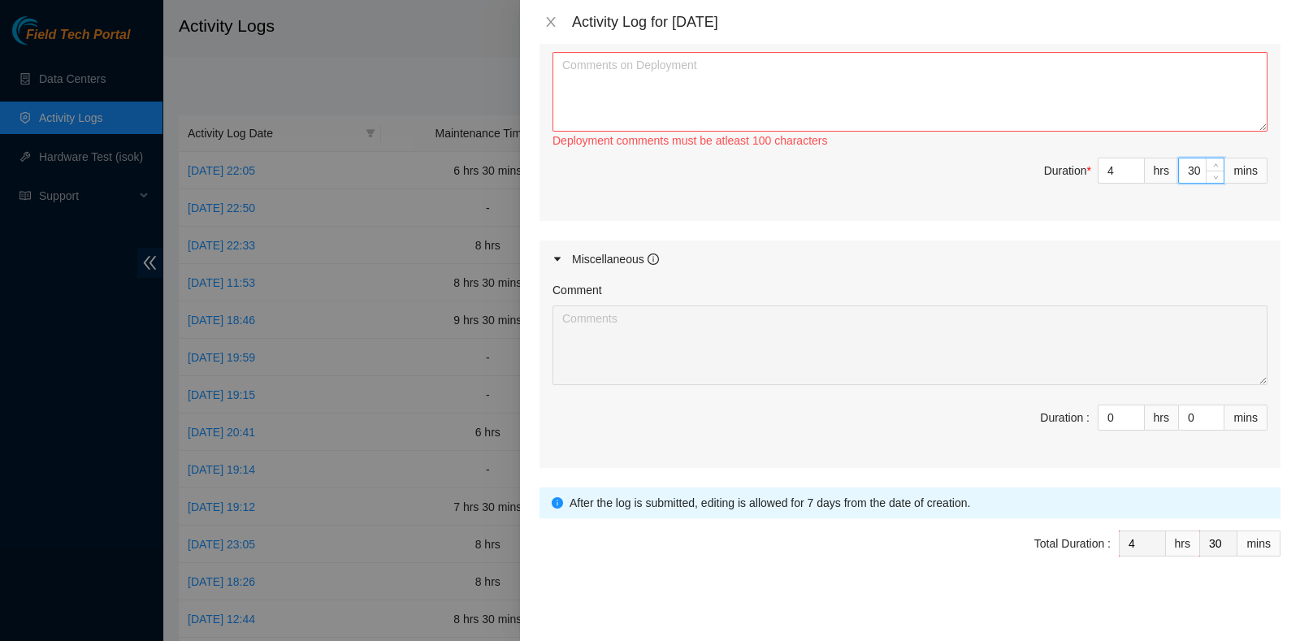
type input "30"
click at [658, 585] on div at bounding box center [910, 594] width 741 height 26
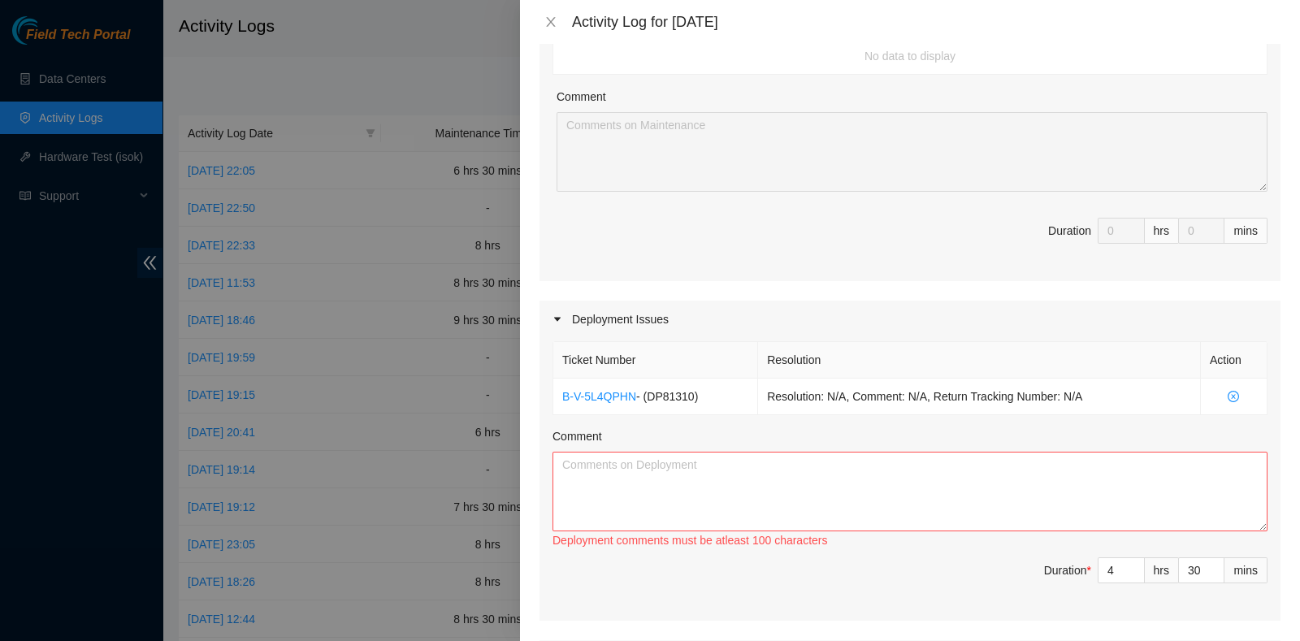
scroll to position [320, 0]
click at [1004, 459] on textarea "Comment" at bounding box center [910, 493] width 715 height 80
paste textarea "Ticket Number Resolution Action B-V-5L4QPHN - (DP81310) Resolution: N/A, Commen…"
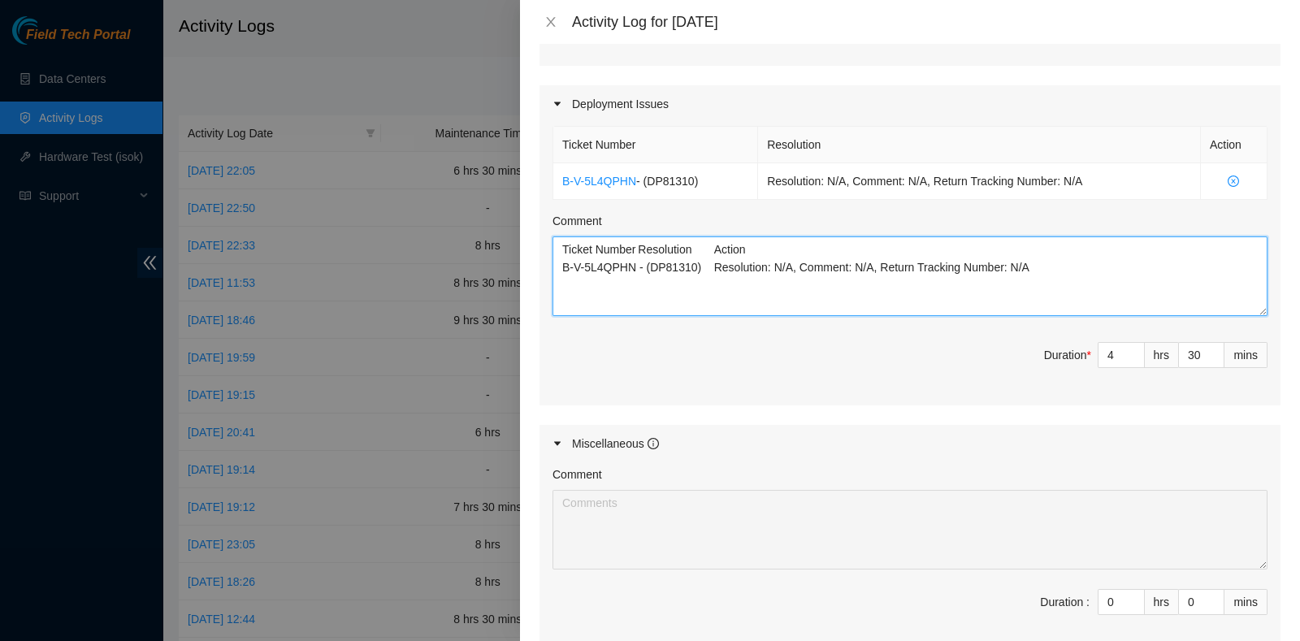
scroll to position [721, 0]
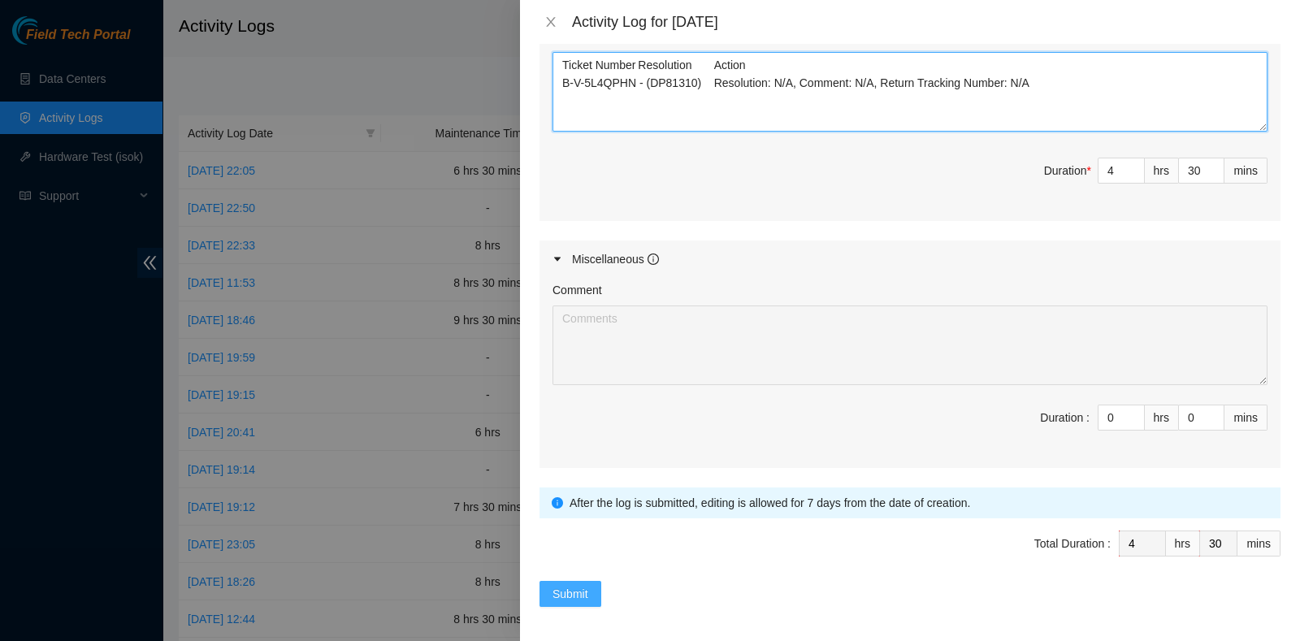
type textarea "Ticket Number Resolution Action B-V-5L4QPHN - (DP81310) Resolution: N/A, Commen…"
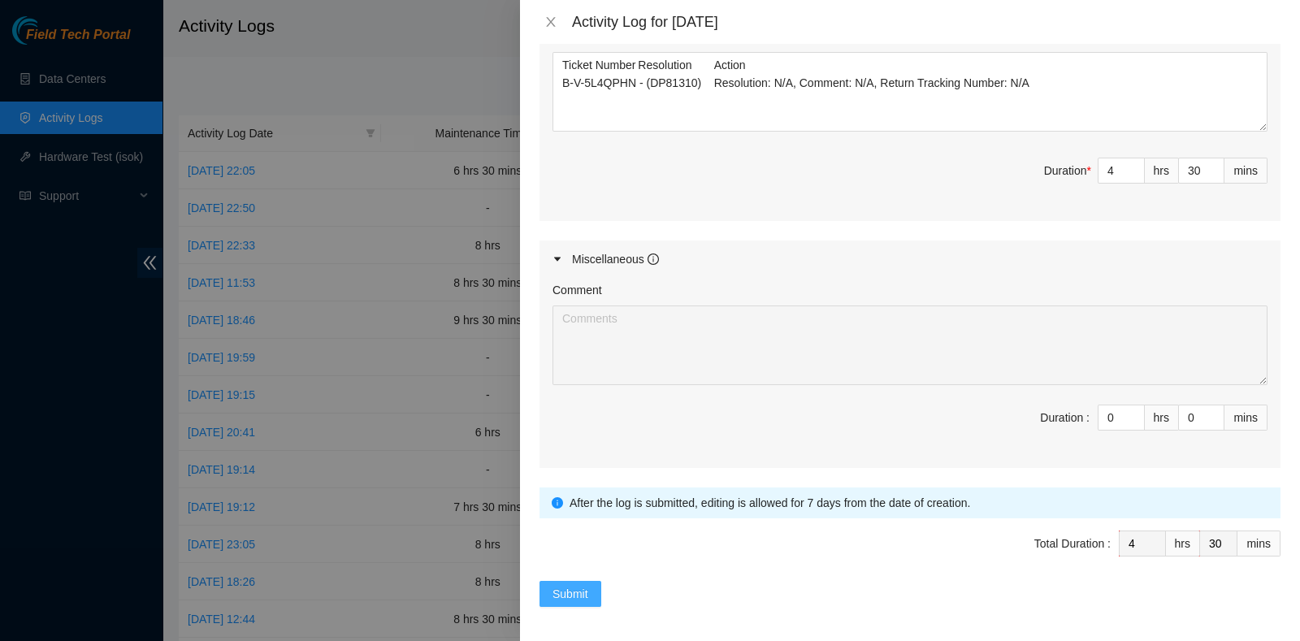
click at [572, 585] on span "Submit" at bounding box center [571, 594] width 36 height 18
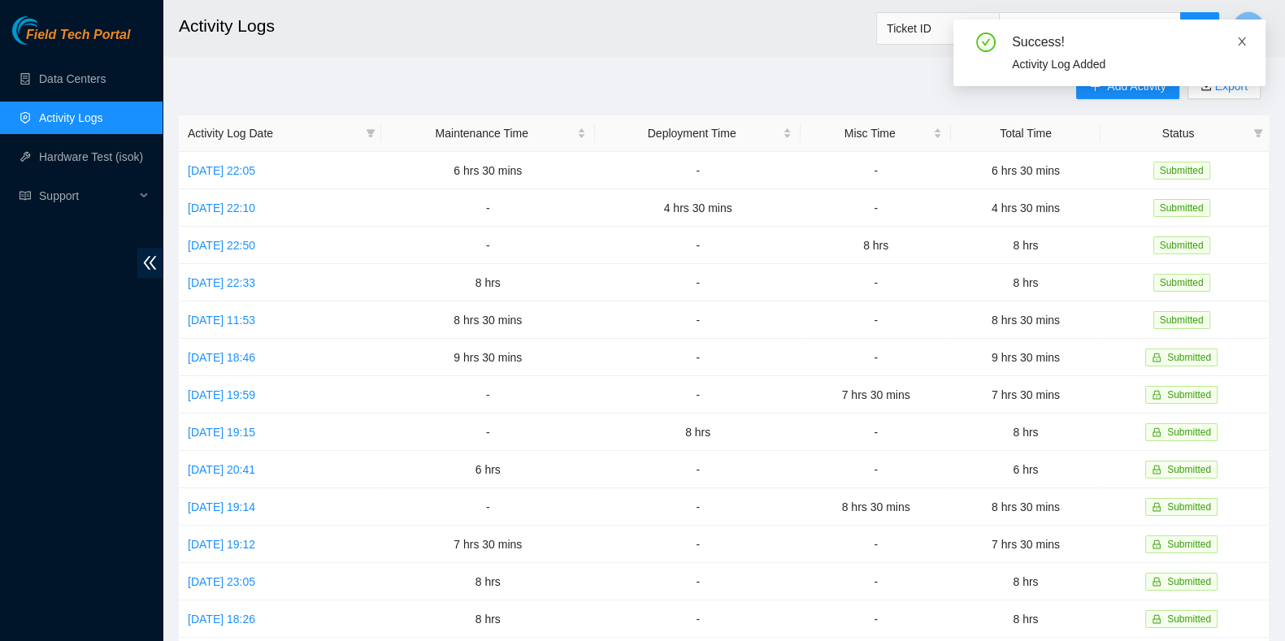
click at [1237, 36] on icon "close" at bounding box center [1241, 41] width 11 height 11
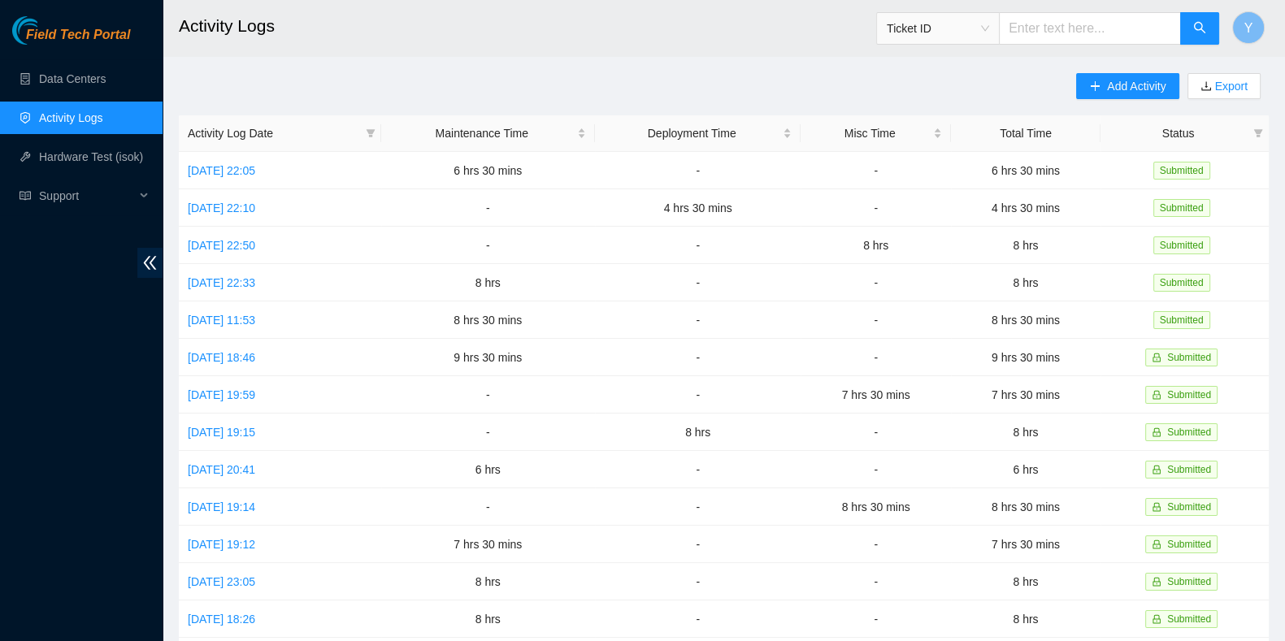
click at [1147, 72] on main "Activity Logs Ticket ID Y Add Activity Export Activity Log Date Maintenance Tim…" at bounding box center [724, 484] width 1122 height 968
click at [1145, 87] on span "Add Activity" at bounding box center [1136, 86] width 59 height 18
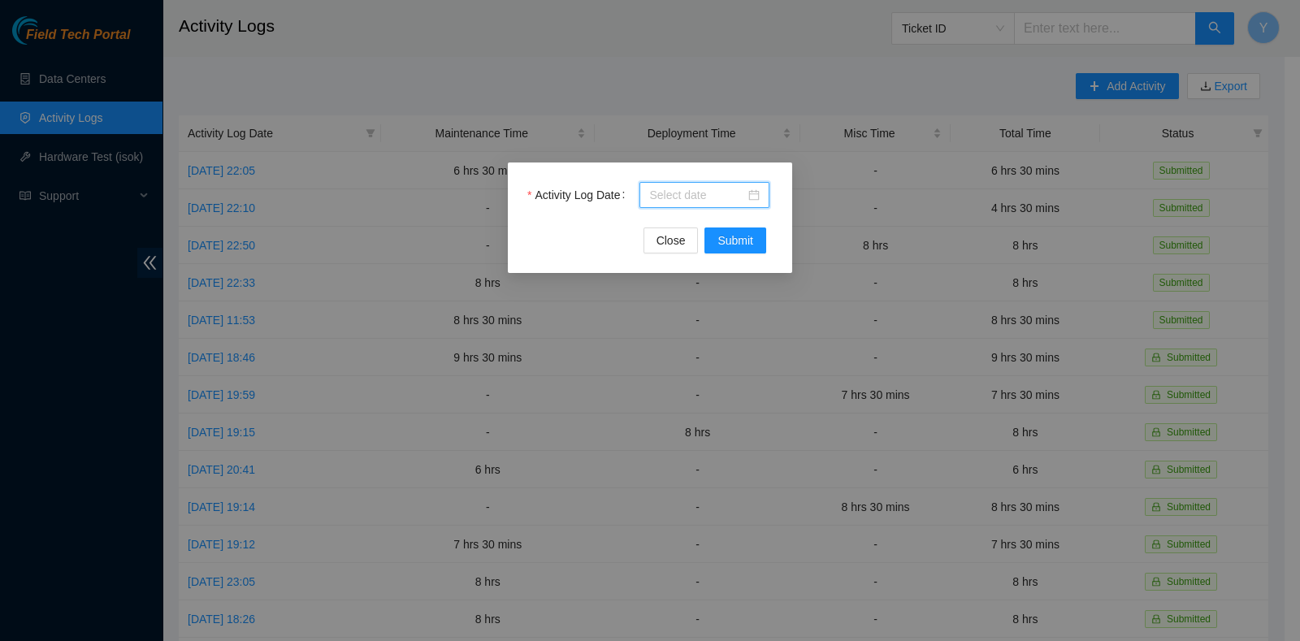
click at [705, 197] on input "Activity Log Date" at bounding box center [697, 195] width 96 height 18
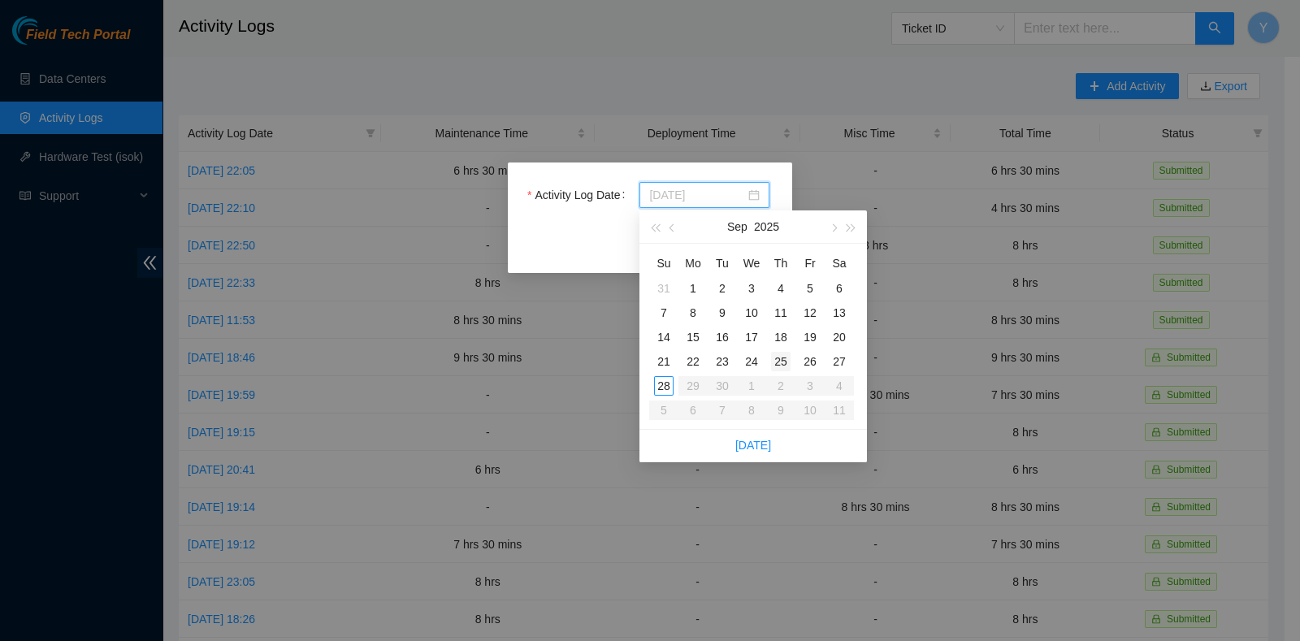
type input "[DATE]"
click at [838, 367] on div "27" at bounding box center [840, 362] width 20 height 20
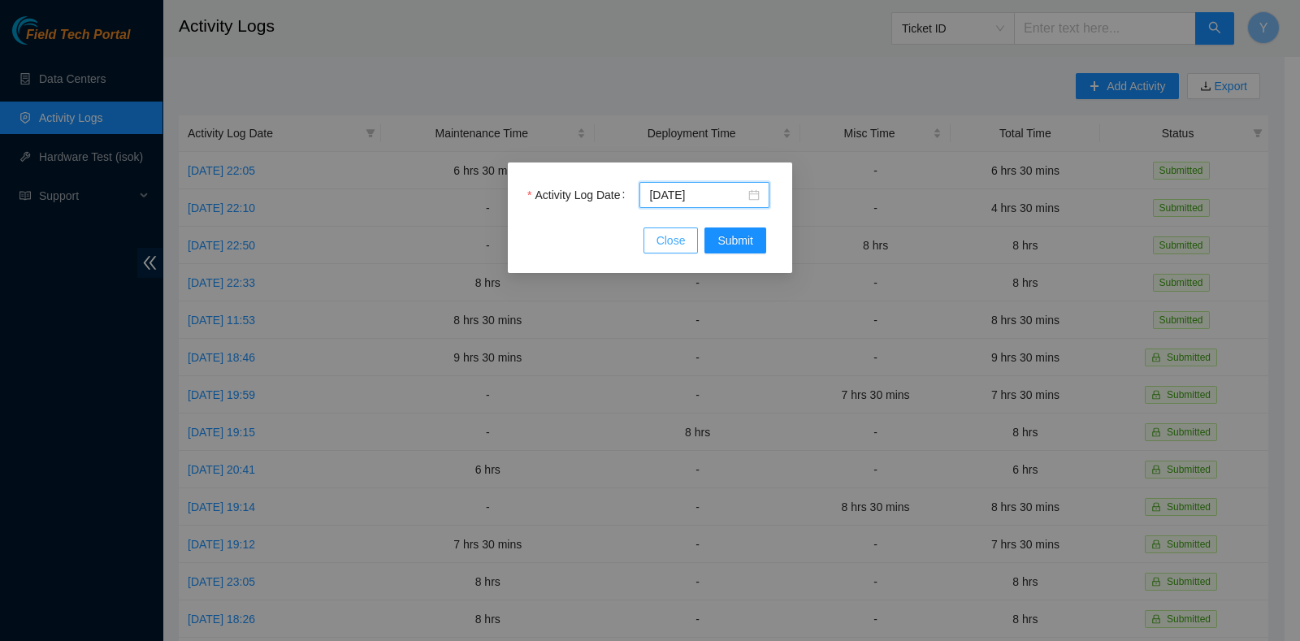
click at [672, 240] on span "Close" at bounding box center [671, 241] width 29 height 18
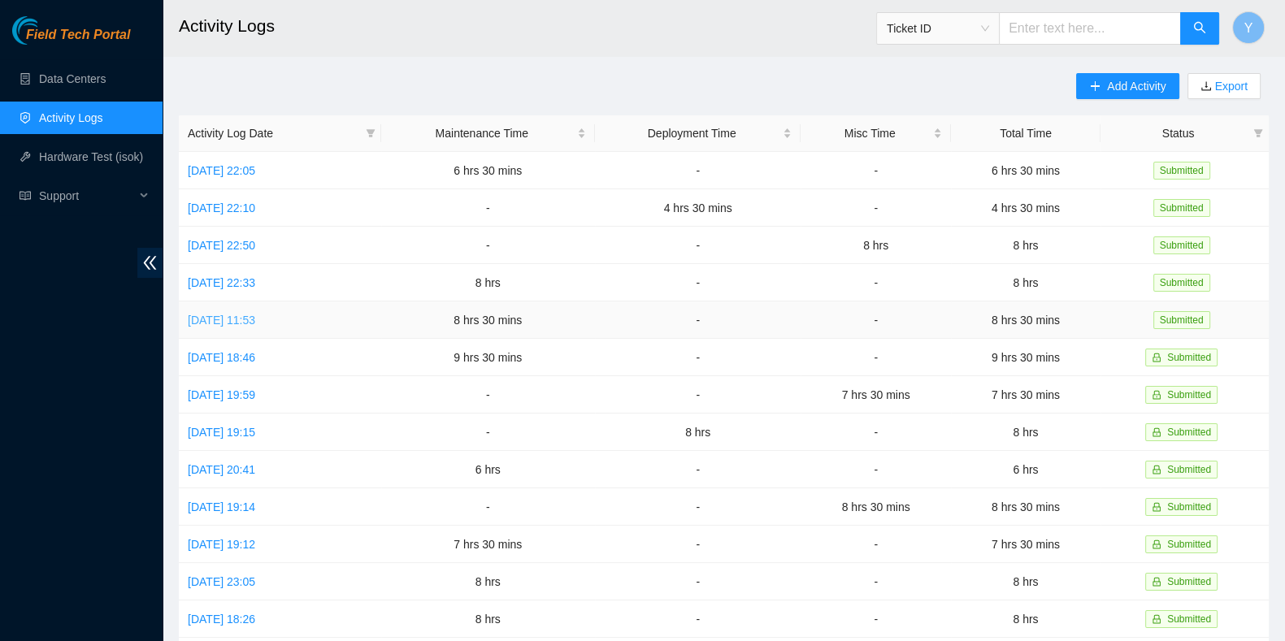
click at [245, 315] on link "[DATE] 11:53" at bounding box center [221, 320] width 67 height 13
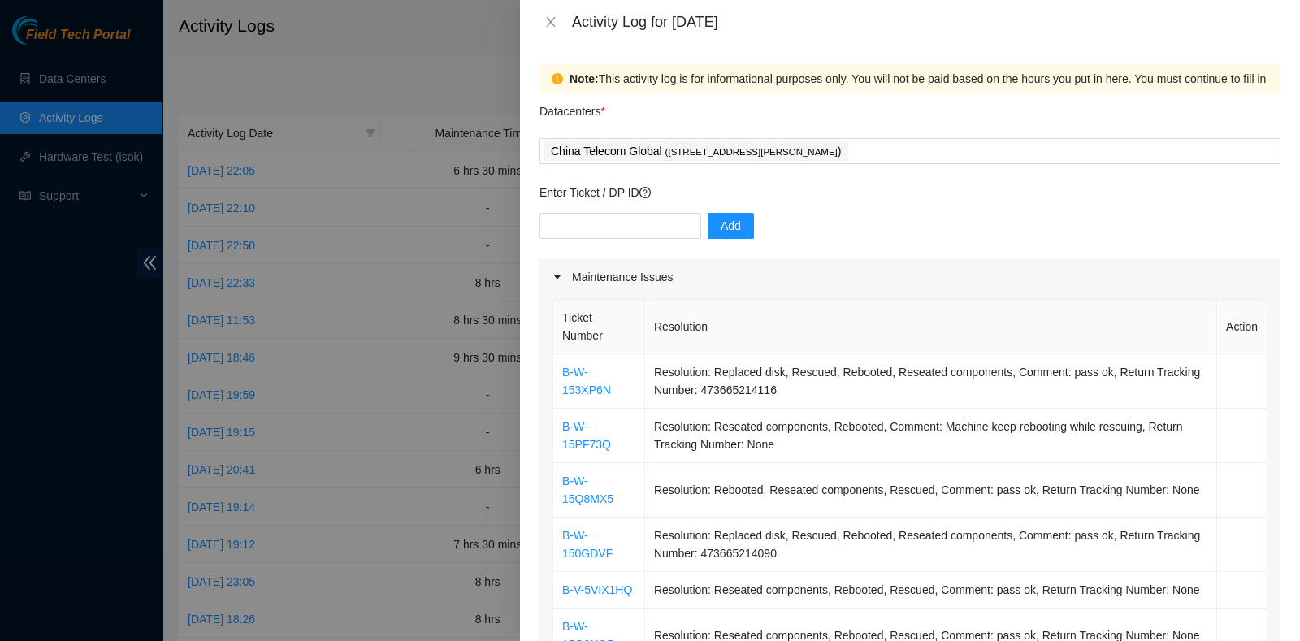
click at [553, 9] on div "Activity Log for [DATE]" at bounding box center [910, 22] width 780 height 44
click at [554, 26] on icon "close" at bounding box center [550, 21] width 13 height 13
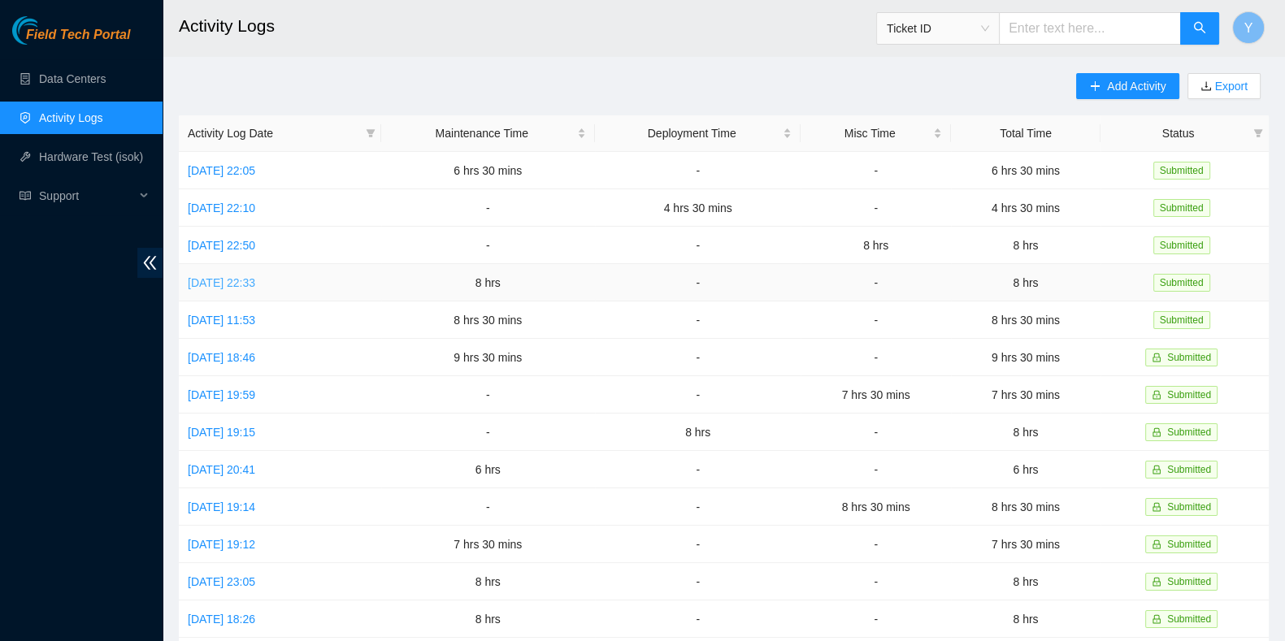
click at [255, 282] on link "[DATE] 22:33" at bounding box center [221, 282] width 67 height 13
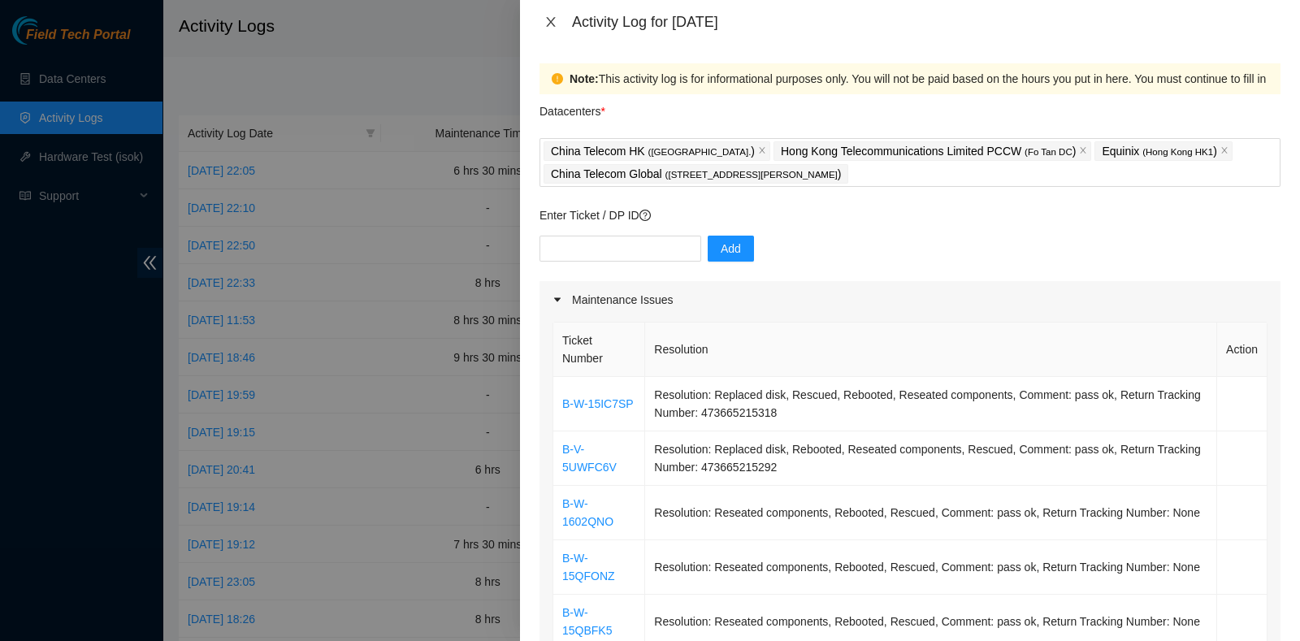
click at [552, 18] on icon "close" at bounding box center [550, 21] width 13 height 13
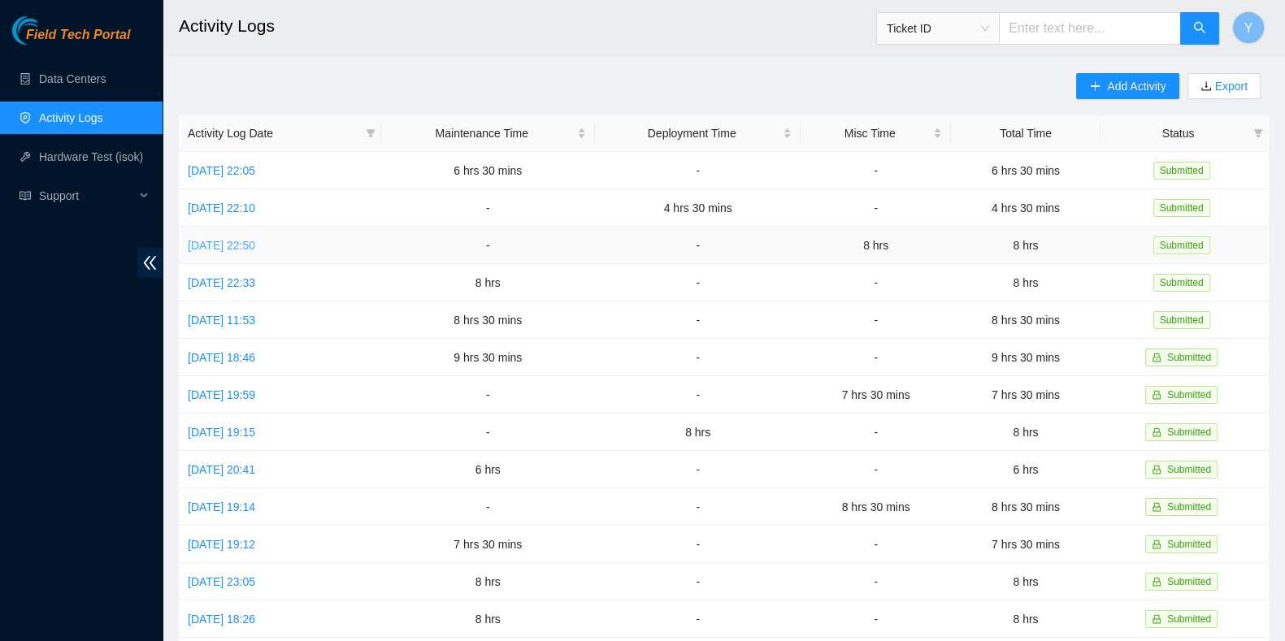
click at [255, 241] on link "[DATE] 22:50" at bounding box center [221, 245] width 67 height 13
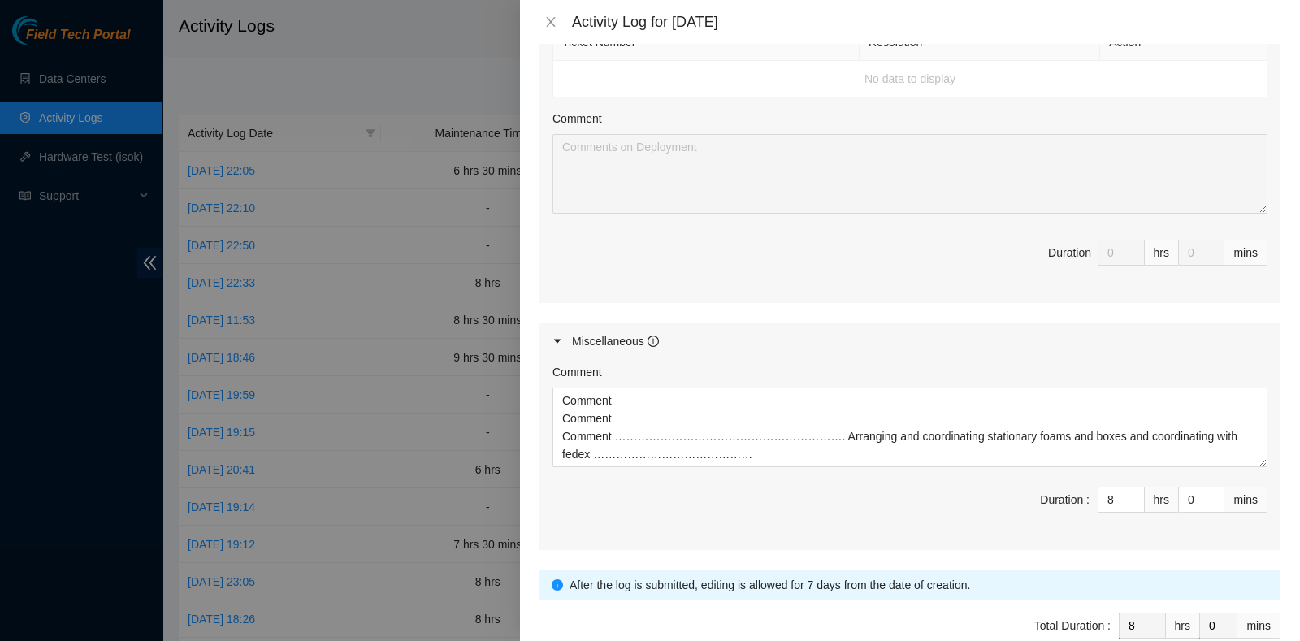
scroll to position [744, 0]
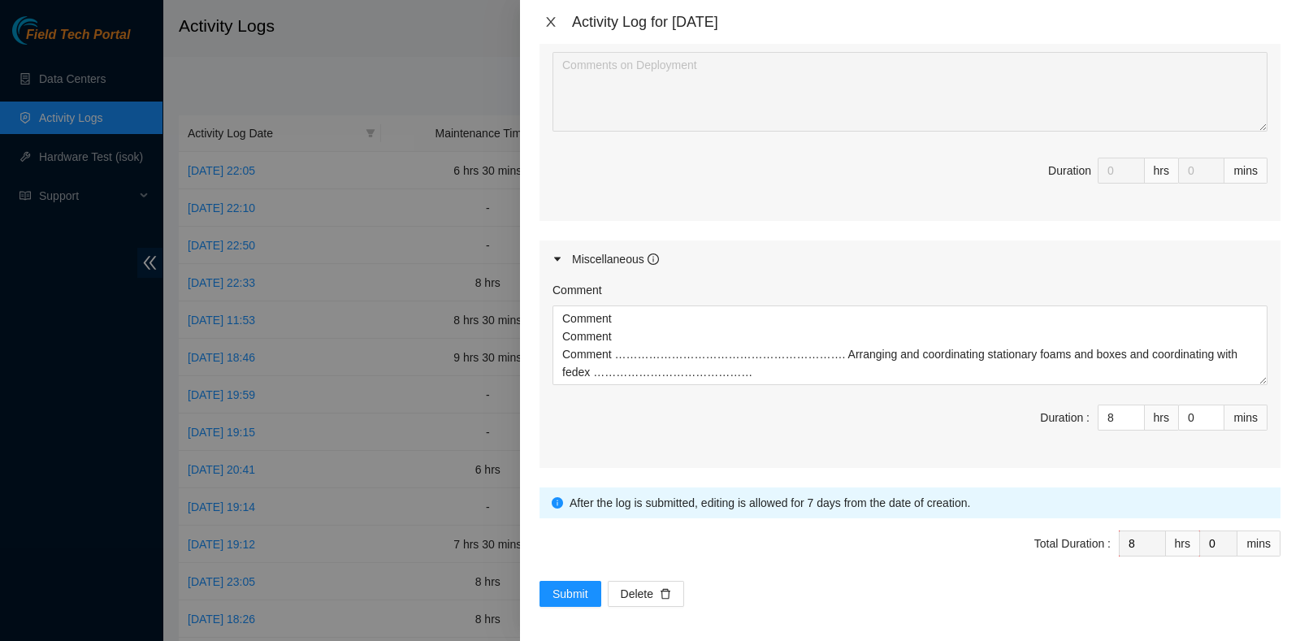
click at [553, 18] on icon "close" at bounding box center [550, 21] width 13 height 13
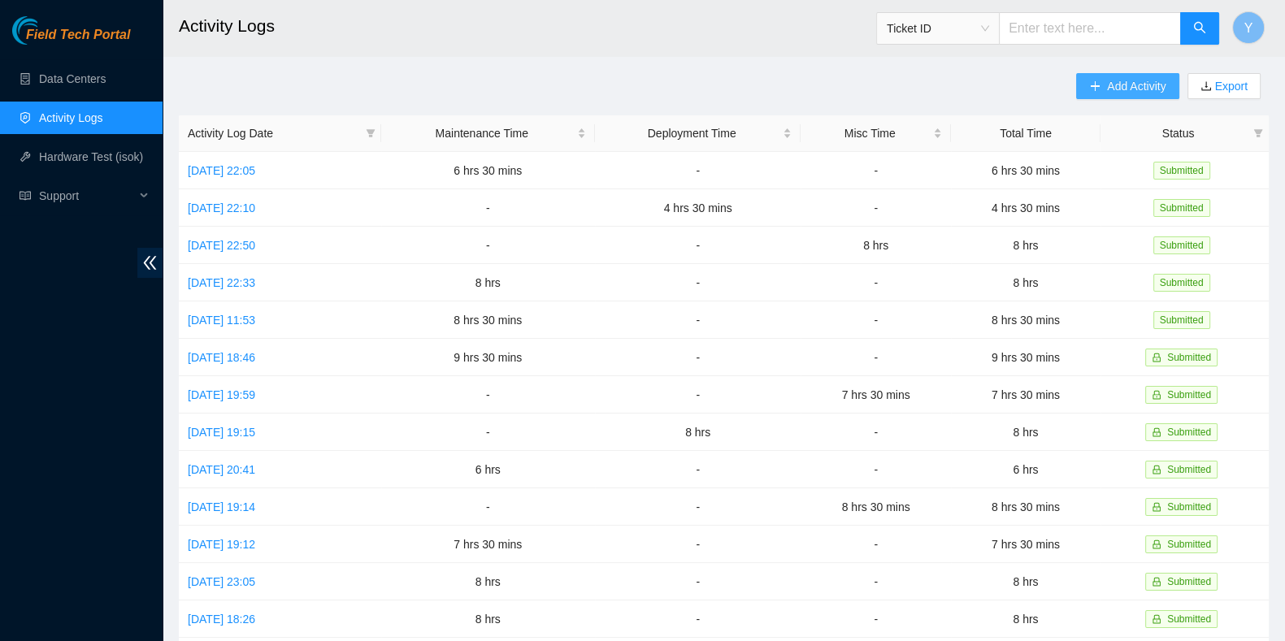
click at [1102, 92] on button "Add Activity" at bounding box center [1127, 86] width 102 height 26
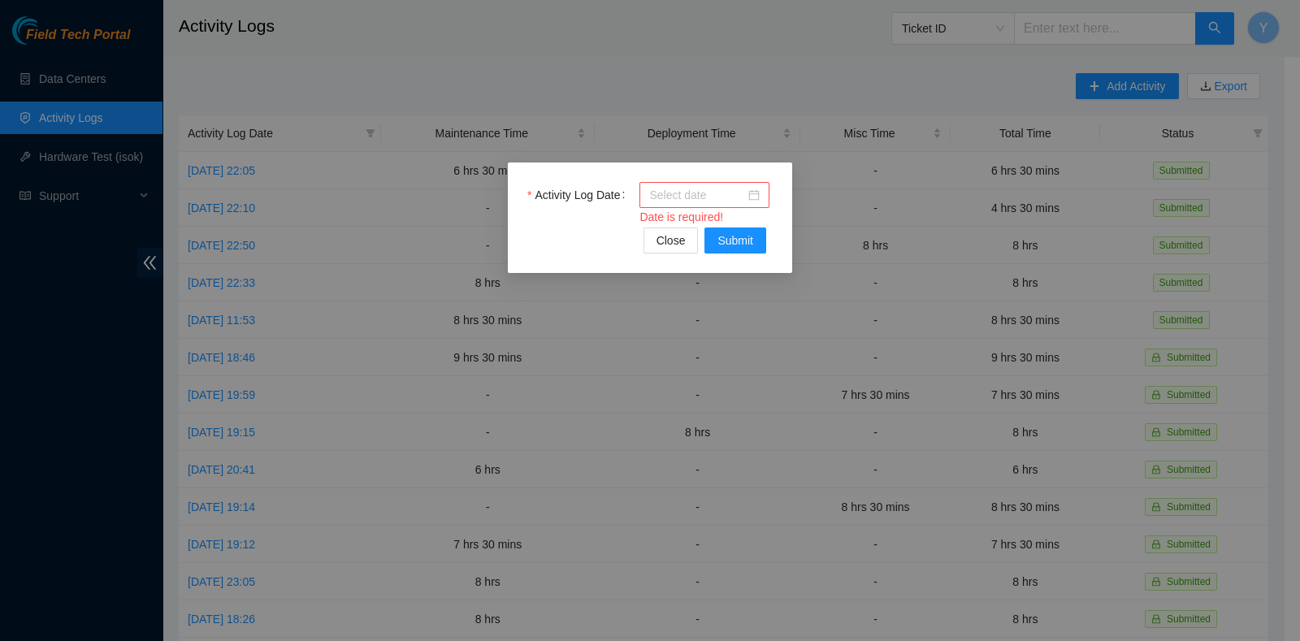
click at [752, 201] on div at bounding box center [704, 195] width 111 height 18
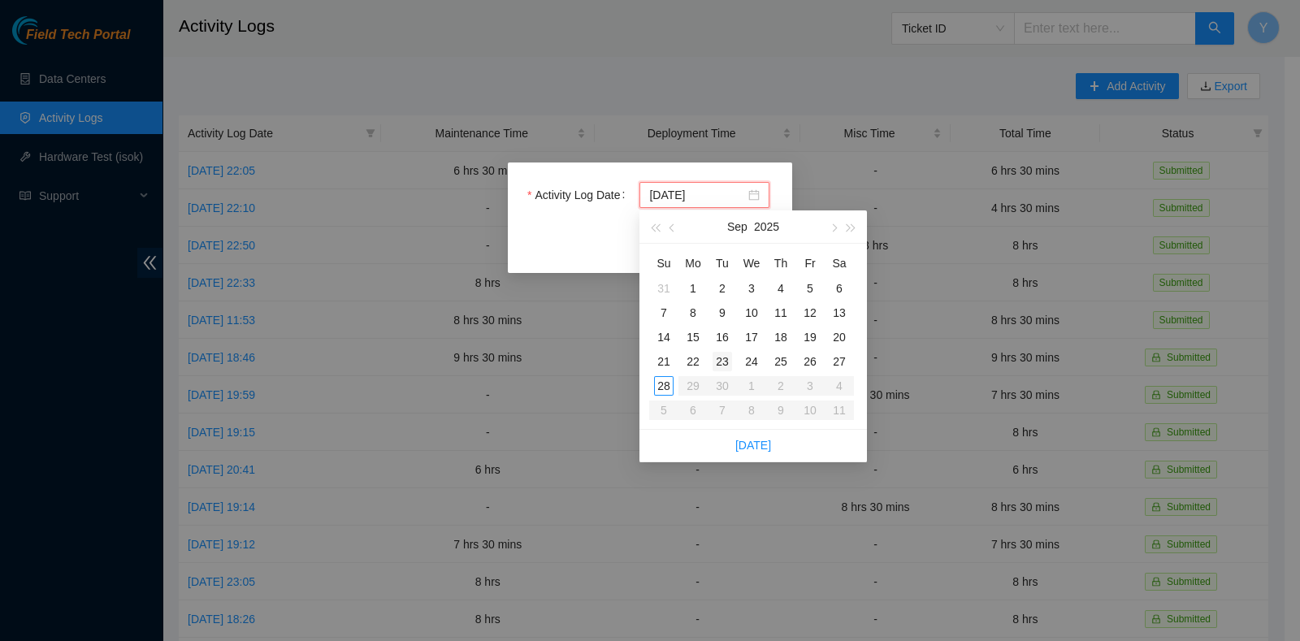
type input "[DATE]"
click at [752, 361] on div "24" at bounding box center [752, 362] width 20 height 20
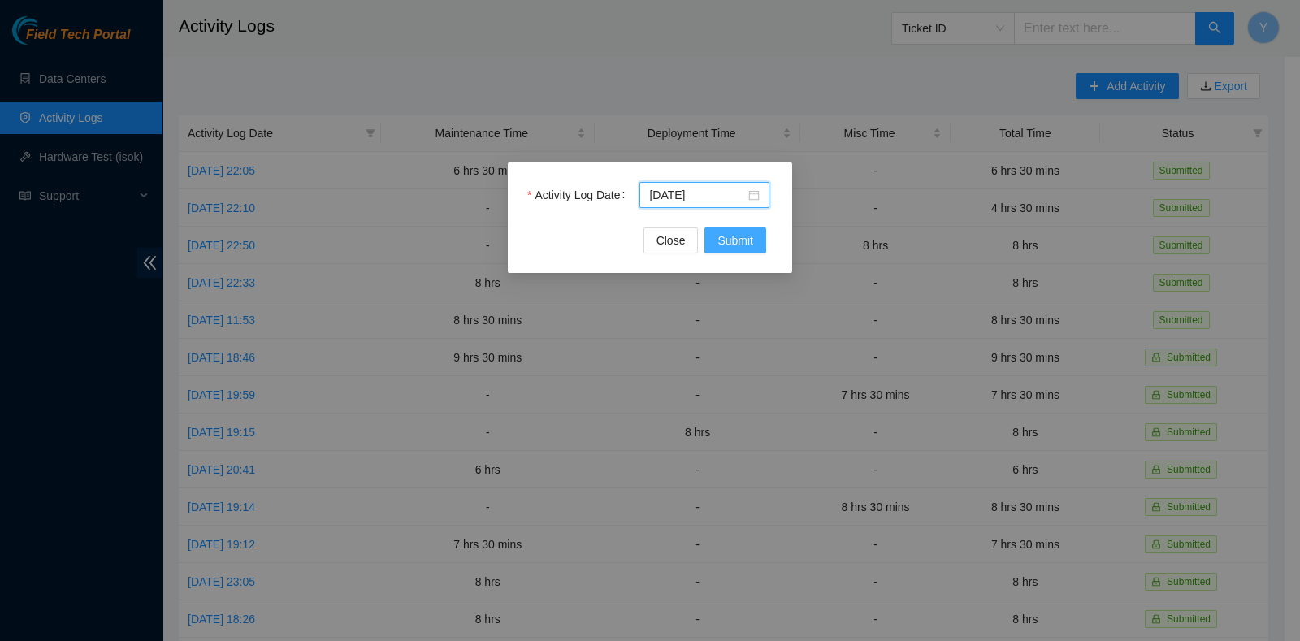
click at [744, 236] on span "Submit" at bounding box center [736, 241] width 36 height 18
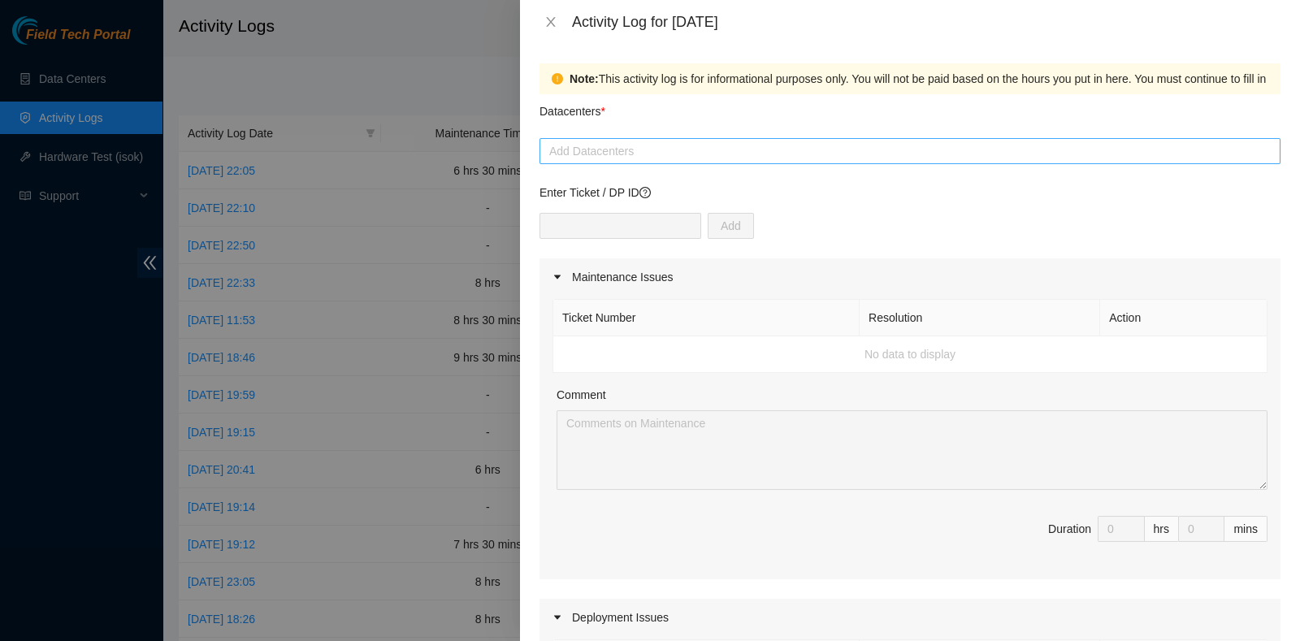
drag, startPoint x: 666, startPoint y: 174, endPoint x: 667, endPoint y: 160, distance: 13.9
click at [668, 158] on div at bounding box center [910, 151] width 733 height 20
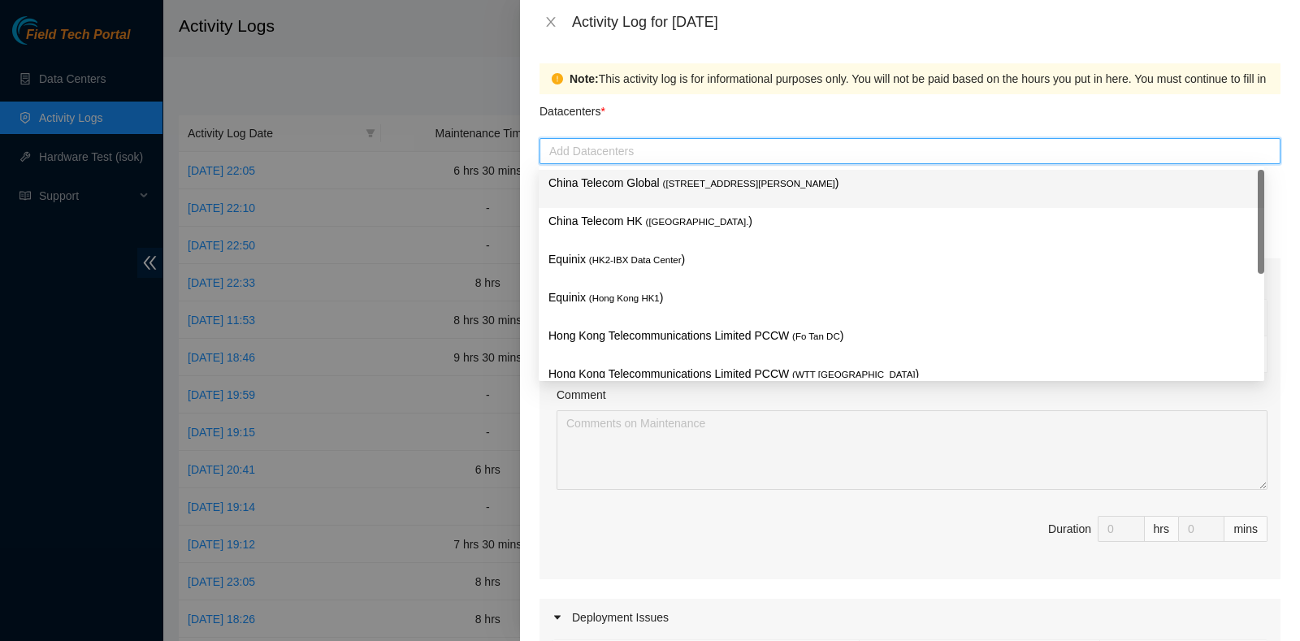
click at [666, 183] on span "( [STREET_ADDRESS][PERSON_NAME]" at bounding box center [749, 184] width 172 height 10
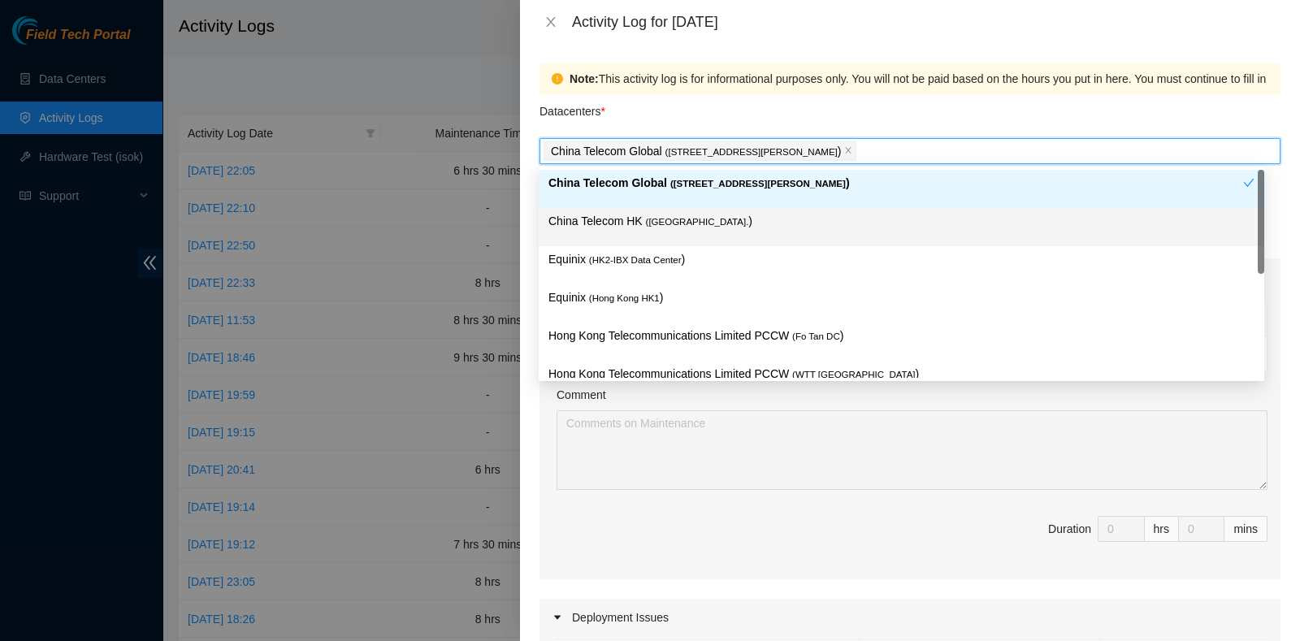
click at [662, 213] on p "China Telecom HK ( [GEOGRAPHIC_DATA] )" at bounding box center [902, 221] width 706 height 19
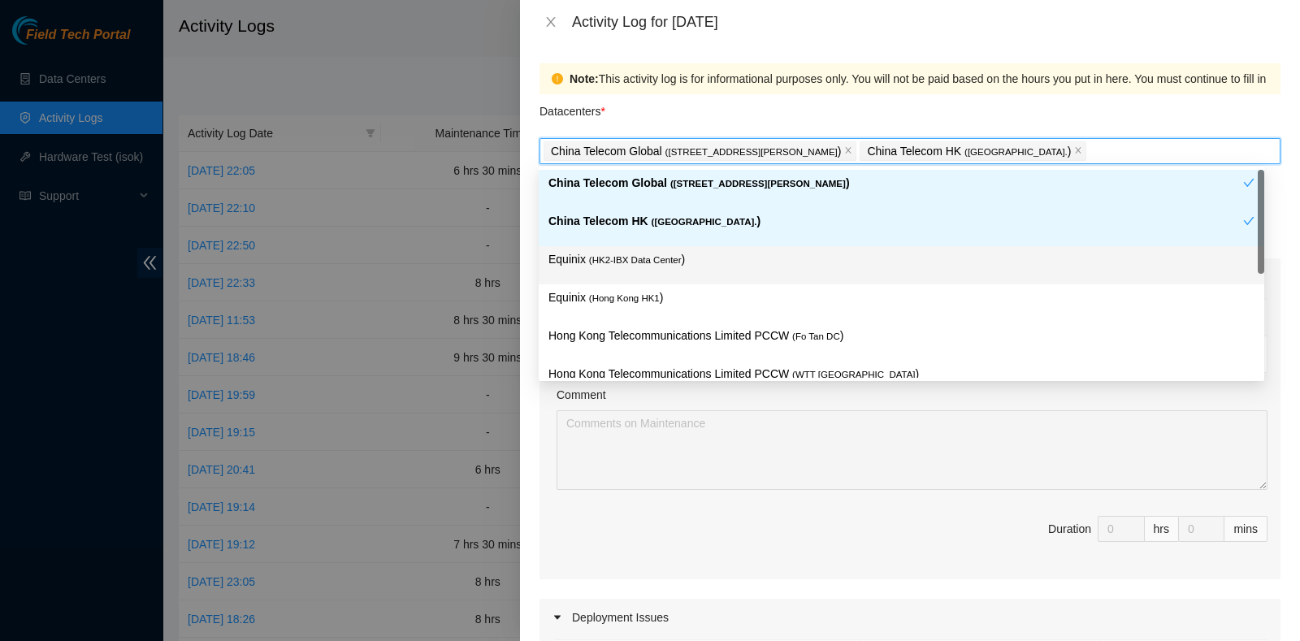
click at [661, 255] on span "( HK2-IBX Data Center" at bounding box center [635, 260] width 93 height 10
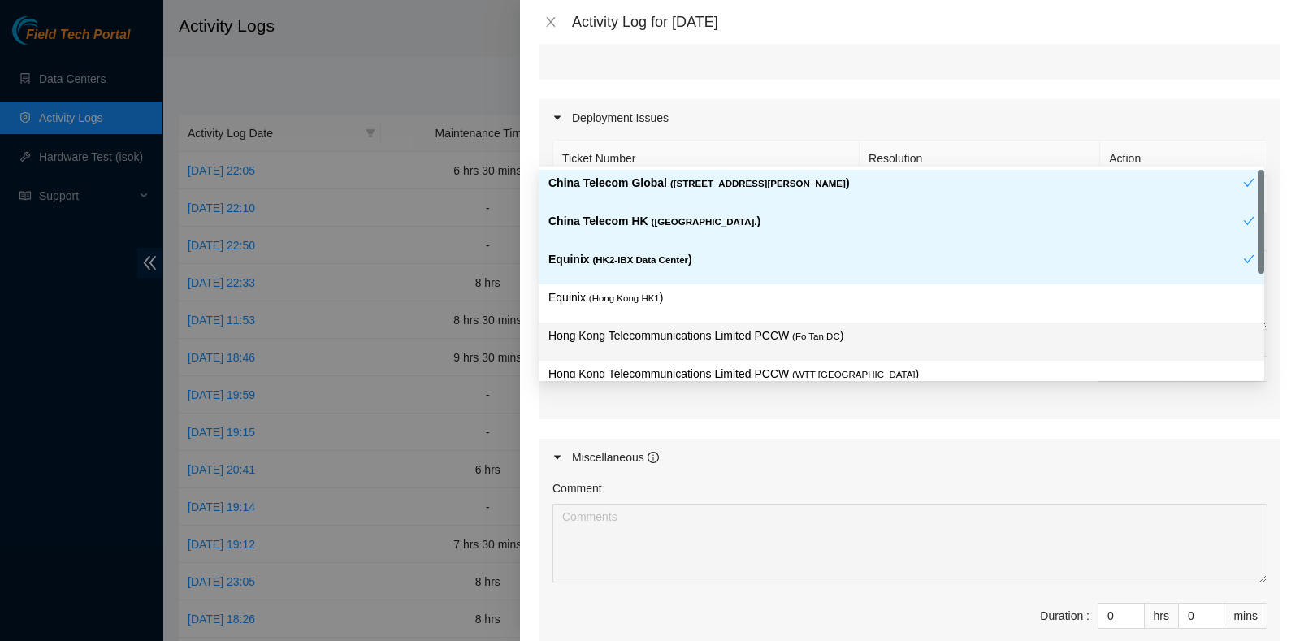
click at [938, 487] on div "Comment" at bounding box center [910, 491] width 715 height 24
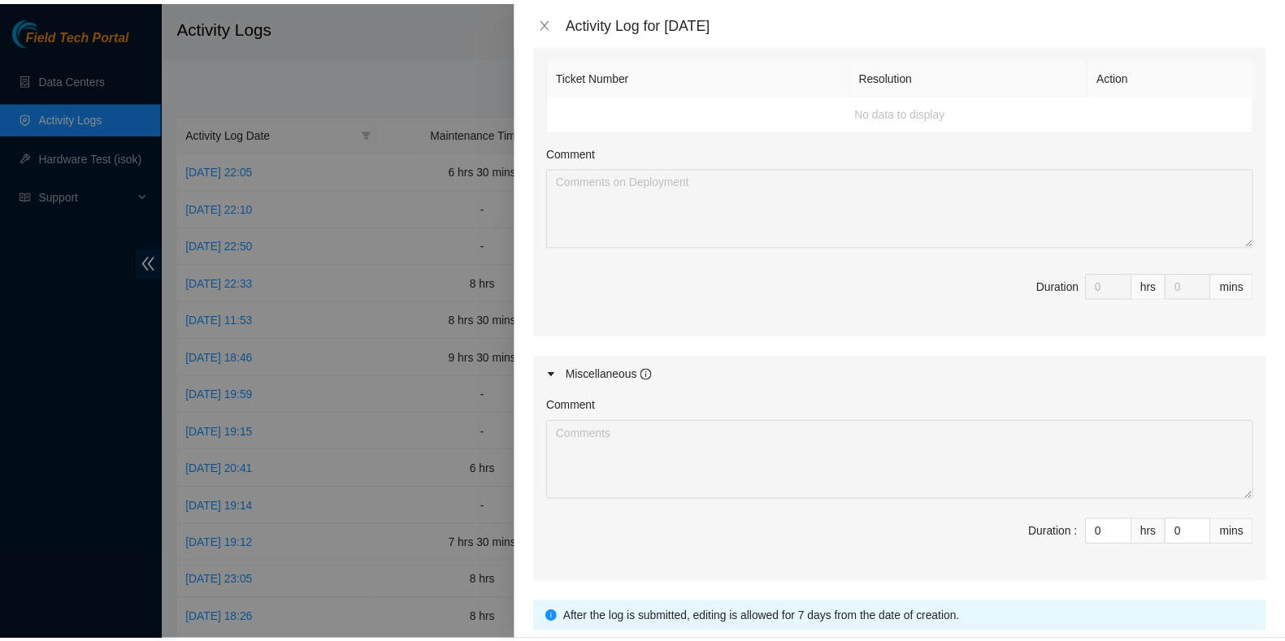
scroll to position [698, 0]
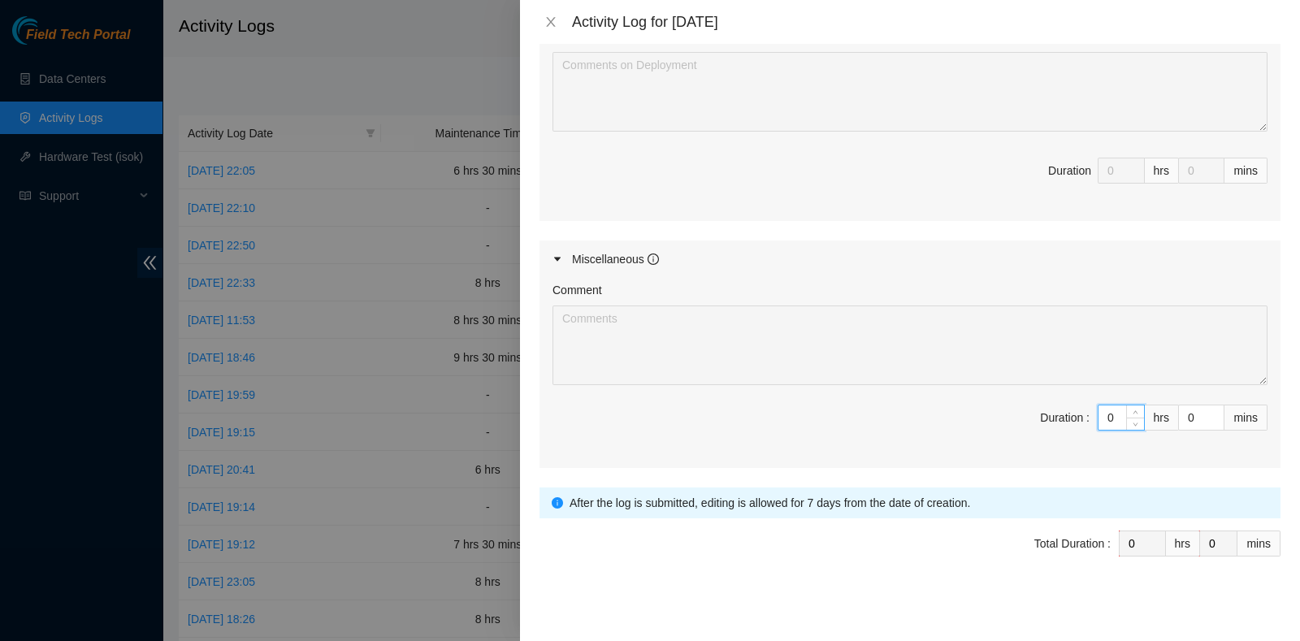
drag, startPoint x: 1098, startPoint y: 410, endPoint x: 1080, endPoint y: 406, distance: 18.2
click at [1080, 406] on span "Duration : 0 hrs 0 mins" at bounding box center [910, 428] width 715 height 46
type input "5"
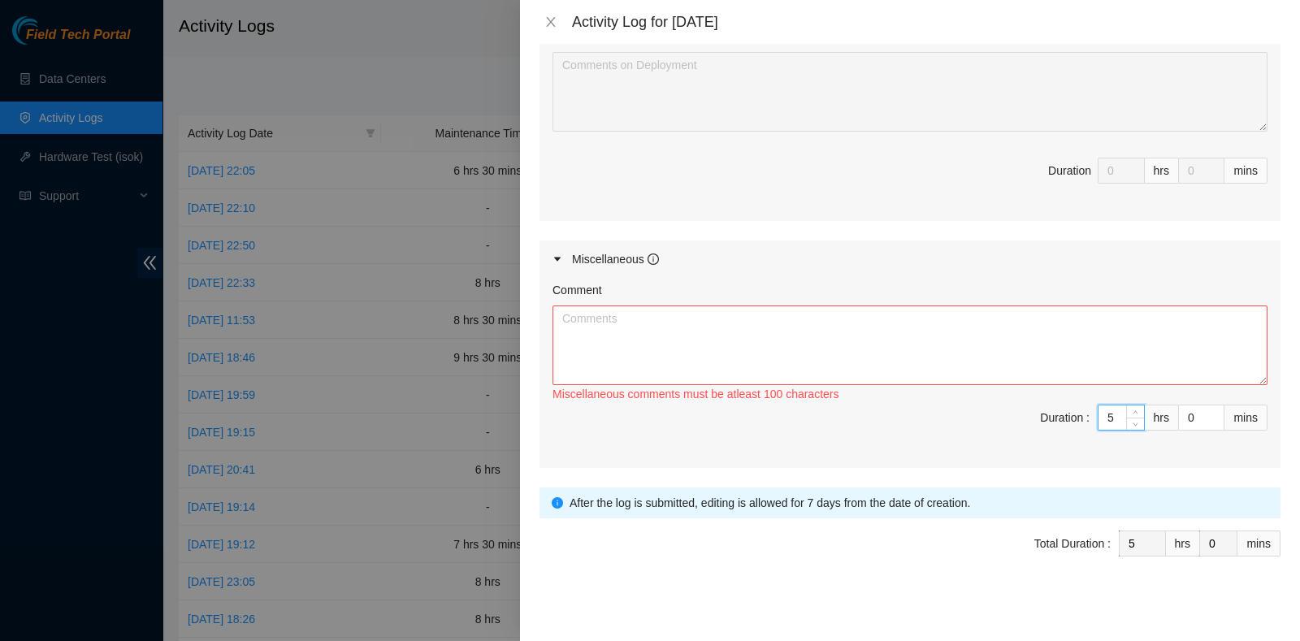
type input "5"
click at [995, 362] on textarea "Comment" at bounding box center [910, 346] width 715 height 80
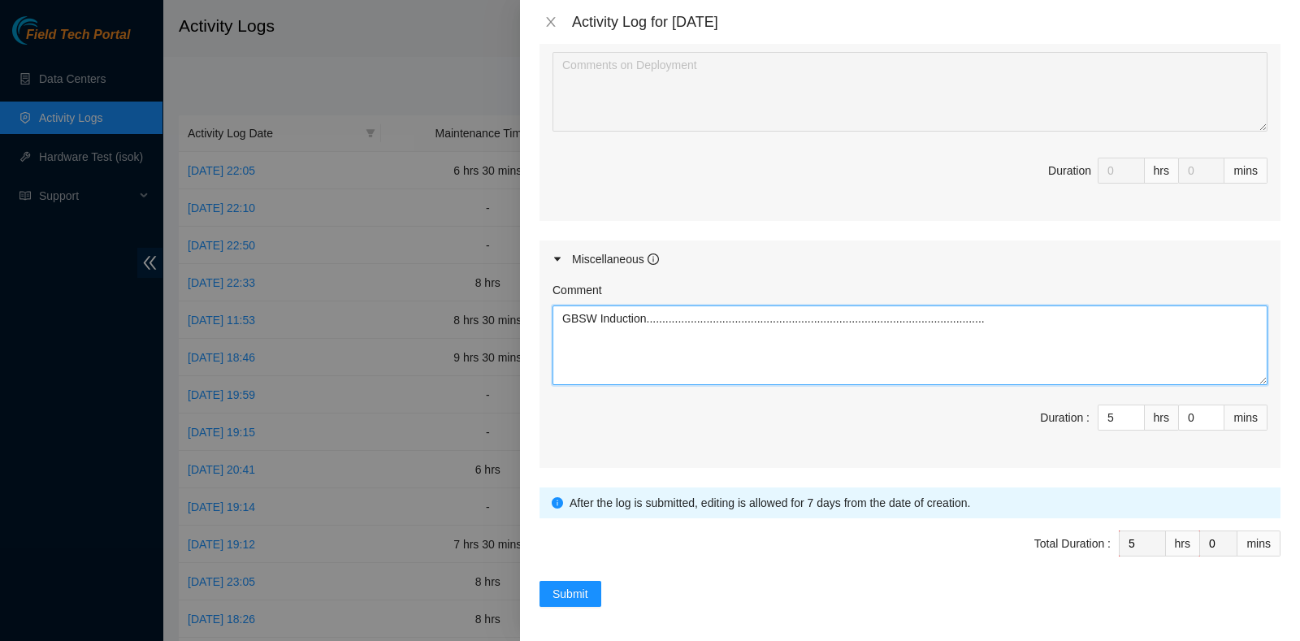
click at [644, 313] on textarea "GBSW Induction.................................................................…" at bounding box center [910, 346] width 715 height 80
type textarea "GBSW Induction and Training....................................................…"
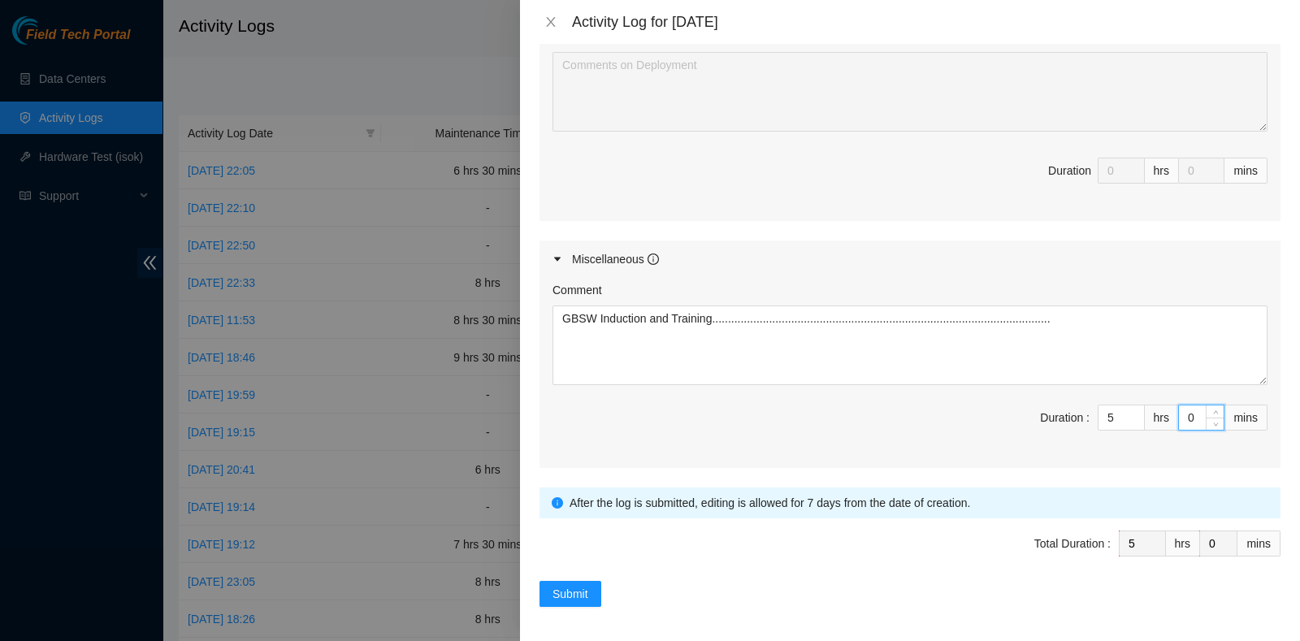
click at [1179, 415] on input "0" at bounding box center [1201, 418] width 45 height 24
type input "3"
type input "30"
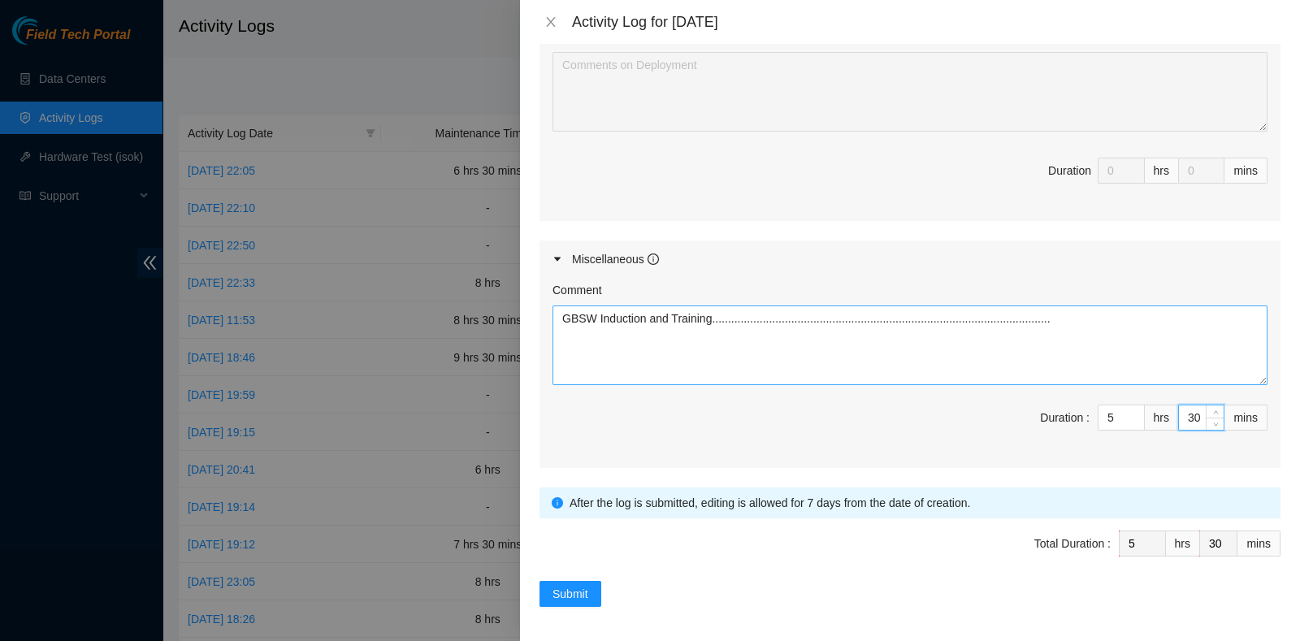
type input "30"
drag, startPoint x: 1073, startPoint y: 335, endPoint x: 12, endPoint y: 249, distance: 1064.0
click at [12, 249] on div "Activity Log for [DATE] Note: This activity log is for informational purposes o…" at bounding box center [650, 320] width 1300 height 641
click at [569, 589] on span "Submit" at bounding box center [571, 594] width 36 height 18
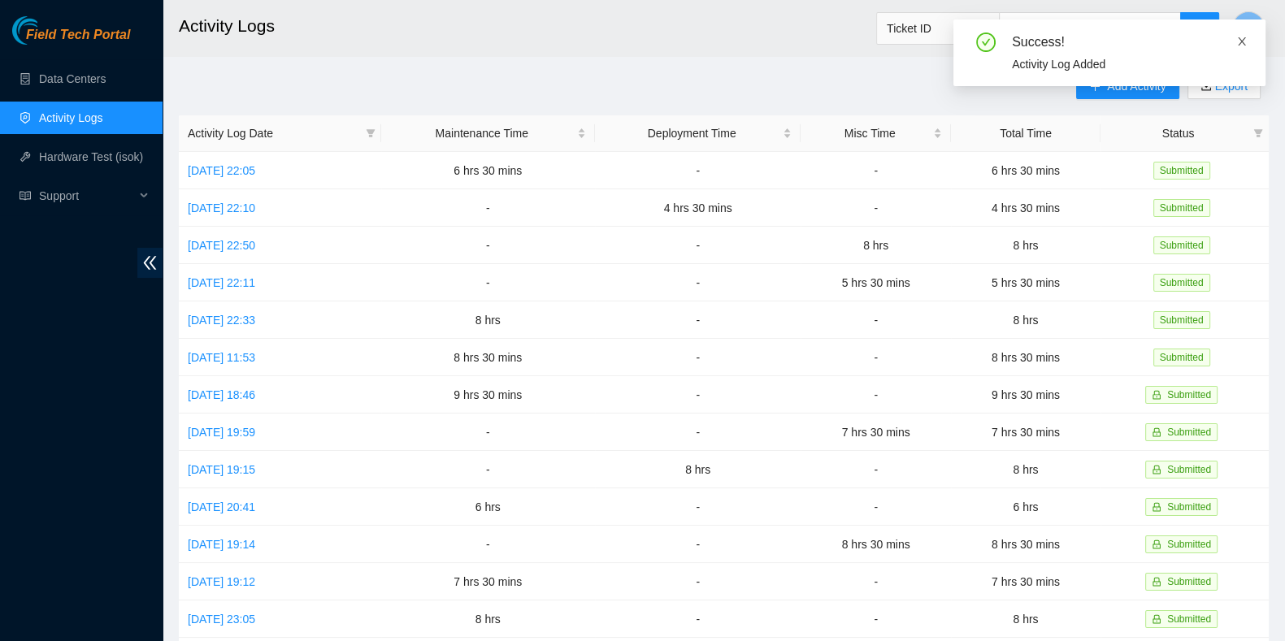
click at [1243, 44] on icon "close" at bounding box center [1241, 41] width 11 height 11
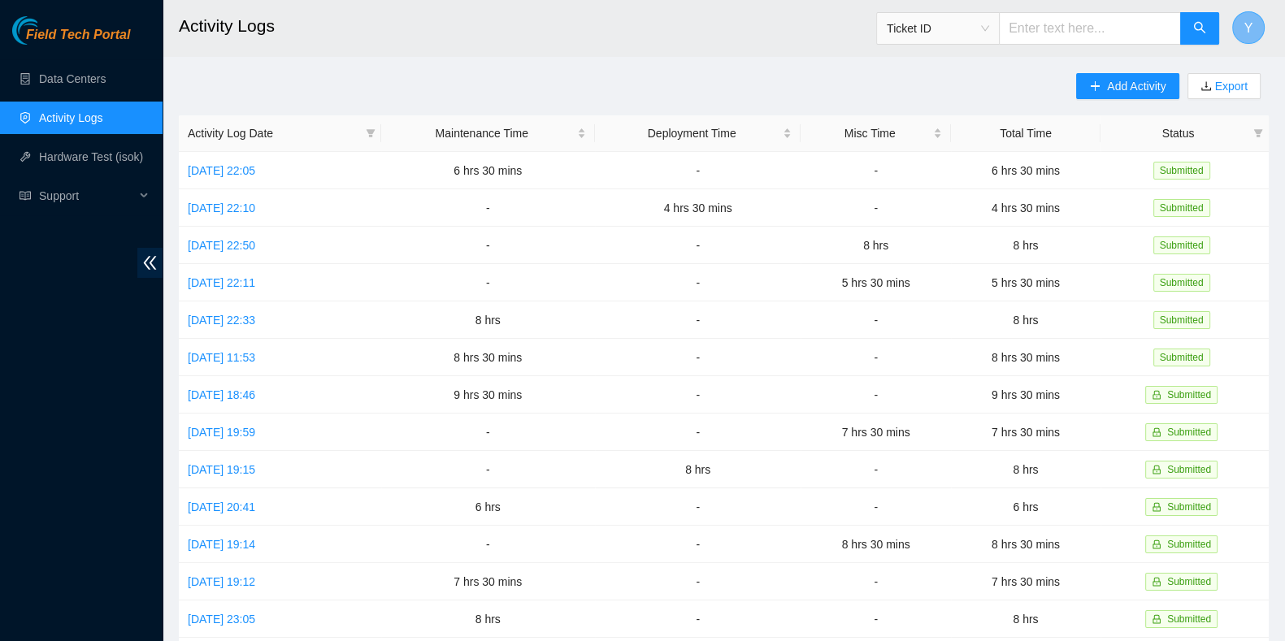
click at [1247, 24] on span "Y" at bounding box center [1248, 28] width 9 height 20
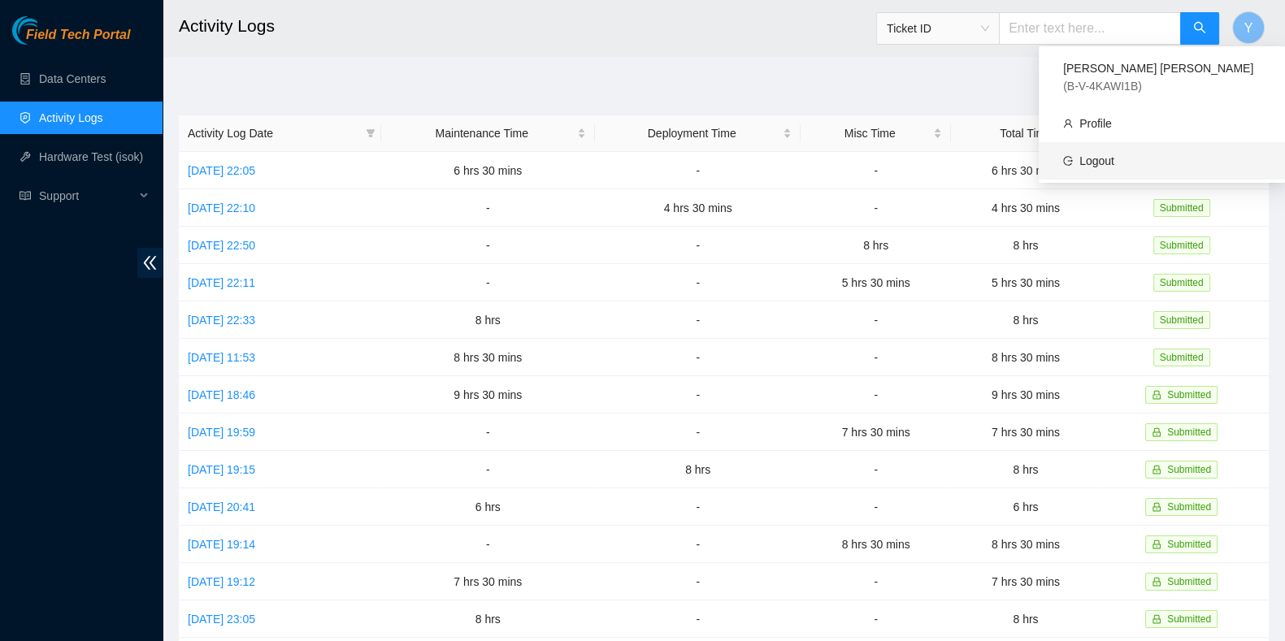
click at [1114, 154] on link "Logout" at bounding box center [1096, 160] width 35 height 13
